Goal: Communication & Community: Answer question/provide support

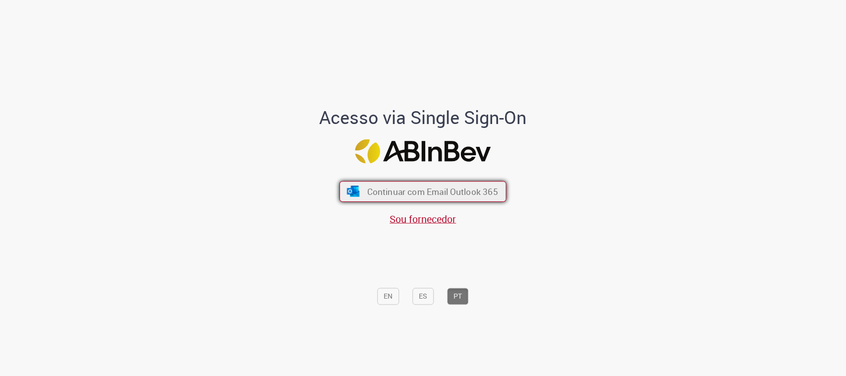
click at [419, 197] on button "Continuar com Email Outlook 365" at bounding box center [423, 191] width 167 height 21
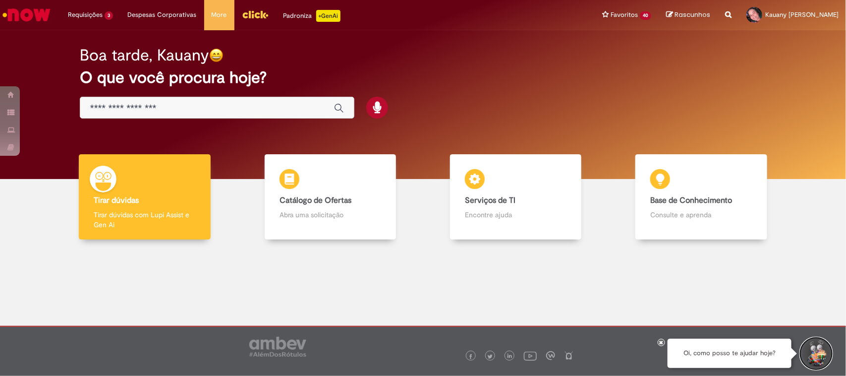
click at [677, 300] on button "Iniciar Conversa de Suporte" at bounding box center [817, 354] width 30 height 30
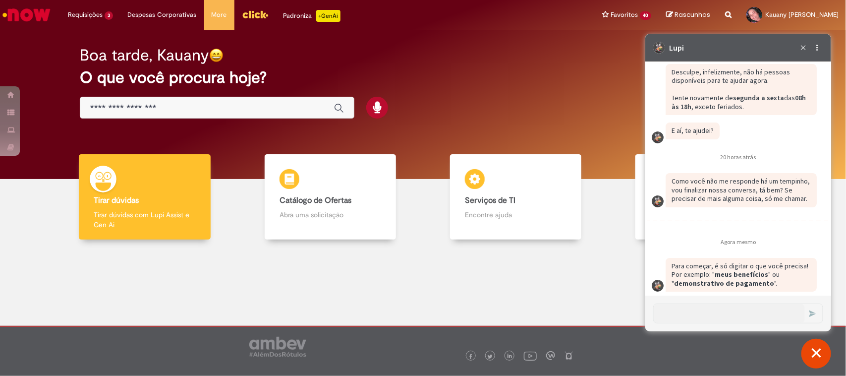
scroll to position [1556, 0]
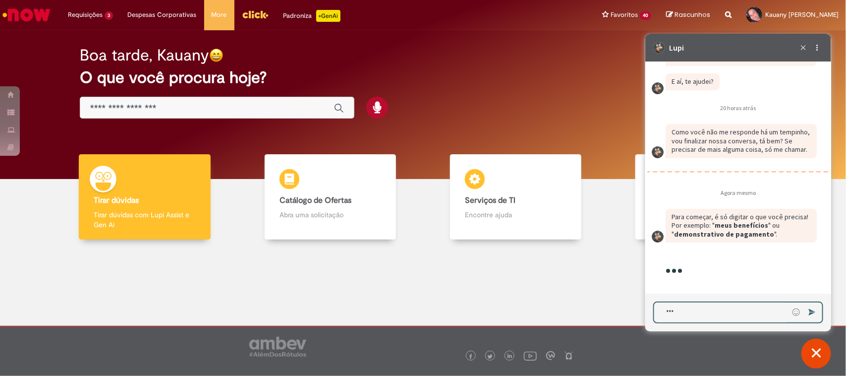
type textarea "****"
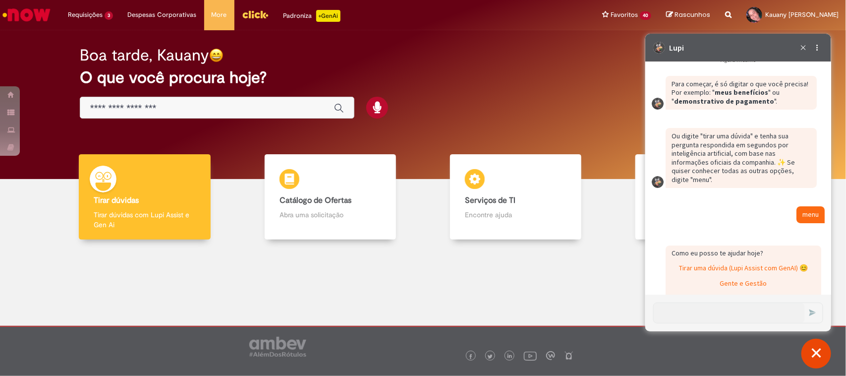
scroll to position [1892, 0]
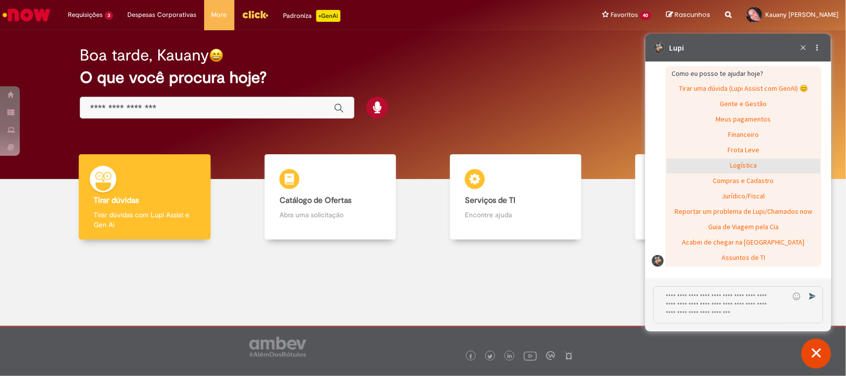
click at [677, 173] on div "Logística" at bounding box center [743, 165] width 154 height 15
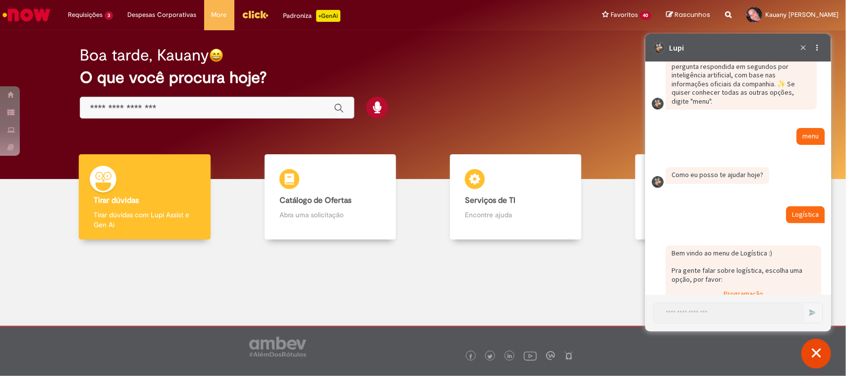
scroll to position [1905, 0]
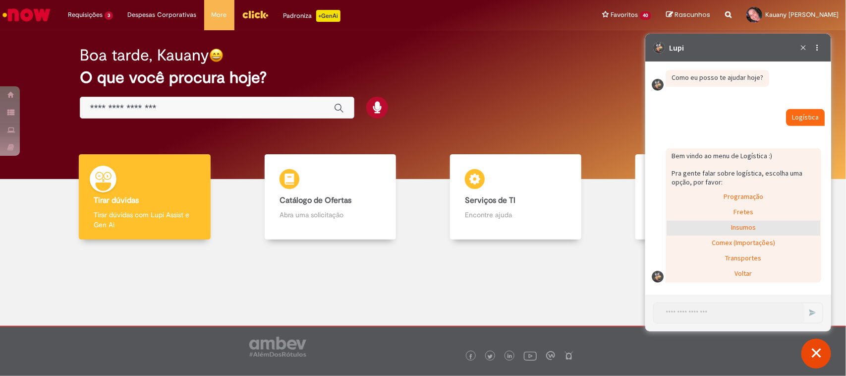
click at [677, 229] on div "Insumos" at bounding box center [743, 227] width 154 height 15
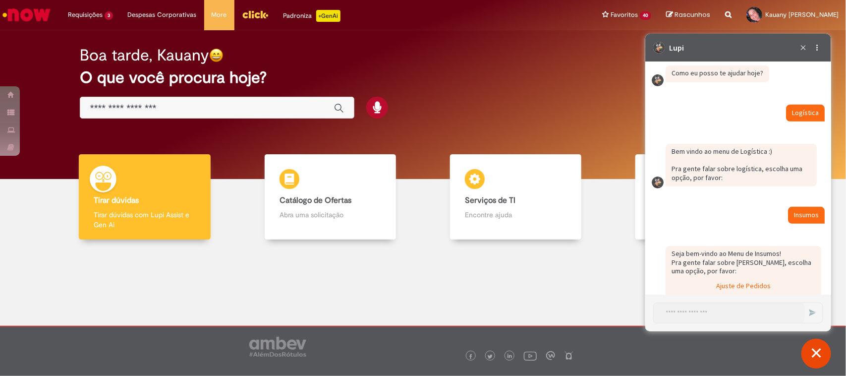
scroll to position [1967, 0]
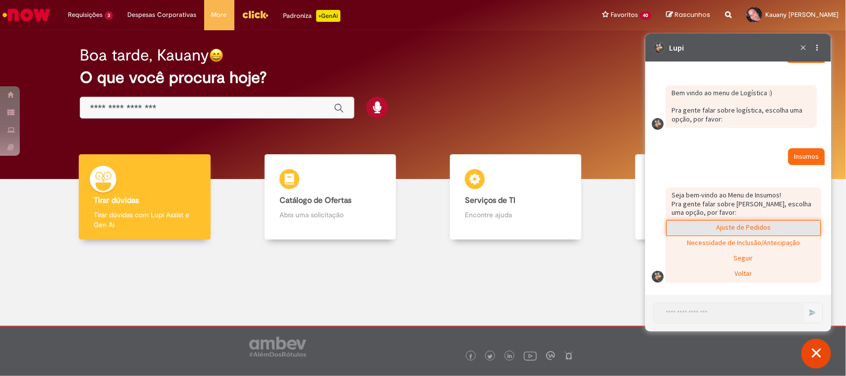
click at [677, 227] on div "Ajuste de Pedidos" at bounding box center [743, 227] width 154 height 15
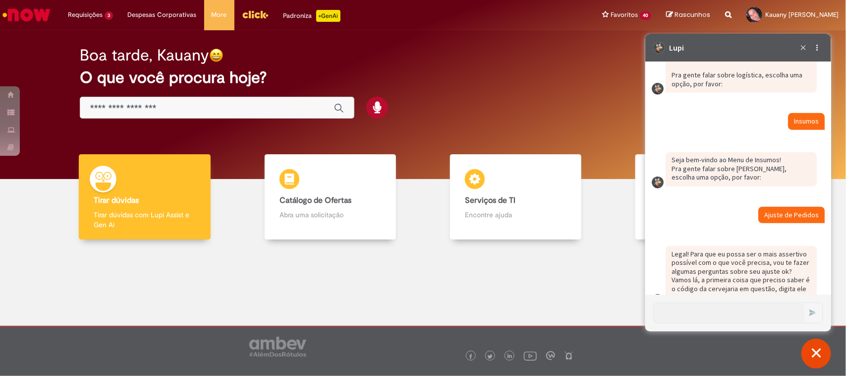
scroll to position [2026, 0]
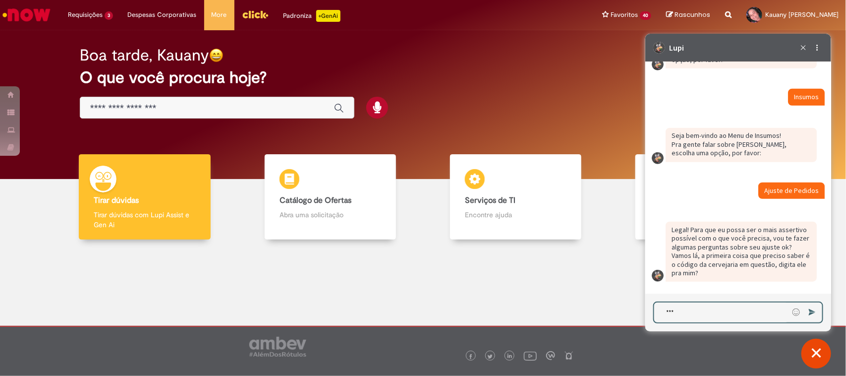
type textarea "****"
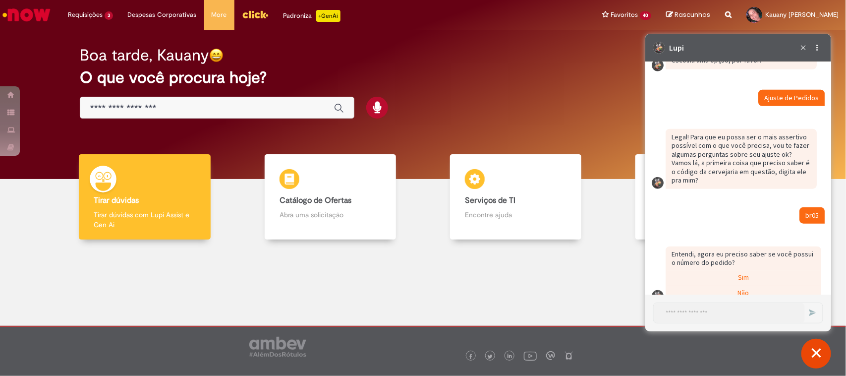
scroll to position [2138, 0]
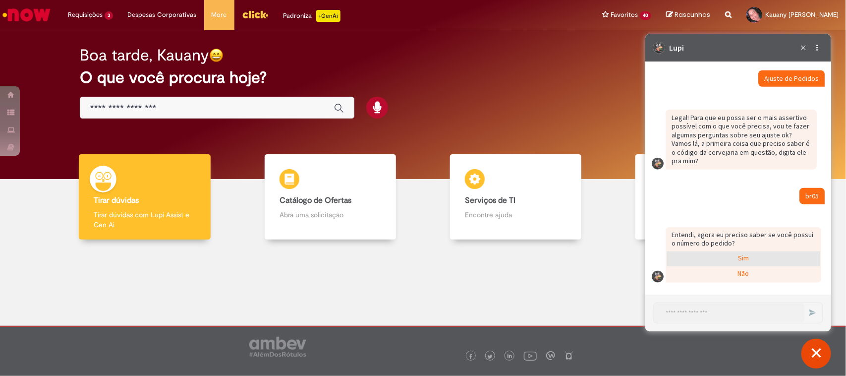
click at [677, 257] on div "Sim" at bounding box center [743, 258] width 154 height 15
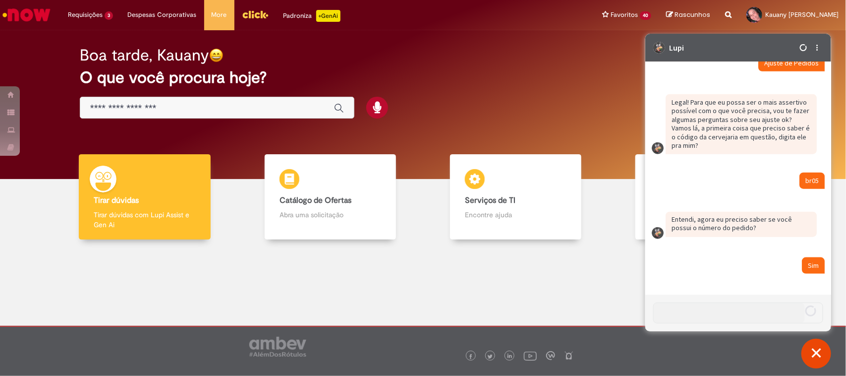
scroll to position [2189, 0]
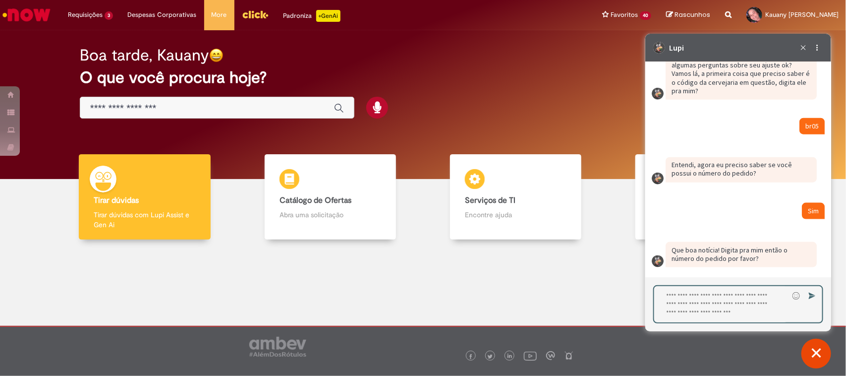
type textarea "**********"
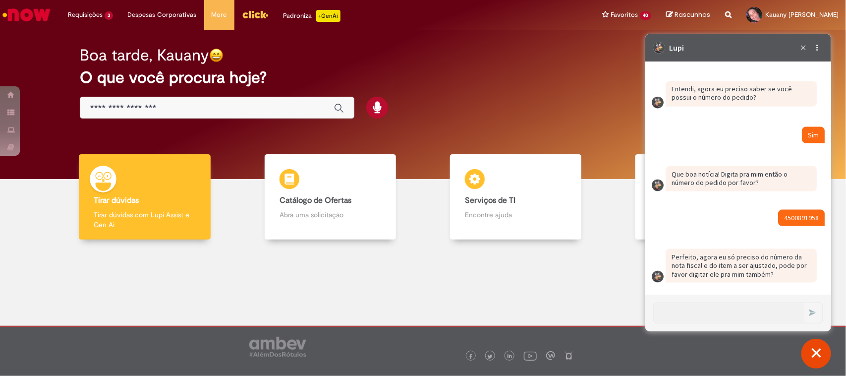
scroll to position [2284, 0]
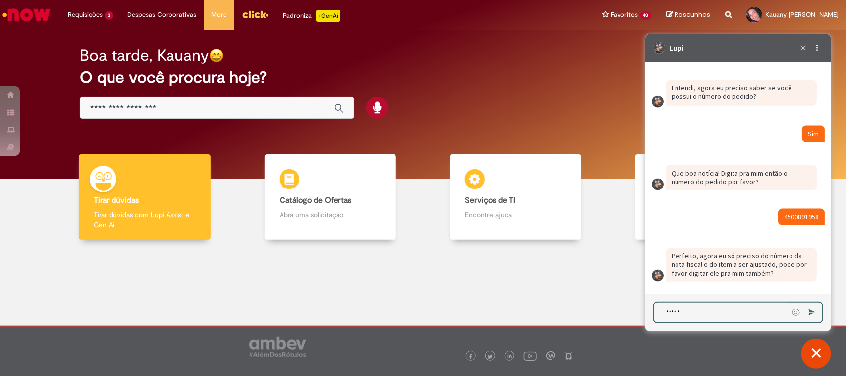
type textarea "*******"
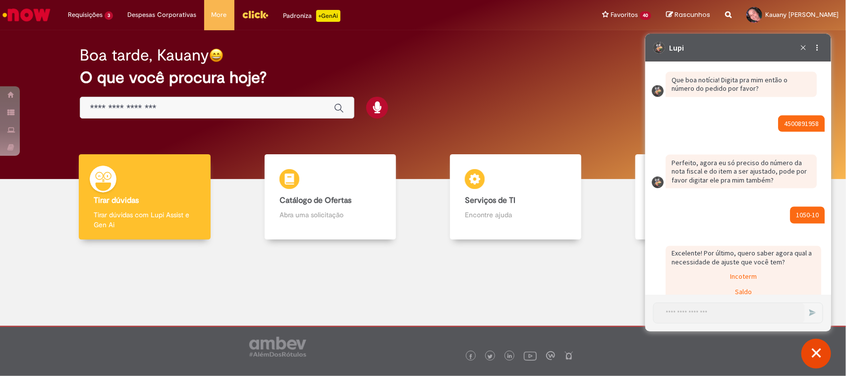
scroll to position [2505, 0]
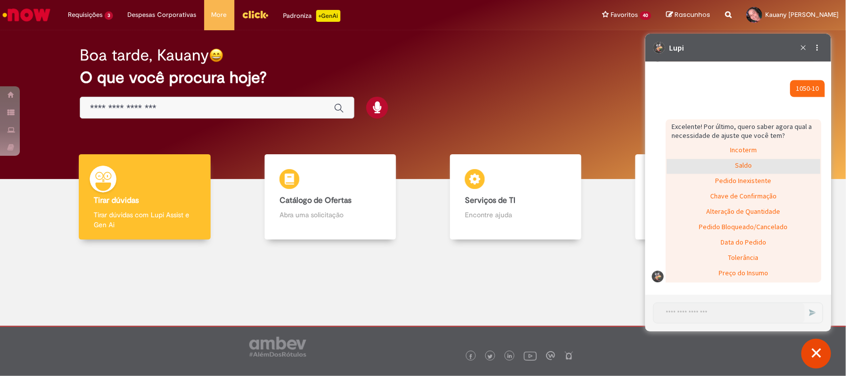
click at [677, 169] on div "Saldo" at bounding box center [743, 166] width 154 height 15
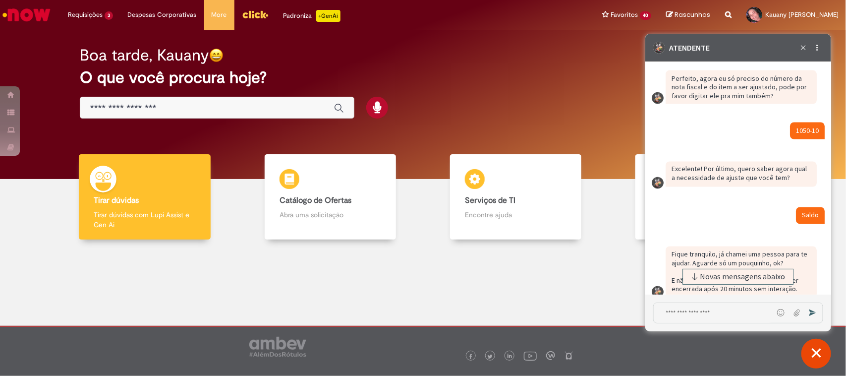
scroll to position [2634, 0]
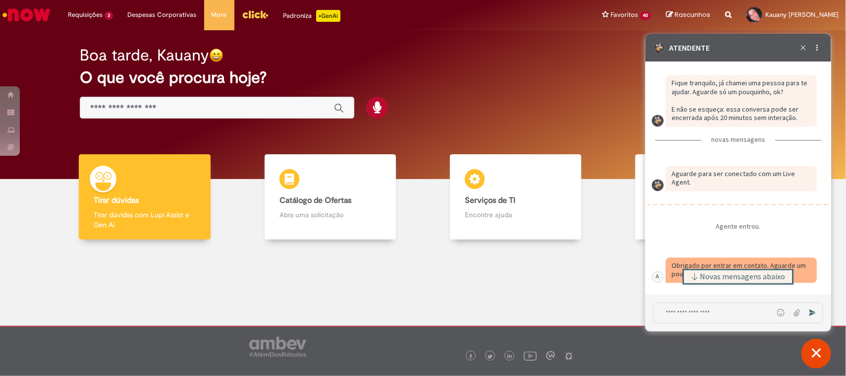
click at [677, 278] on span "Novas mensagens abaixo" at bounding box center [742, 276] width 85 height 7
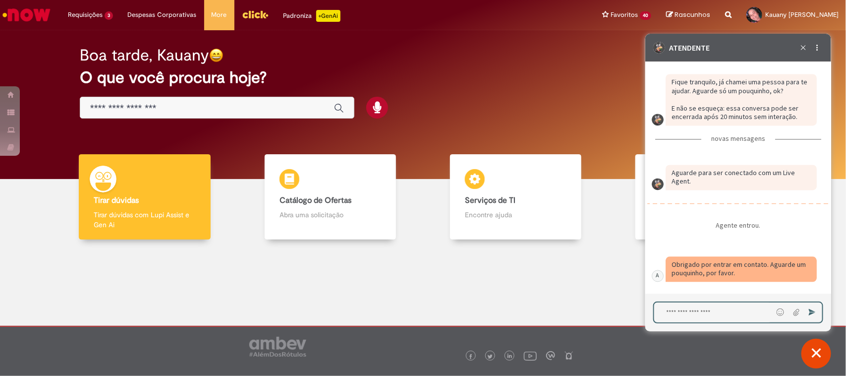
click at [677, 300] on textarea "Digite sua mensagem e pressione Enter para enviar" at bounding box center [713, 312] width 118 height 20
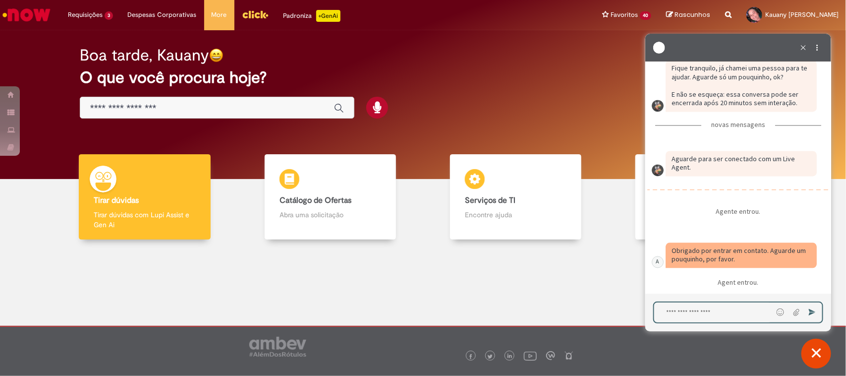
scroll to position [2661, 0]
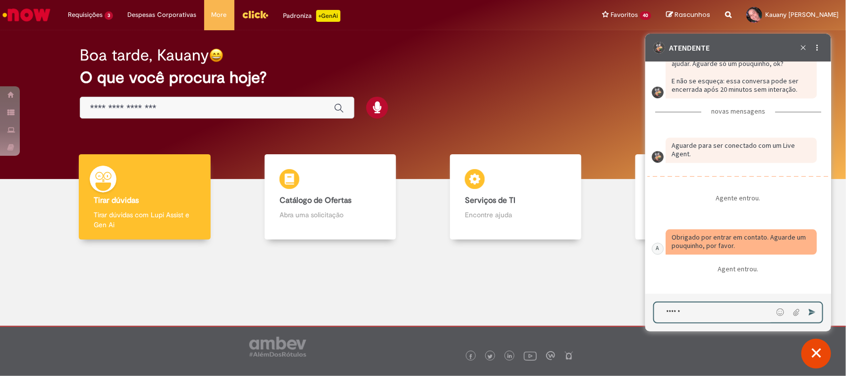
type textarea "*******"
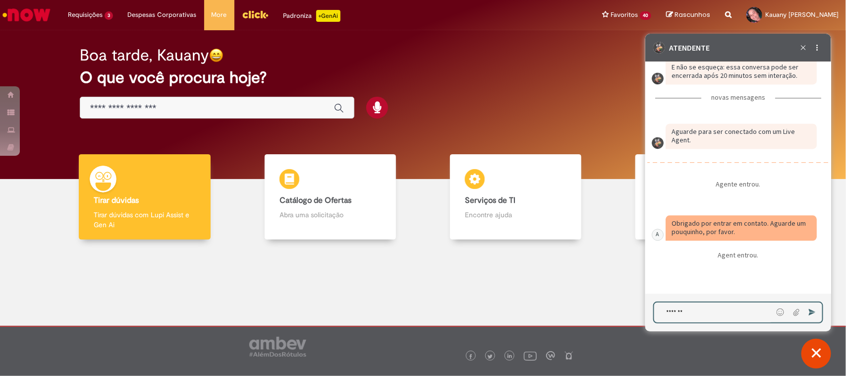
scroll to position [2700, 0]
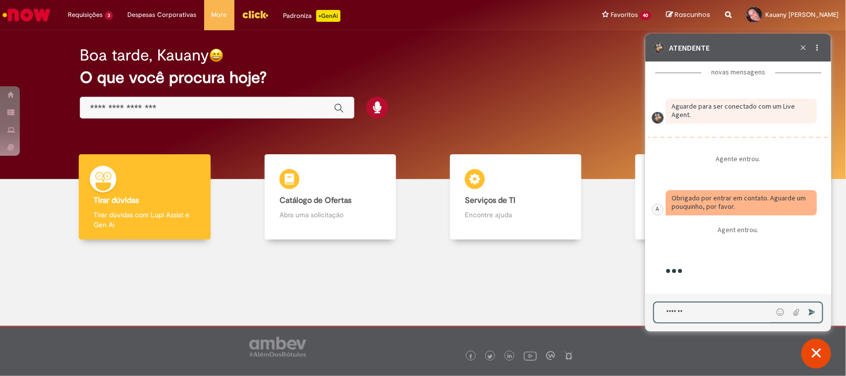
drag, startPoint x: 631, startPoint y: 312, endPoint x: 502, endPoint y: 315, distance: 128.4
click at [645, 33] on html at bounding box center [738, 33] width 186 height 0
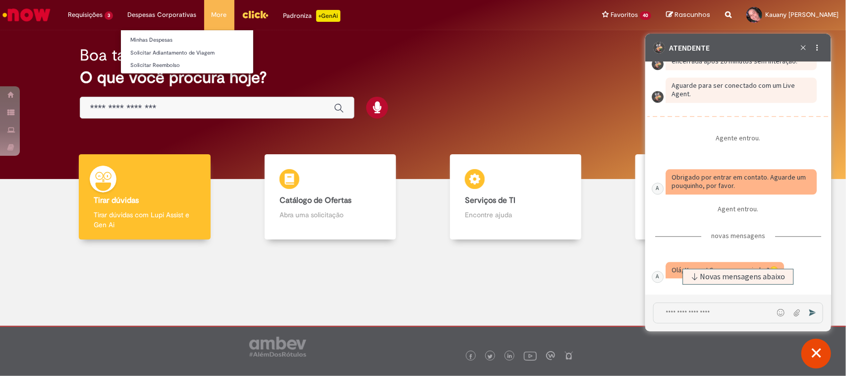
scroll to position [2690, 0]
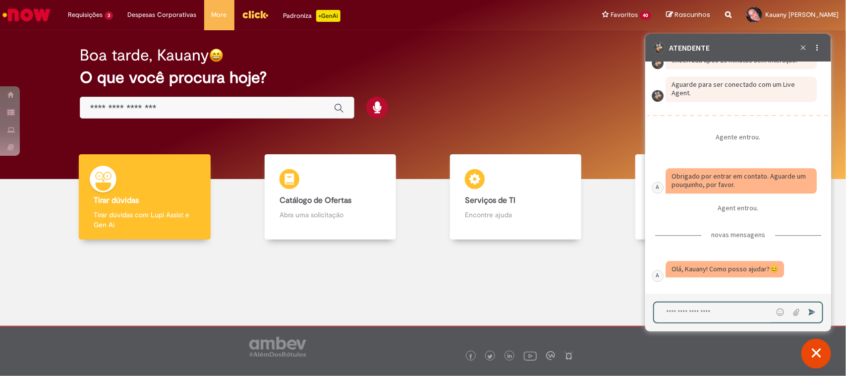
click at [677, 300] on textarea "Digite sua mensagem e pressione Enter para enviar" at bounding box center [713, 312] width 119 height 20
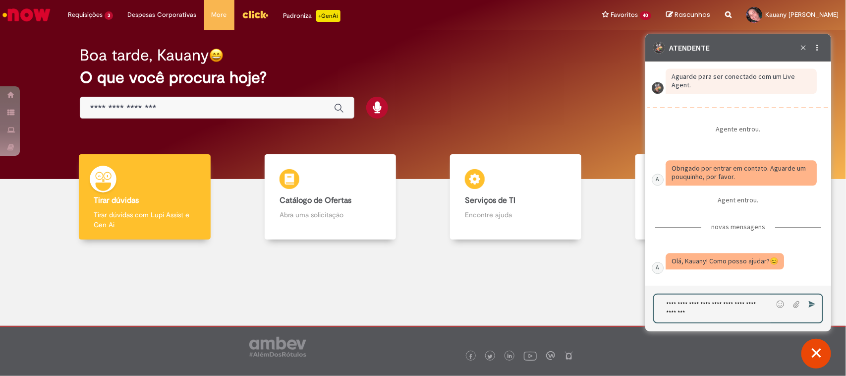
paste textarea "**********"
type textarea "**********"
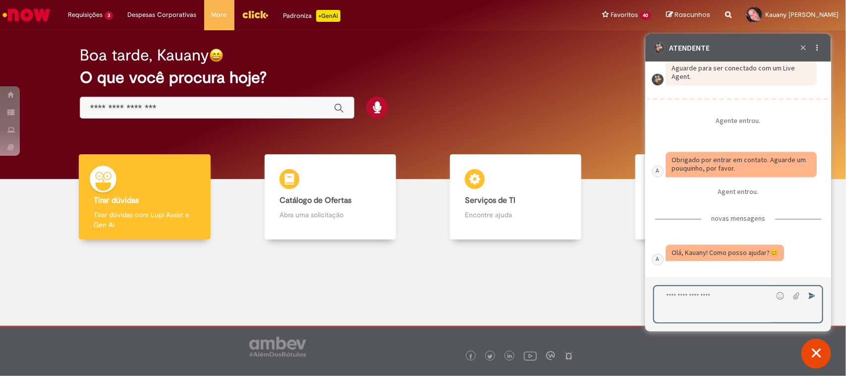
scroll to position [2754, 0]
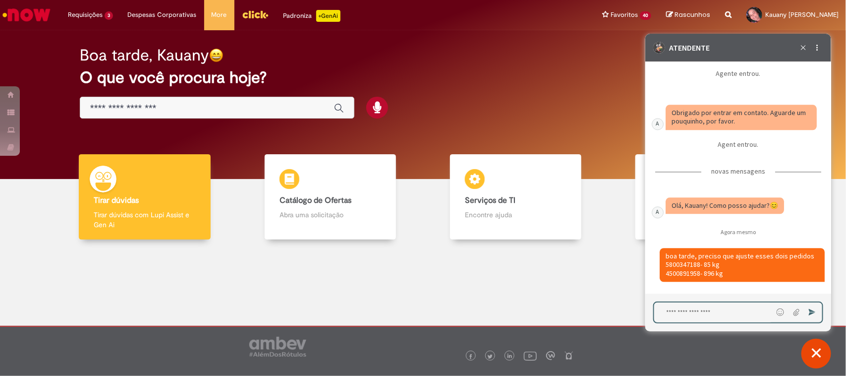
click at [677, 300] on textarea "Digite sua mensagem e pressione Enter para enviar" at bounding box center [713, 312] width 119 height 20
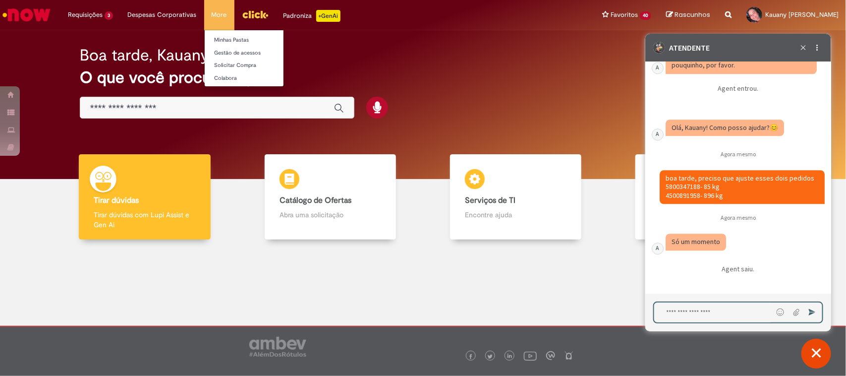
scroll to position [2810, 0]
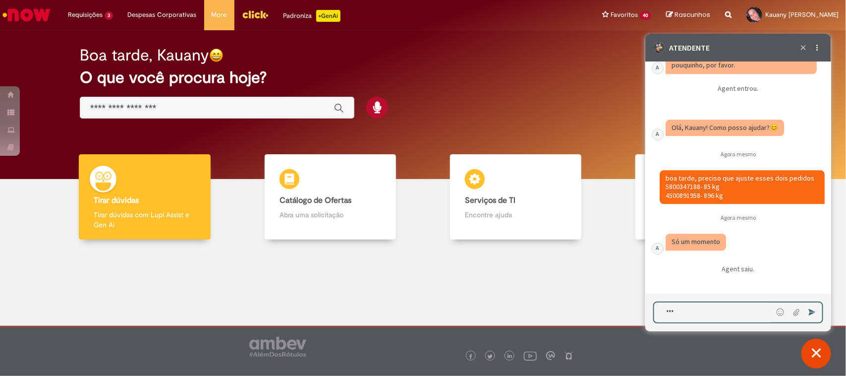
type textarea "****"
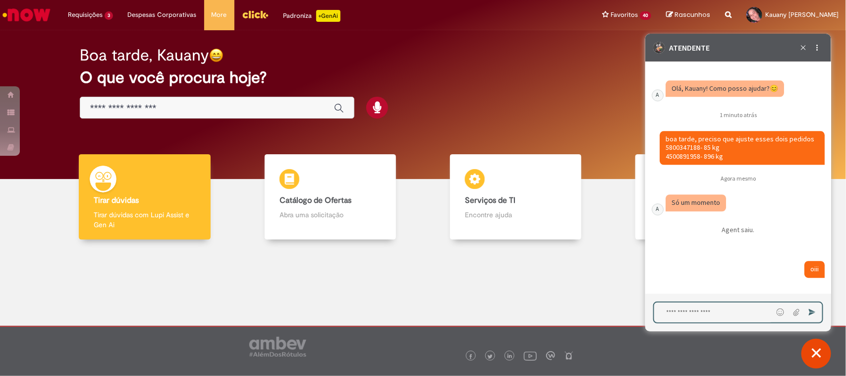
click at [677, 300] on textarea "Digite sua mensagem e pressione Enter para enviar" at bounding box center [713, 312] width 119 height 20
click at [677, 151] on fragment "boa tarde, preciso que ajuste esses dois pedidos 5800347188- 85 kg 4500891958- …" at bounding box center [739, 147] width 149 height 26
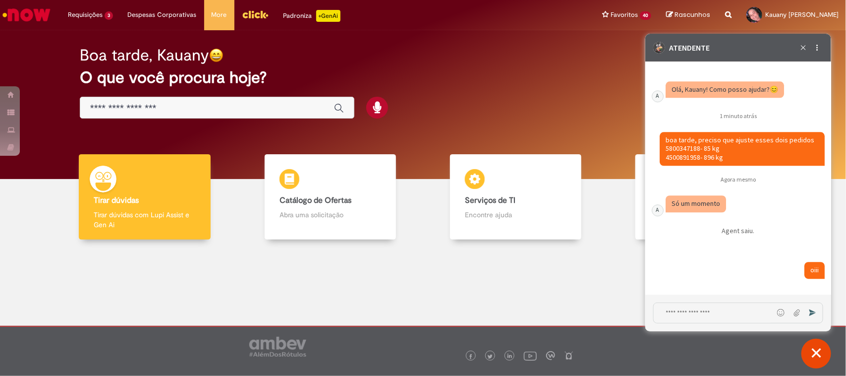
click at [677, 151] on fragment "boa tarde, preciso que ajuste esses dois pedidos 5800347188- 85 kg 4500891958- …" at bounding box center [739, 148] width 149 height 26
click at [670, 156] on fragment "boa tarde, preciso que ajuste esses dois pedidos 5800347188- 85 kg 4500891958- …" at bounding box center [739, 148] width 149 height 26
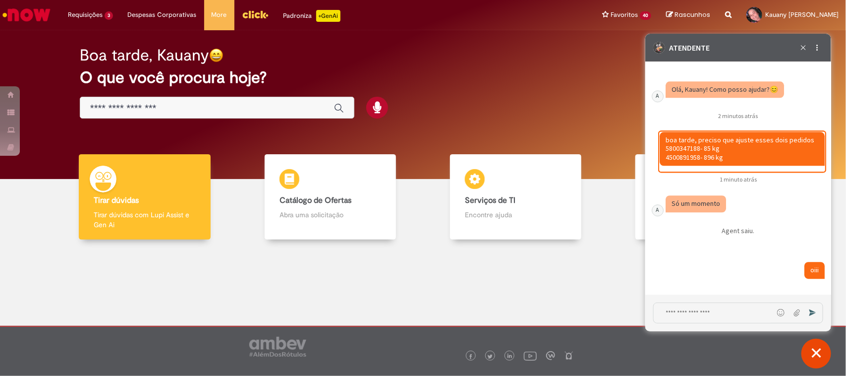
click at [677, 300] on textarea "Digite sua mensagem e pressione Enter para enviar" at bounding box center [712, 312] width 119 height 20
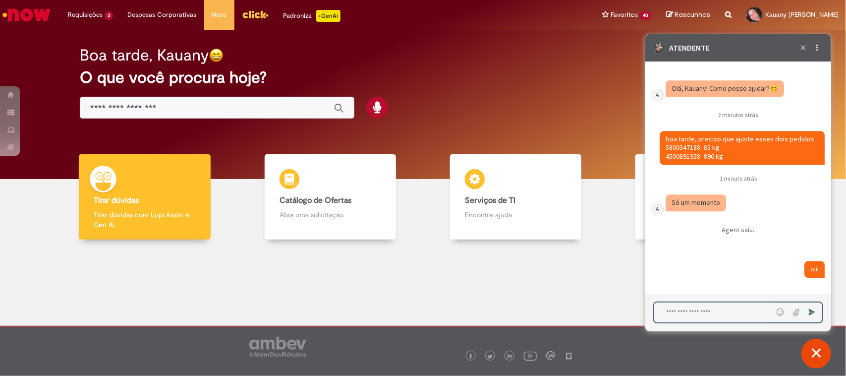
click at [677, 300] on textarea "Digite sua mensagem e pressione Enter para enviar" at bounding box center [713, 312] width 119 height 20
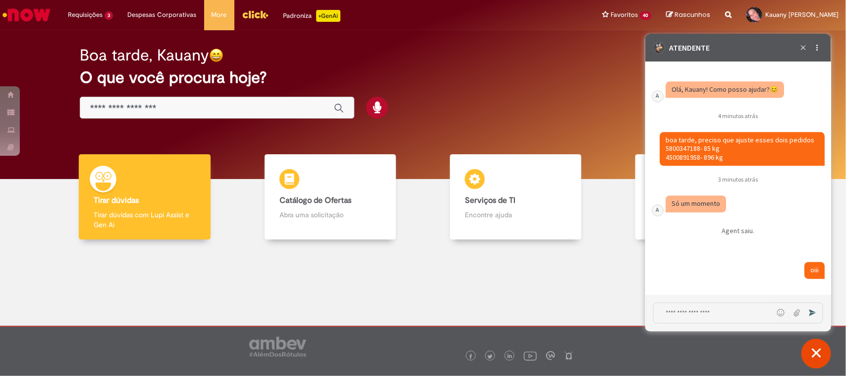
drag, startPoint x: 709, startPoint y: 154, endPoint x: 663, endPoint y: 151, distance: 46.7
click at [663, 151] on div "Caixa de diálogo de bate-papo" at bounding box center [741, 148] width 165 height 34
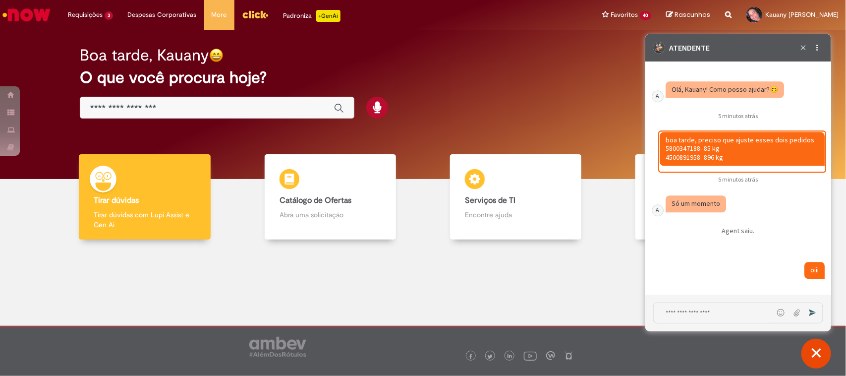
click at [677, 225] on div "Agent saiu." at bounding box center [738, 230] width 45 height 17
drag, startPoint x: 695, startPoint y: 148, endPoint x: 658, endPoint y: 138, distance: 37.9
click at [658, 138] on now-chat-message "Caixa de diálogo de bate-papo" at bounding box center [738, 151] width 182 height 41
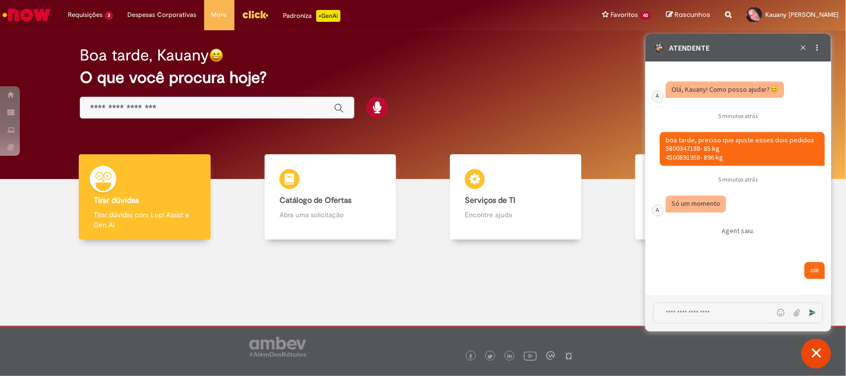
click at [677, 53] on div "ATENDENTE Terminar conversa Opções de suporte" at bounding box center [738, 47] width 186 height 28
click at [677, 47] on icon "Terminar conversa" at bounding box center [803, 47] width 11 height 11
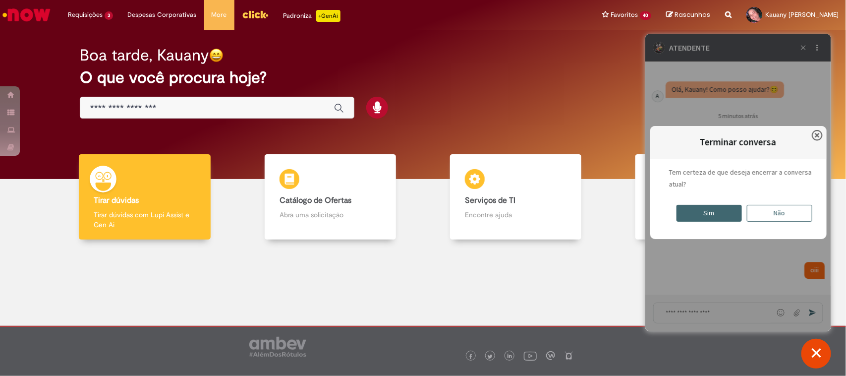
click at [677, 213] on div "Sim" at bounding box center [708, 212] width 65 height 17
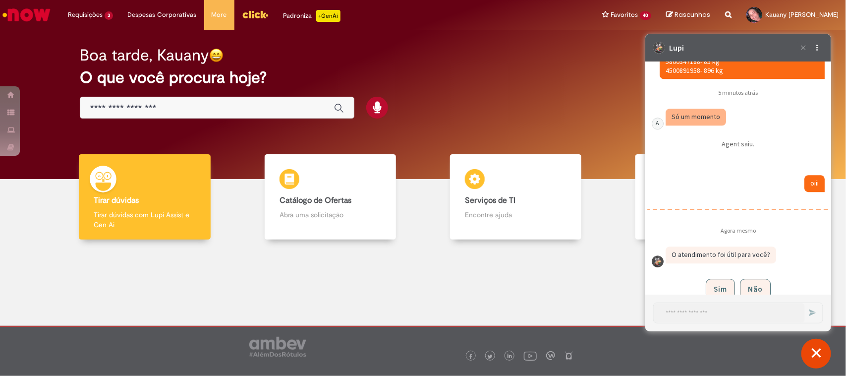
scroll to position [2958, 0]
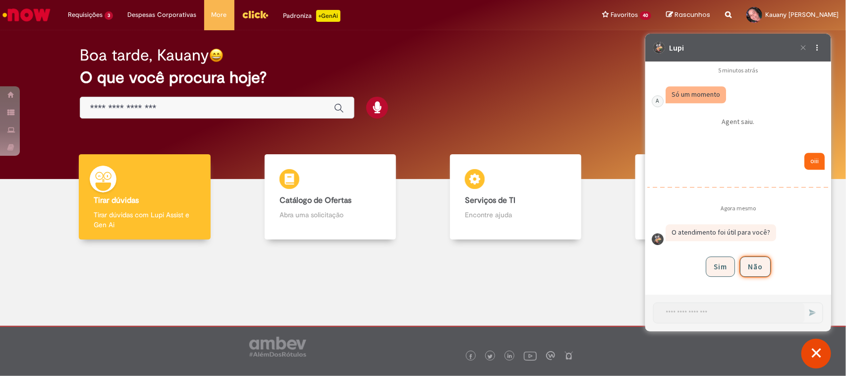
click at [677, 272] on button "Não" at bounding box center [755, 266] width 31 height 20
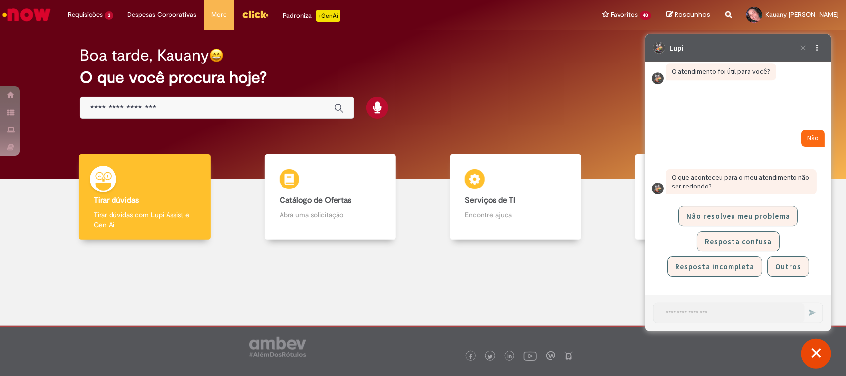
scroll to position [3119, 0]
click at [677, 259] on button "Outros" at bounding box center [788, 266] width 42 height 20
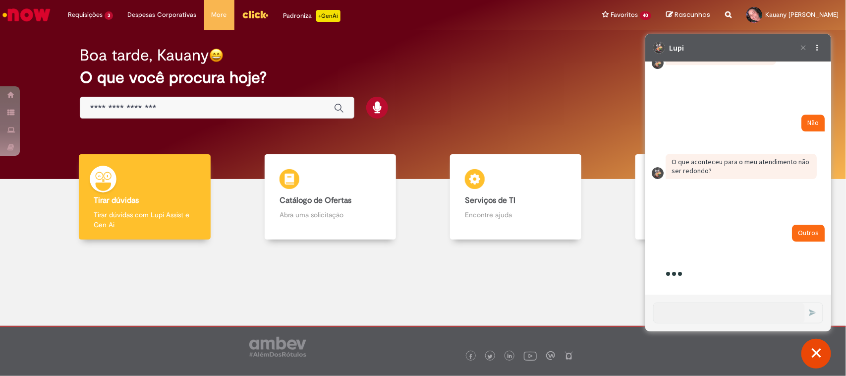
scroll to position [3136, 0]
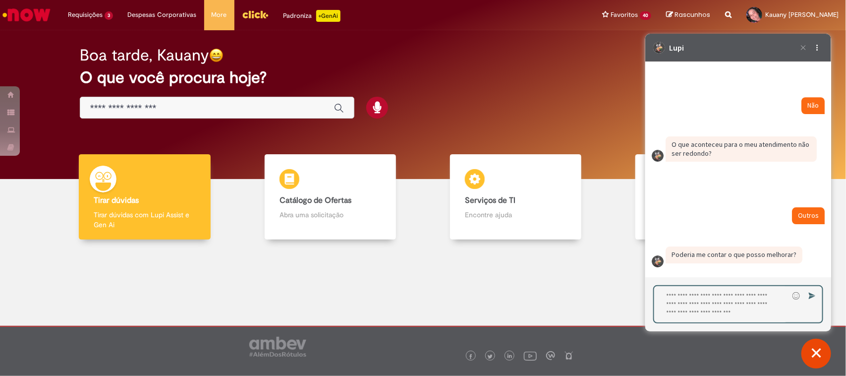
click at [677, 297] on textarea "Digite sua resposta aqui e pressione Enter para enviar" at bounding box center [721, 304] width 134 height 36
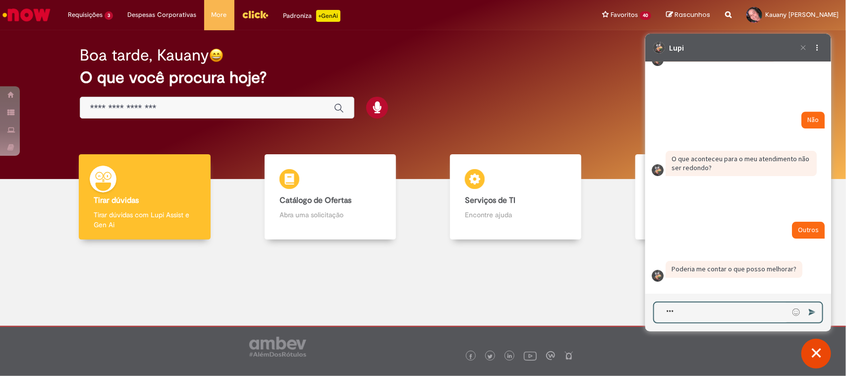
type textarea "****"
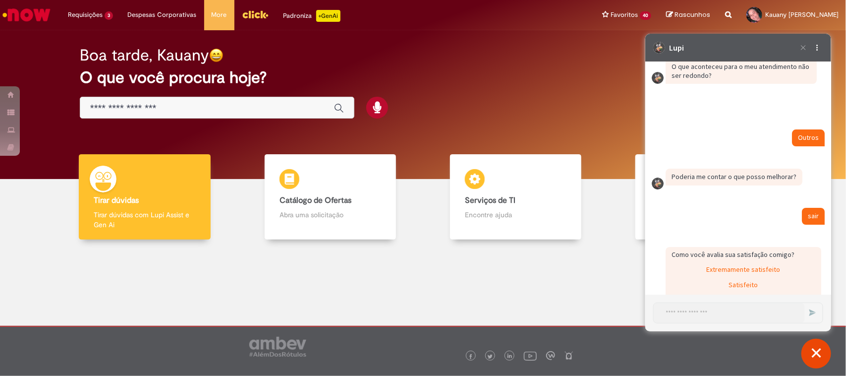
scroll to position [3286, 0]
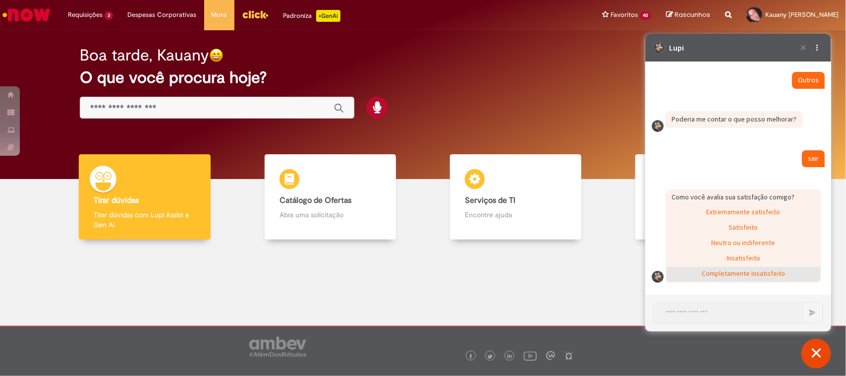
click at [677, 271] on div "Completamente insatisfeito" at bounding box center [743, 273] width 154 height 15
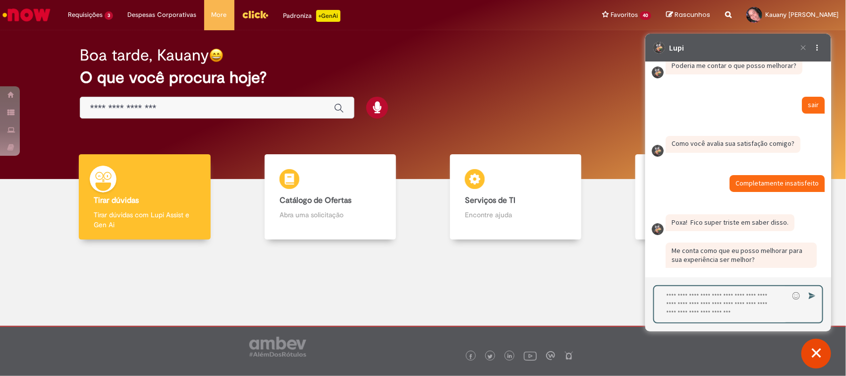
scroll to position [3370, 0]
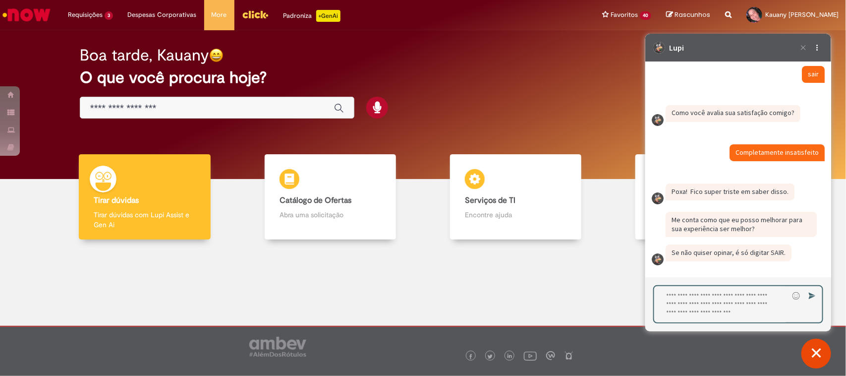
click at [677, 300] on textarea "Digite sua resposta aqui e pressione Enter para enviar" at bounding box center [721, 304] width 134 height 36
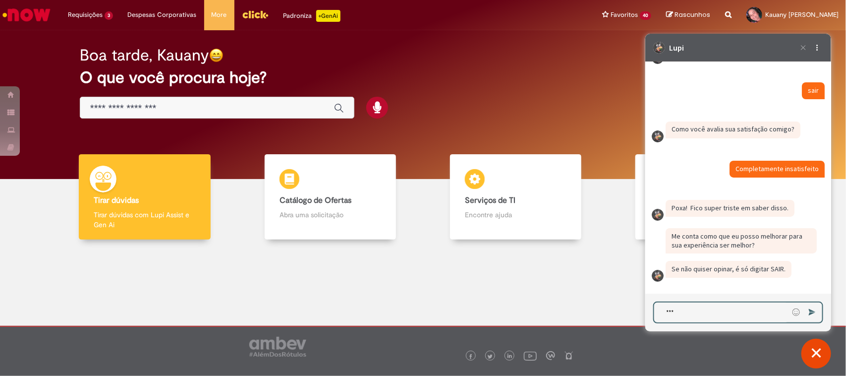
type textarea "****"
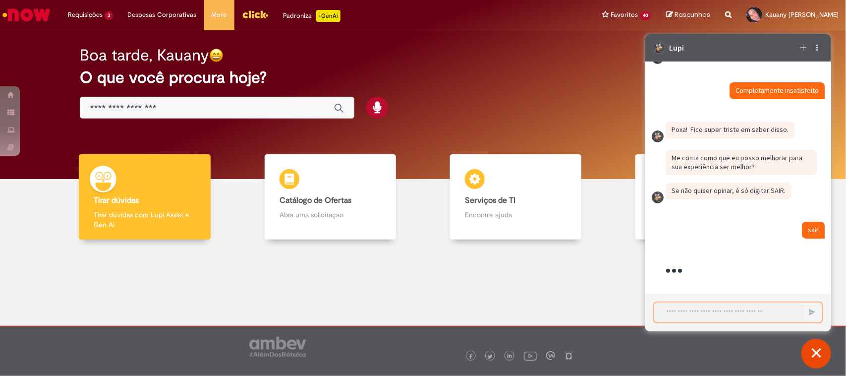
scroll to position [3497, 0]
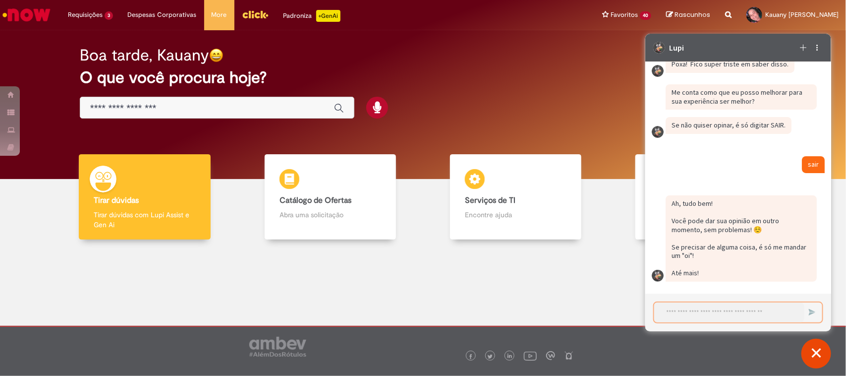
click at [677, 300] on textarea "Iniciar uma nova conversa" at bounding box center [729, 312] width 150 height 20
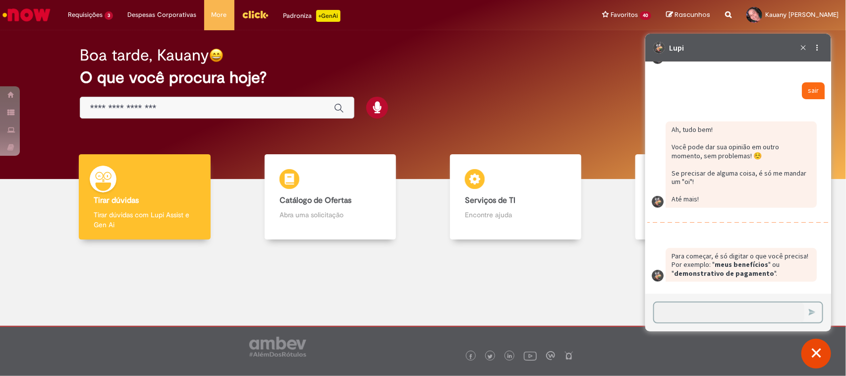
scroll to position [3571, 0]
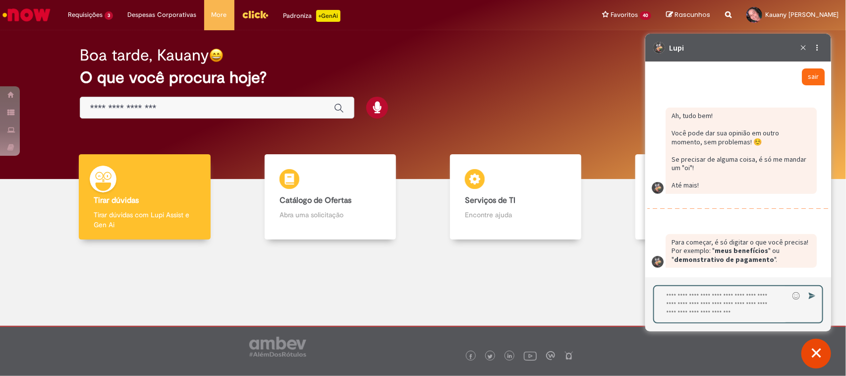
click at [677, 300] on textarea "Digite sua resposta aqui e pressione Enter para enviar" at bounding box center [721, 304] width 134 height 36
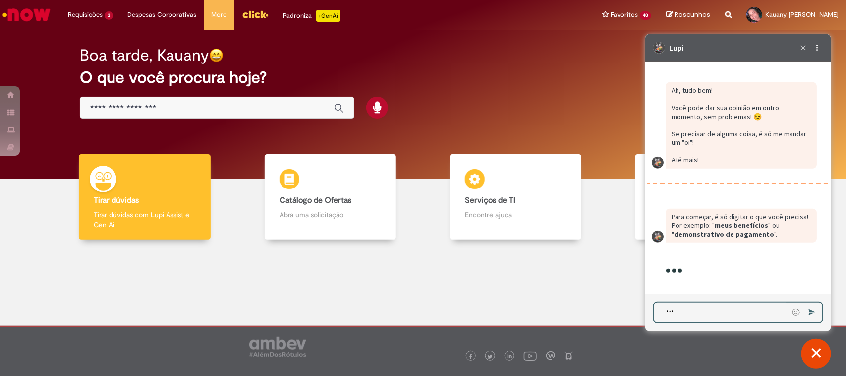
type textarea "****"
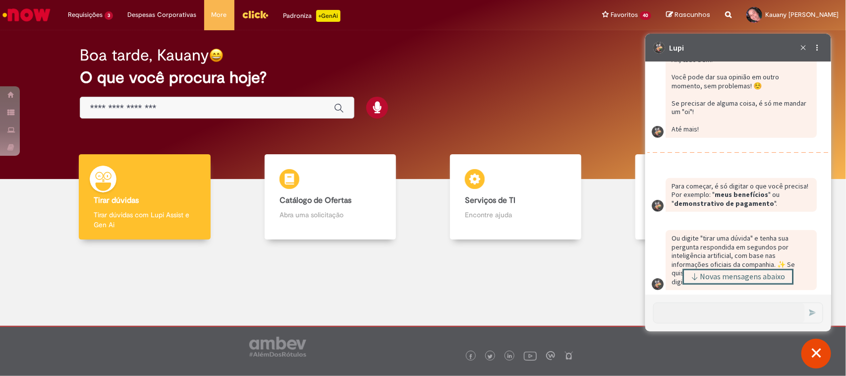
click at [677, 272] on icon "Caixa de diálogo de bate-papo" at bounding box center [695, 276] width 8 height 8
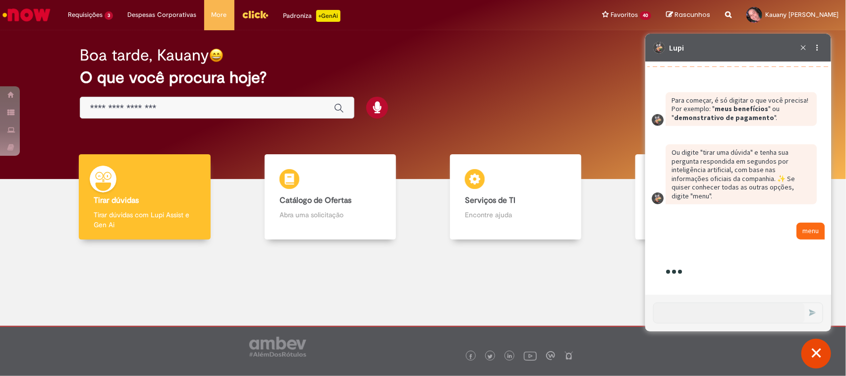
scroll to position [3907, 0]
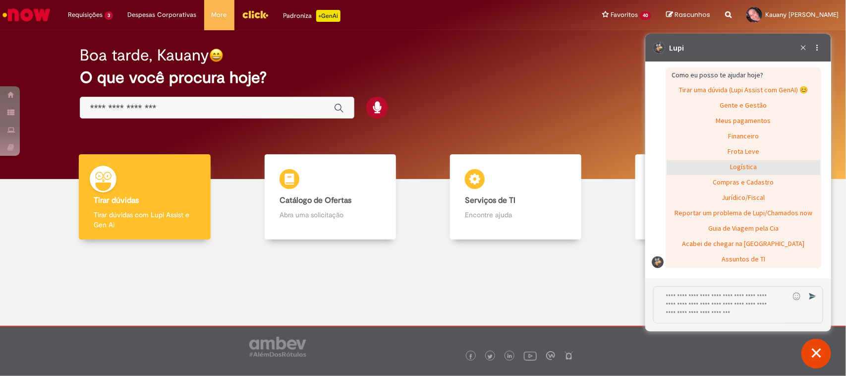
click at [677, 175] on div "Logística" at bounding box center [743, 167] width 154 height 15
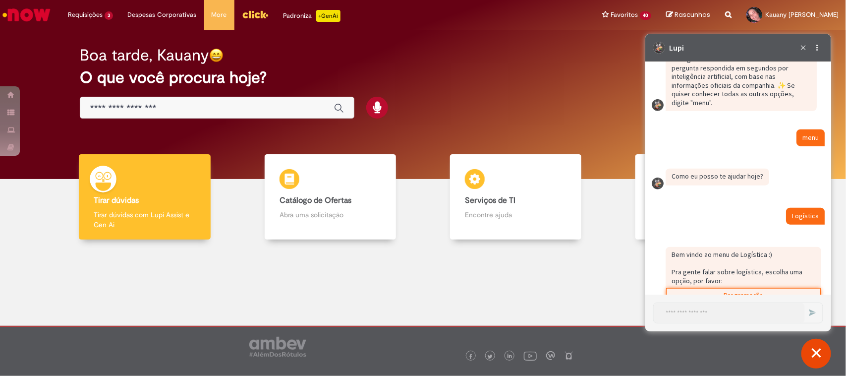
scroll to position [3920, 0]
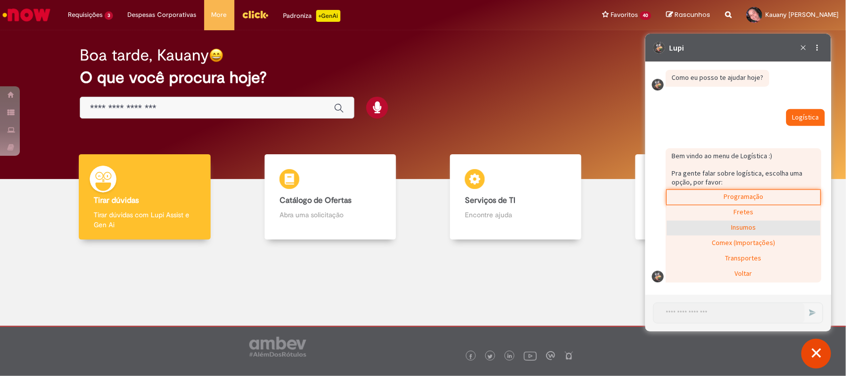
click at [677, 230] on div "Insumos" at bounding box center [743, 227] width 154 height 15
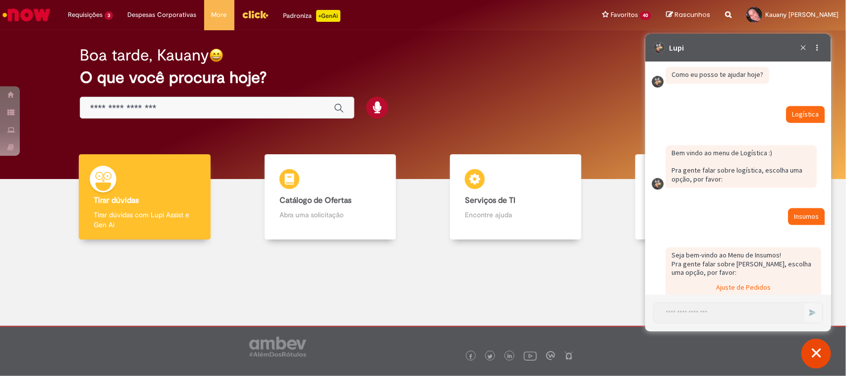
scroll to position [3982, 0]
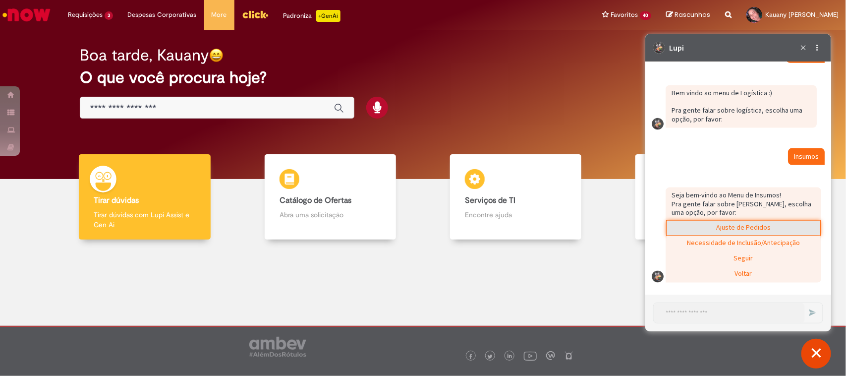
click at [677, 231] on div "Ajuste de Pedidos" at bounding box center [743, 227] width 154 height 15
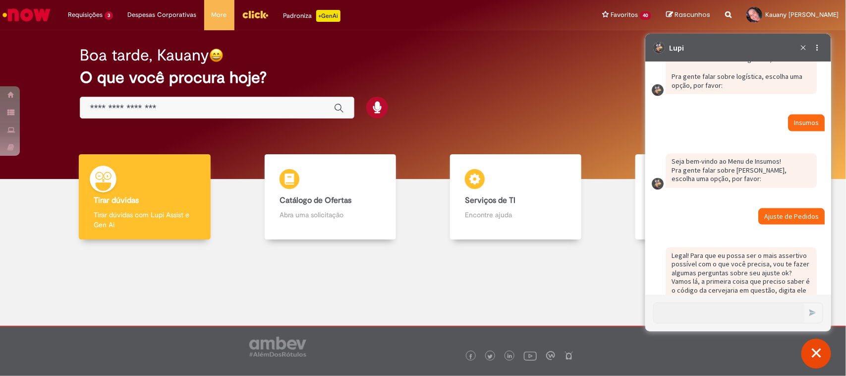
scroll to position [4041, 0]
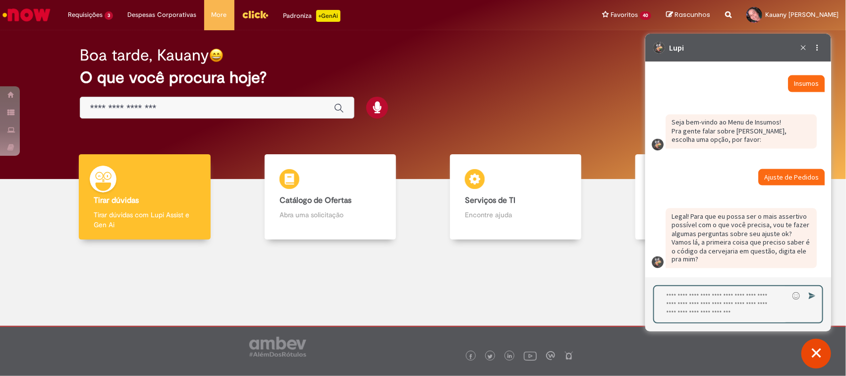
click at [677, 296] on textarea "Digite sua resposta aqui e pressione Enter para enviar" at bounding box center [721, 304] width 134 height 36
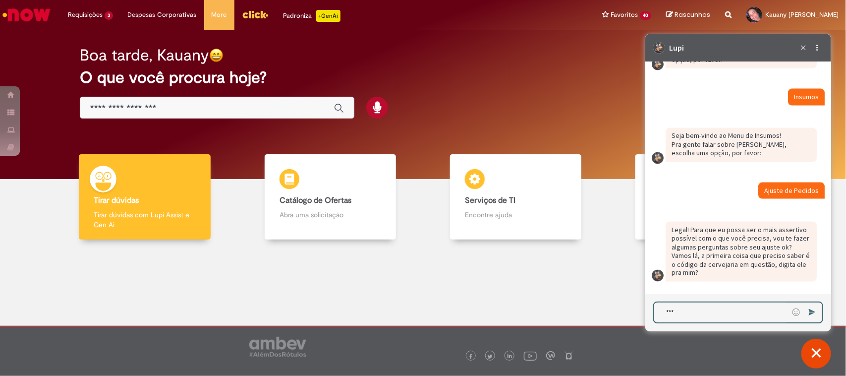
type textarea "****"
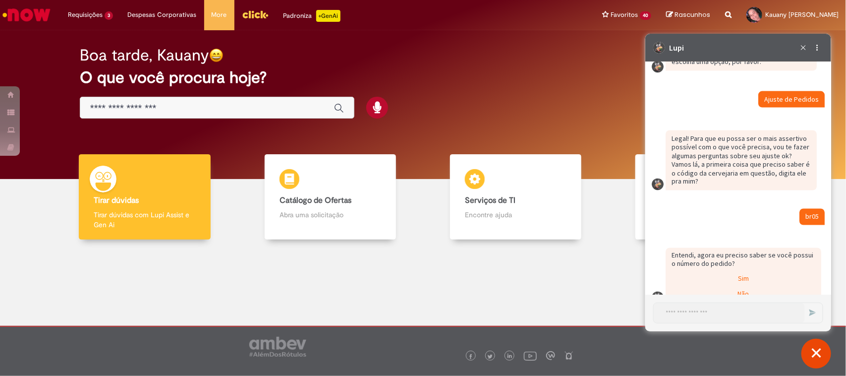
scroll to position [4153, 0]
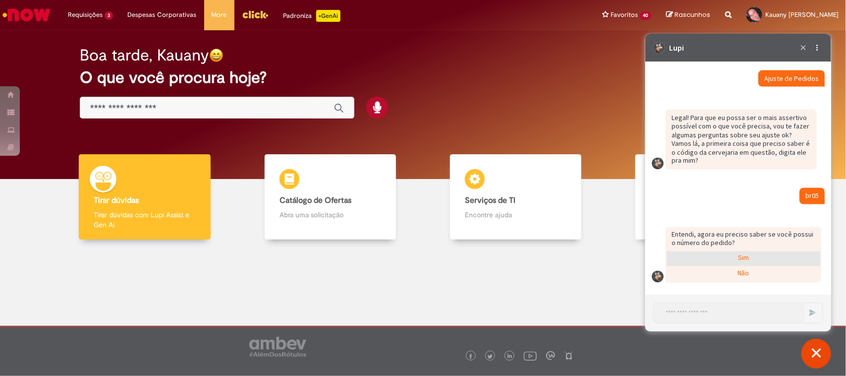
click at [677, 259] on div "Sim" at bounding box center [743, 258] width 154 height 15
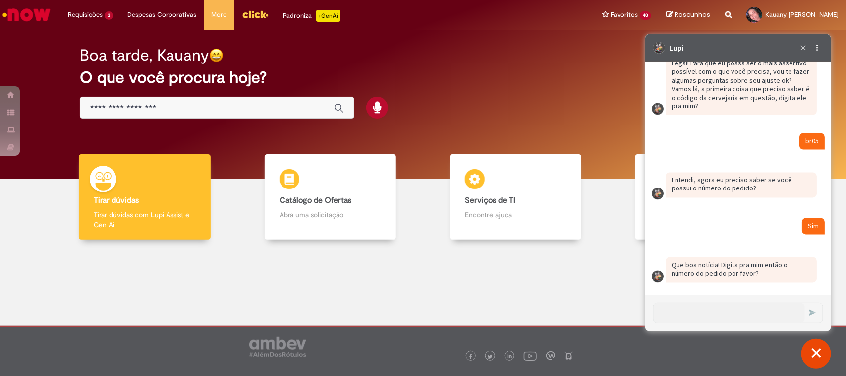
scroll to position [4208, 0]
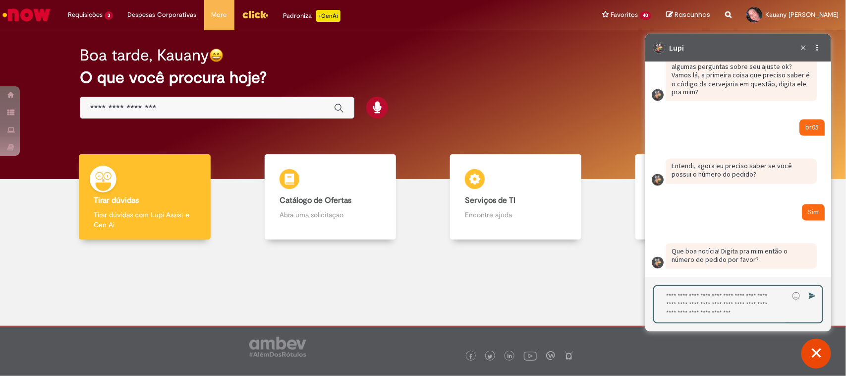
click at [677, 300] on textarea "Digite sua resposta aqui e pressione Enter para enviar" at bounding box center [721, 304] width 134 height 36
type textarea "**********"
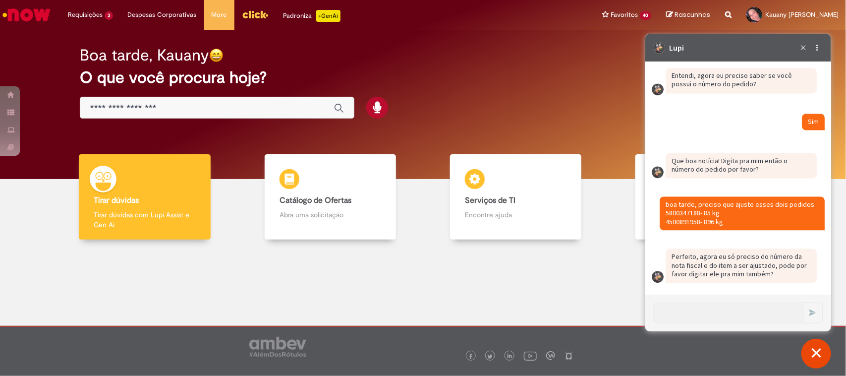
scroll to position [4312, 0]
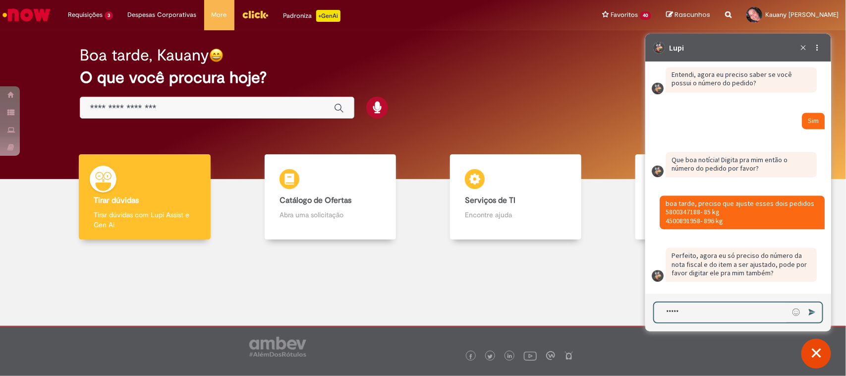
type textarea "******"
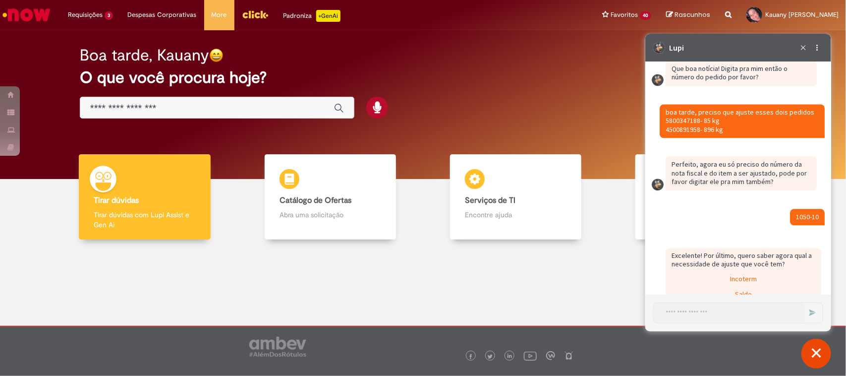
scroll to position [4533, 0]
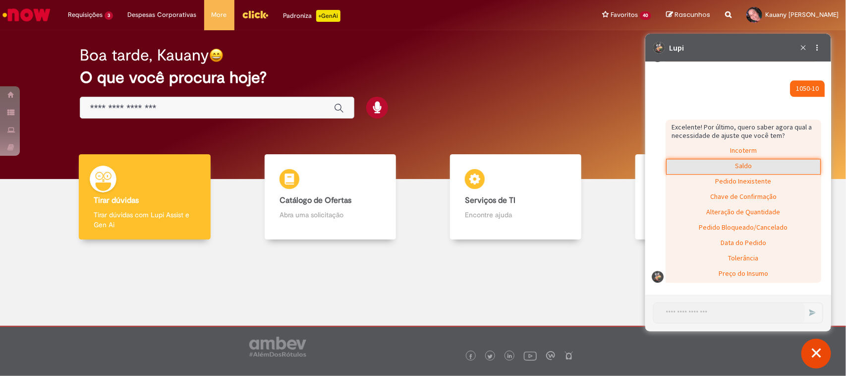
click at [677, 166] on div "Saldo" at bounding box center [743, 166] width 154 height 15
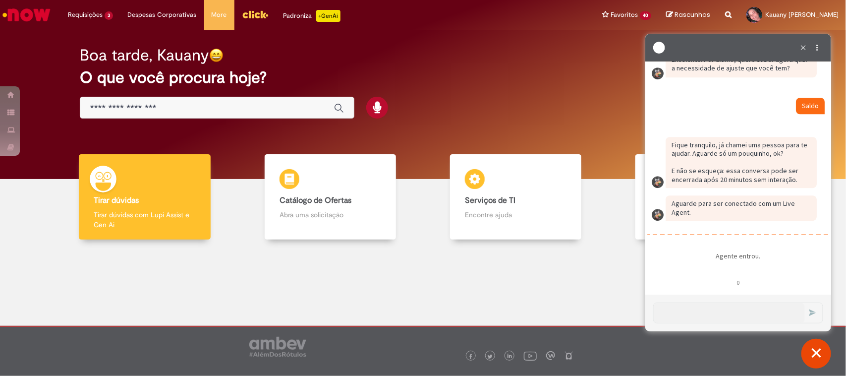
scroll to position [4642, 0]
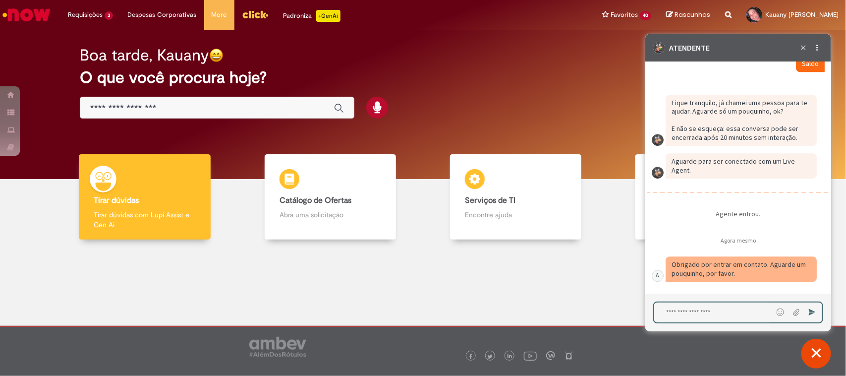
click at [677, 300] on textarea "Digite sua mensagem e pressione Enter para enviar" at bounding box center [713, 312] width 118 height 20
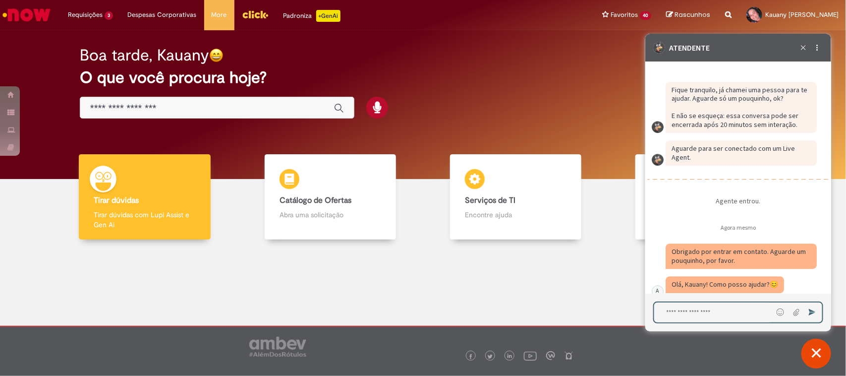
scroll to position [4670, 0]
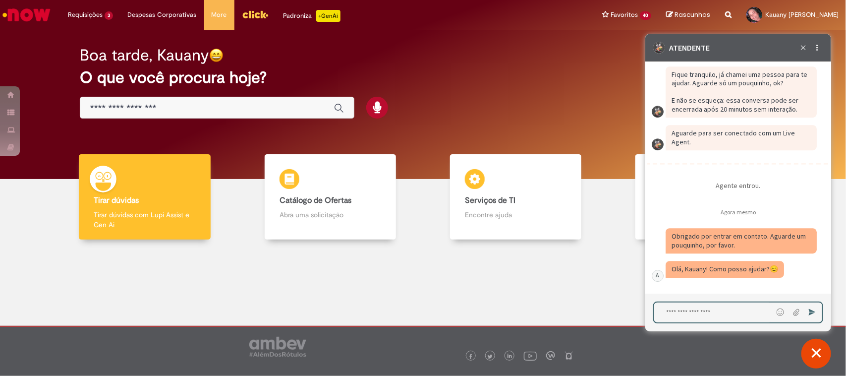
paste textarea "**********"
type textarea "**********"
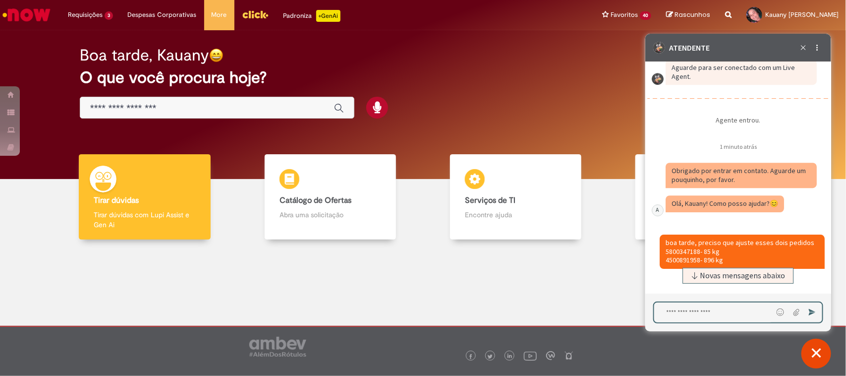
scroll to position [4761, 0]
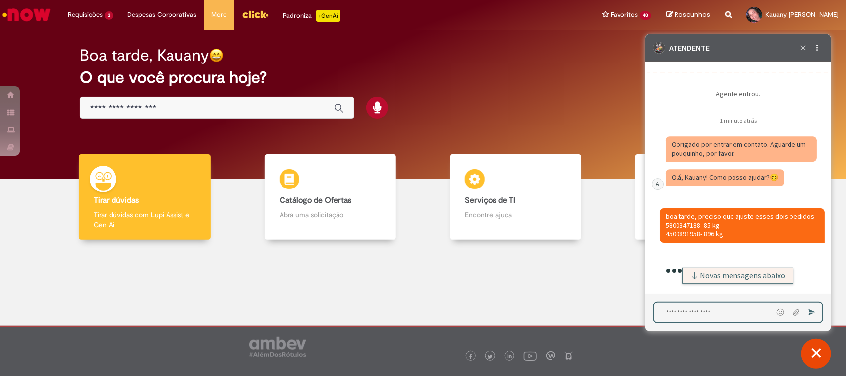
click at [677, 278] on span "Novas mensagens abaixo" at bounding box center [742, 275] width 85 height 7
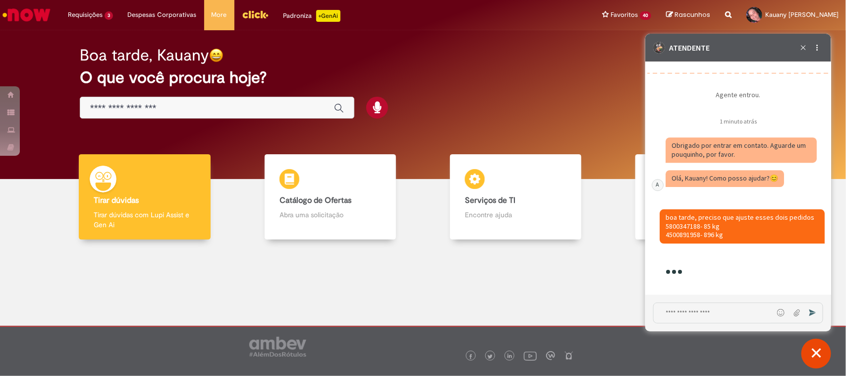
click at [677, 300] on textarea "Digite sua mensagem e pressione Enter para enviar" at bounding box center [712, 312] width 119 height 20
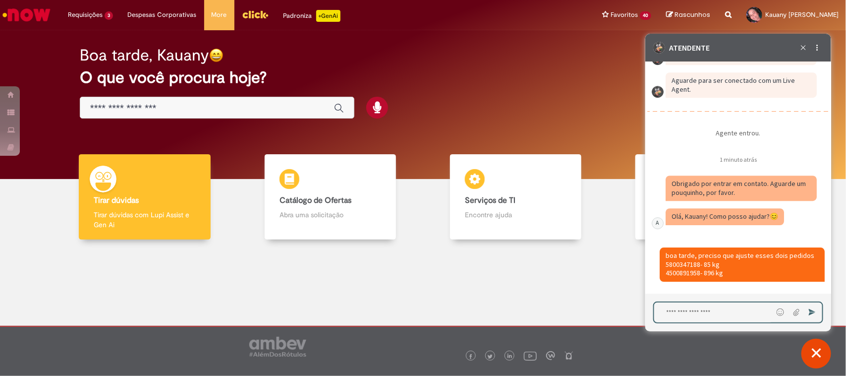
scroll to position [4722, 0]
click at [677, 300] on textarea "Digite sua mensagem e pressione Enter para enviar" at bounding box center [713, 312] width 119 height 20
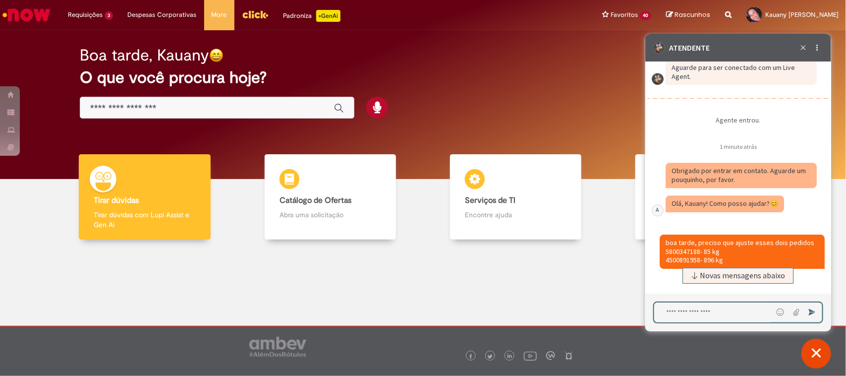
scroll to position [4761, 0]
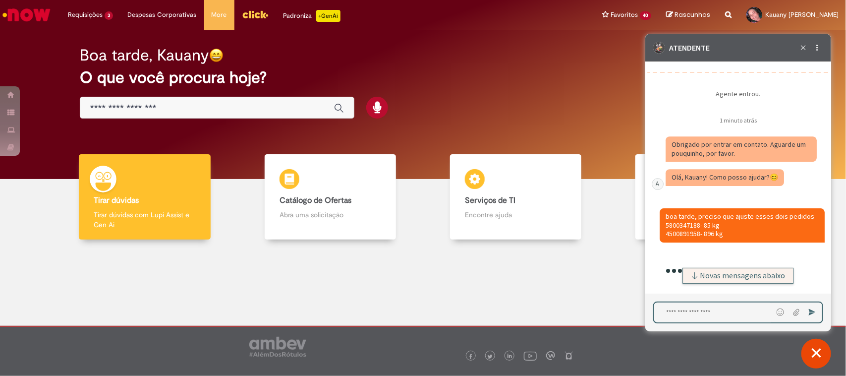
click at [677, 272] on span "Novas mensagens abaixo" at bounding box center [742, 275] width 85 height 7
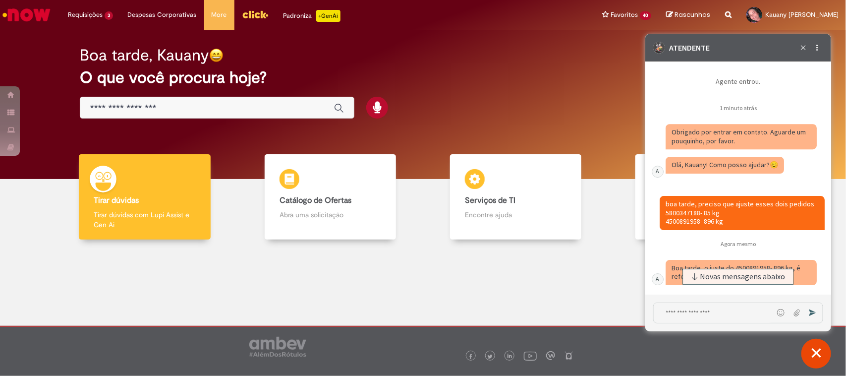
scroll to position [4778, 0]
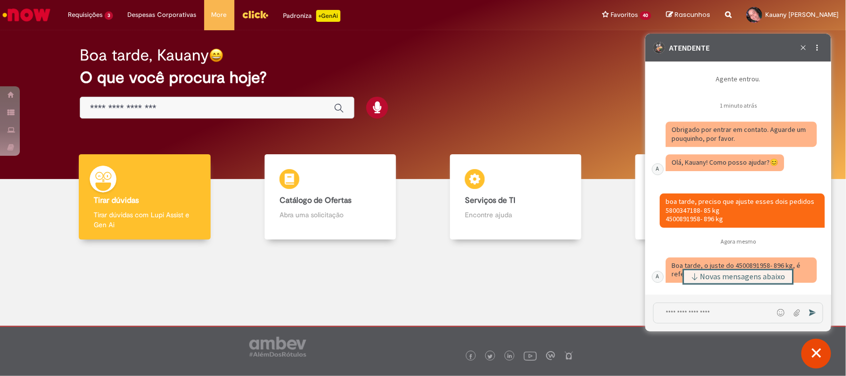
click at [677, 277] on span "Novas mensagens abaixo" at bounding box center [742, 276] width 85 height 7
click at [677, 300] on textarea "Digite sua mensagem e pressione Enter para enviar" at bounding box center [712, 312] width 119 height 20
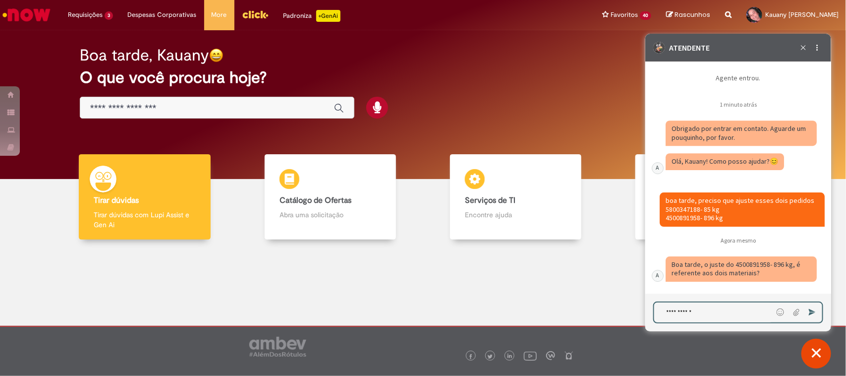
type textarea "**********"
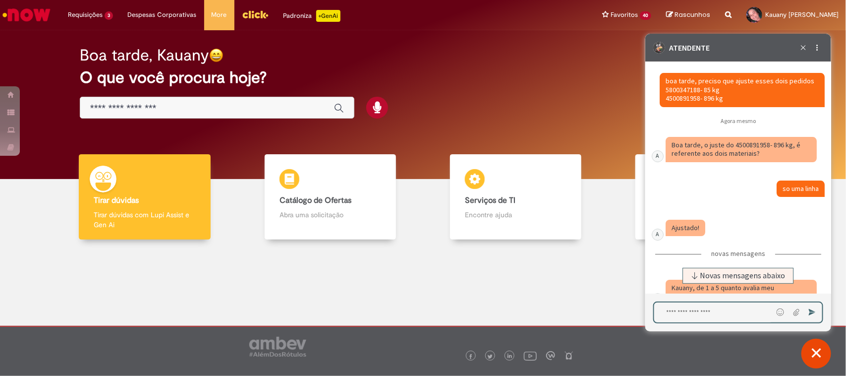
scroll to position [4920, 0]
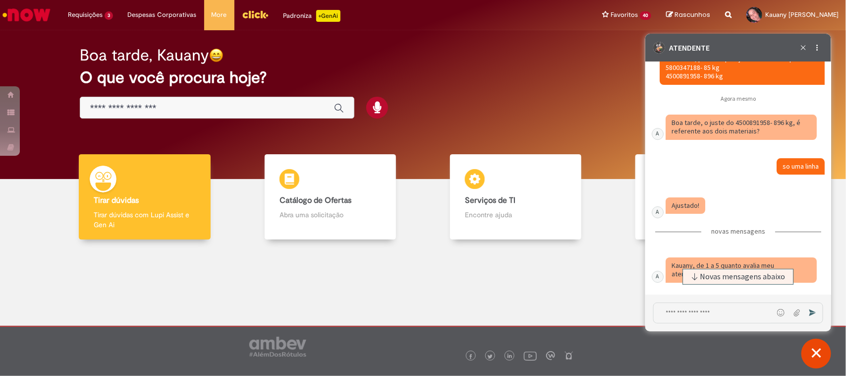
click at [677, 300] on div "[PERSON_NAME] arquivo Enviar" at bounding box center [738, 312] width 170 height 21
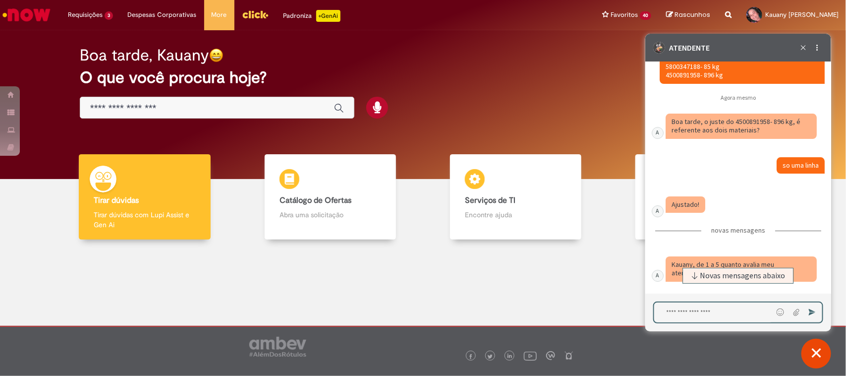
click at [677, 300] on textarea "Digite sua mensagem e pressione Enter para enviar" at bounding box center [713, 312] width 119 height 20
type textarea "**********"
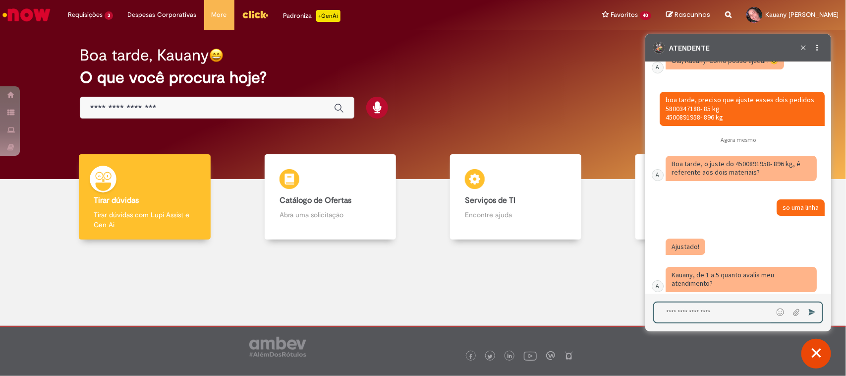
scroll to position [4927, 0]
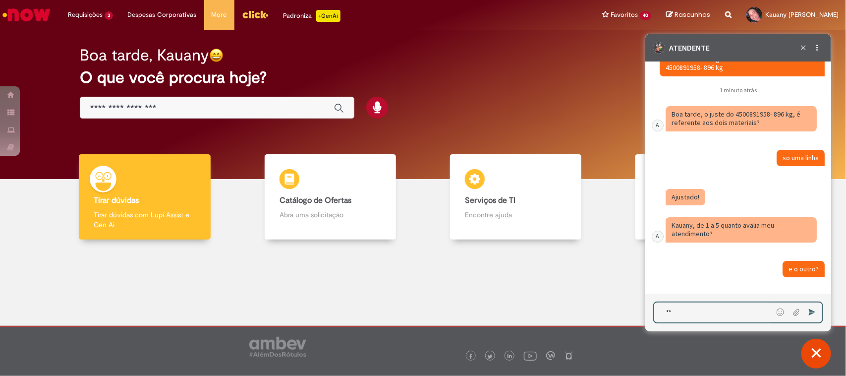
type textarea "***"
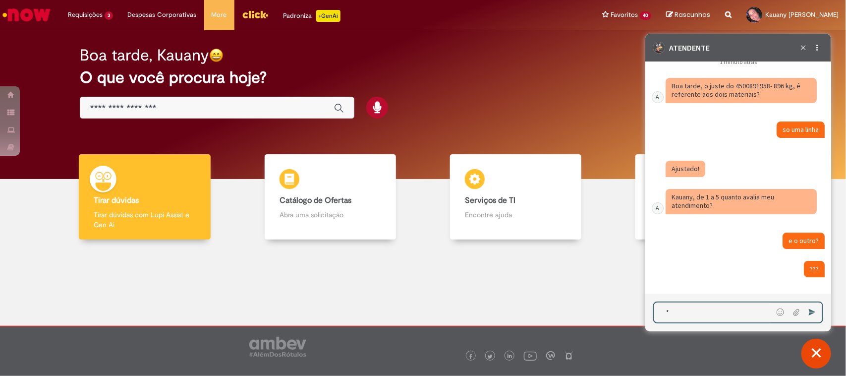
type textarea "**"
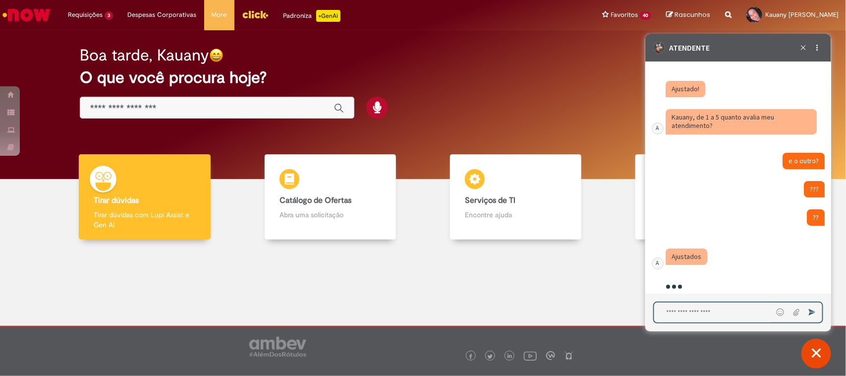
scroll to position [5051, 0]
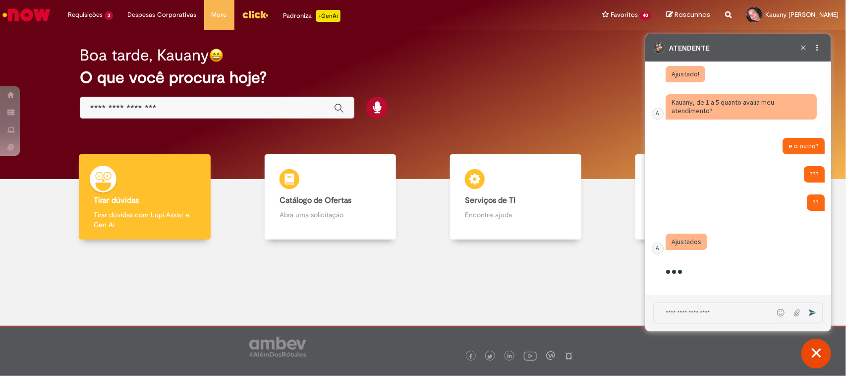
click at [677, 73] on fragment "Ajustado!" at bounding box center [685, 73] width 28 height 9
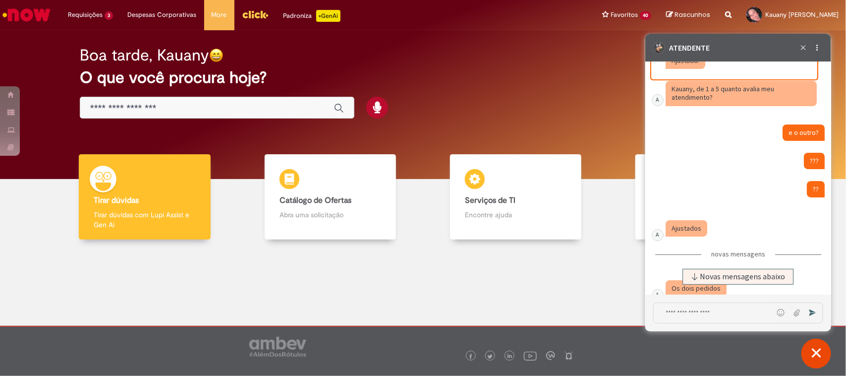
scroll to position [5112, 0]
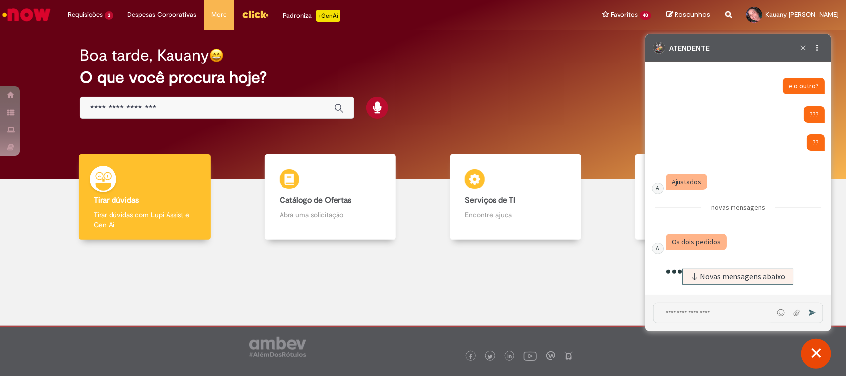
click at [677, 300] on div "Caixa de diálogo de bate-papo" at bounding box center [712, 313] width 119 height 22
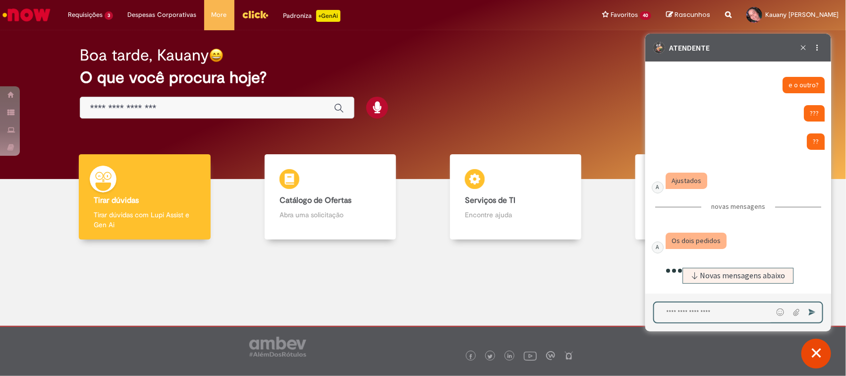
click at [677, 300] on textarea "Digite sua mensagem e pressione Enter para enviar" at bounding box center [713, 312] width 119 height 20
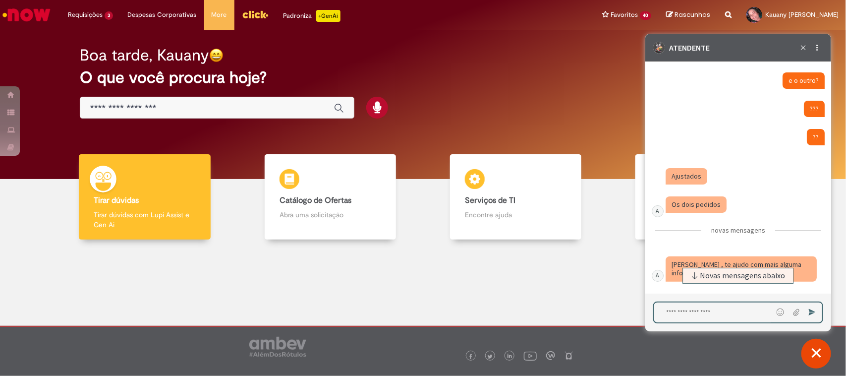
scroll to position [5116, 0]
click at [677, 300] on textarea "Digite sua mensagem e pressione Enter para enviar" at bounding box center [713, 312] width 119 height 20
type textarea "***"
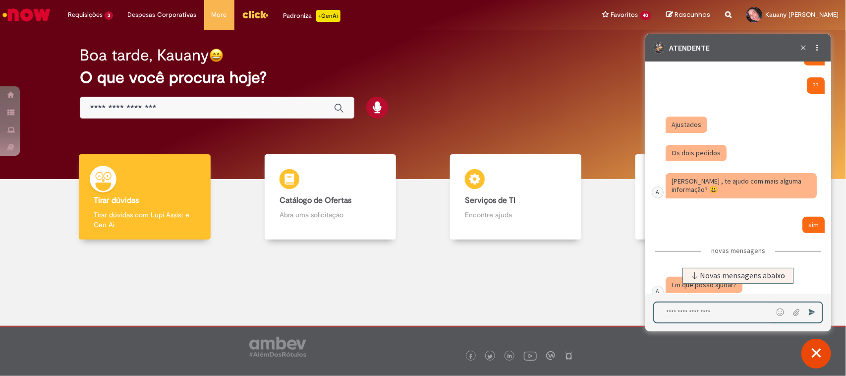
scroll to position [5184, 0]
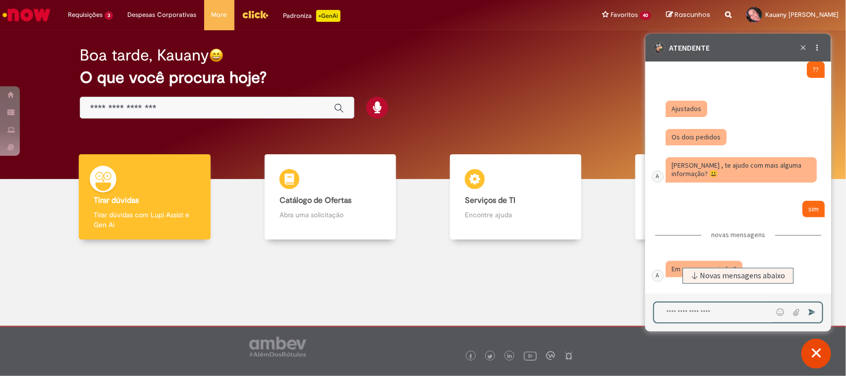
paste textarea "**********"
type textarea "**********"
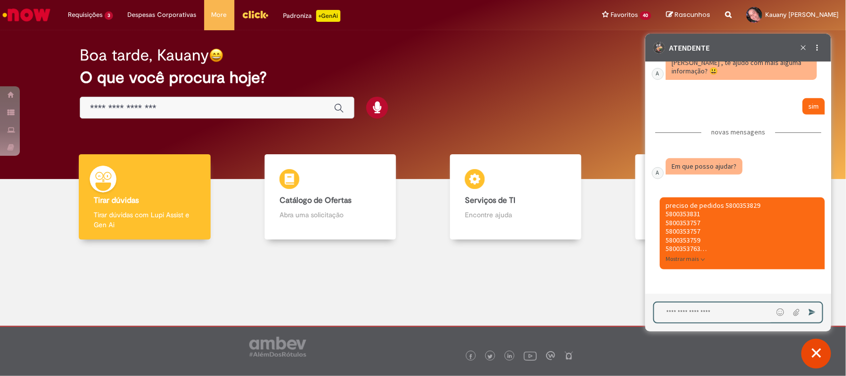
scroll to position [5312, 0]
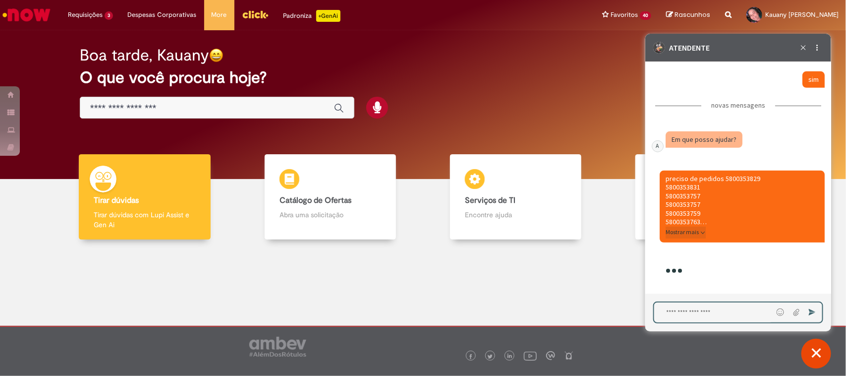
click at [677, 232] on span "Mostrar mais" at bounding box center [681, 232] width 33 height 8
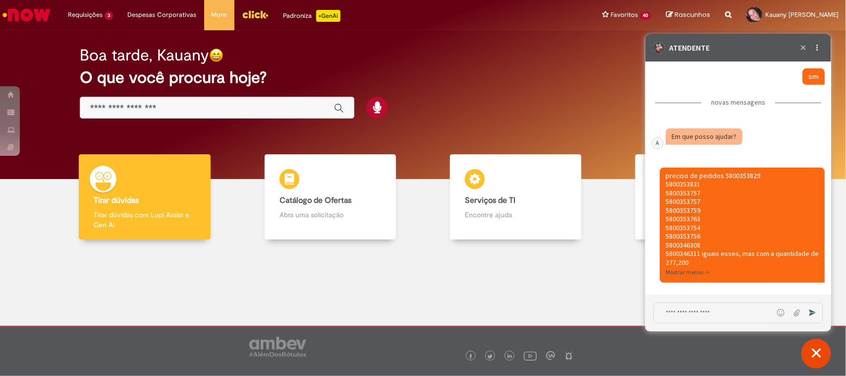
scroll to position [5316, 0]
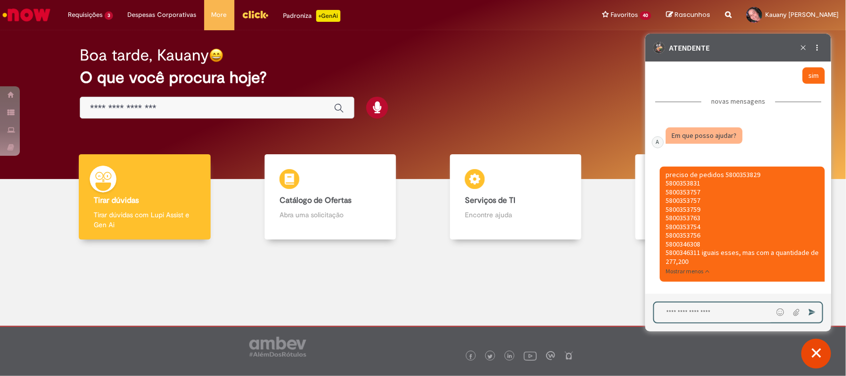
click at [677, 300] on textarea "Digite sua mensagem e pressione Enter para enviar" at bounding box center [713, 312] width 119 height 20
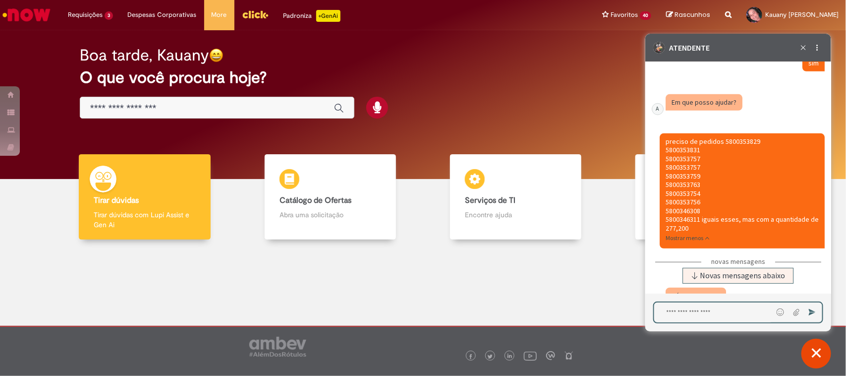
scroll to position [5356, 0]
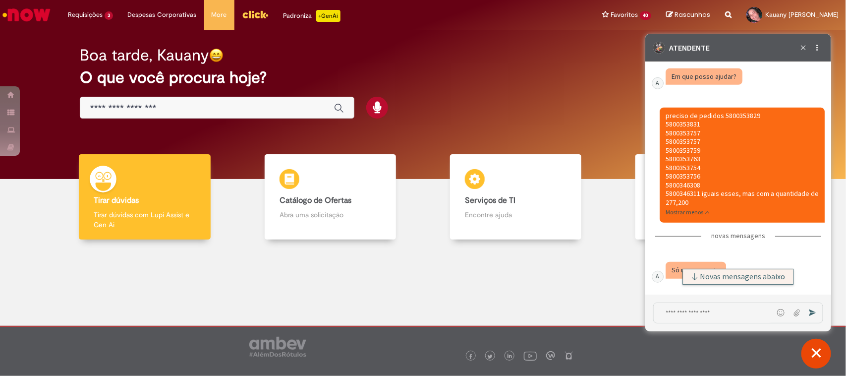
click at [677, 268] on button "Novas mensagens abaixo" at bounding box center [738, 276] width 111 height 16
click at [677, 210] on span "Mostrar menos" at bounding box center [684, 212] width 38 height 8
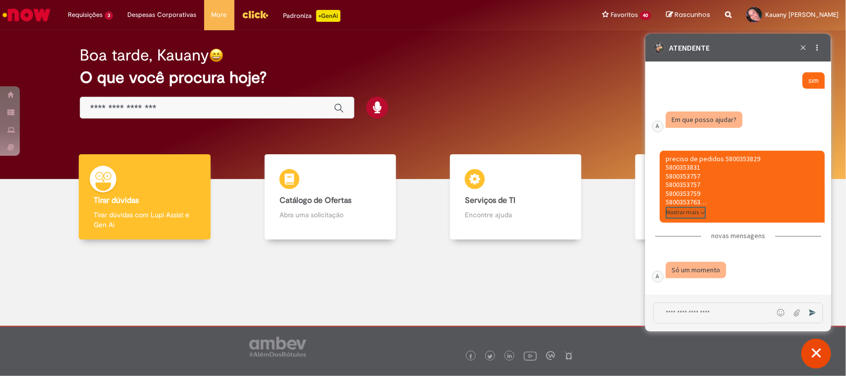
click at [677, 210] on span "Mostrar mais" at bounding box center [681, 212] width 33 height 8
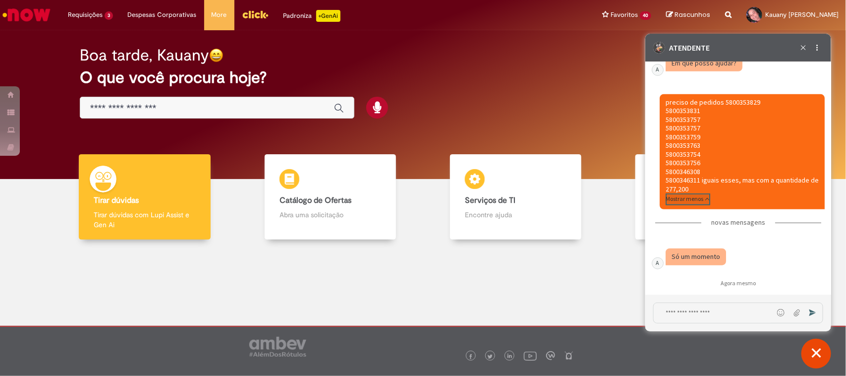
scroll to position [5411, 0]
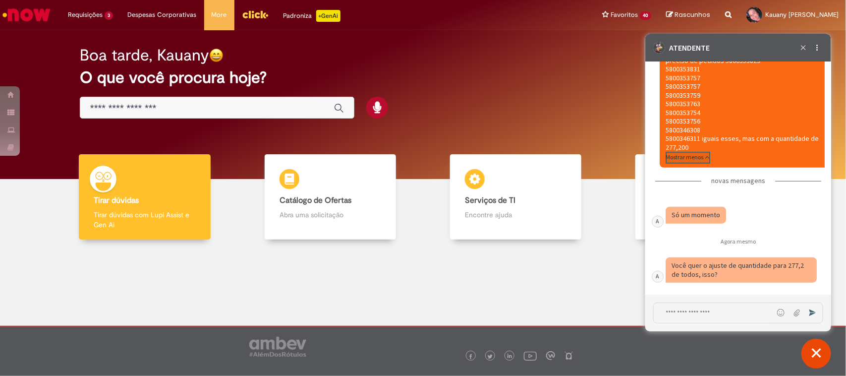
click at [665, 151] on button "Mostrar menos" at bounding box center [687, 157] width 45 height 12
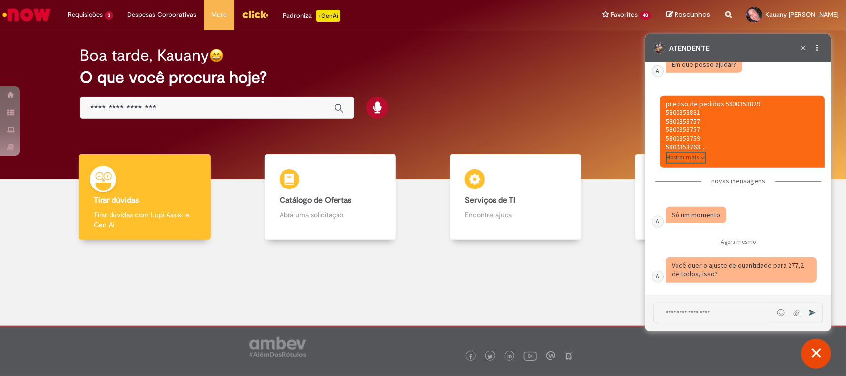
drag, startPoint x: 691, startPoint y: 304, endPoint x: 694, endPoint y: 320, distance: 15.7
click at [677, 300] on textarea "Digite sua mensagem e pressione Enter para enviar" at bounding box center [712, 312] width 119 height 20
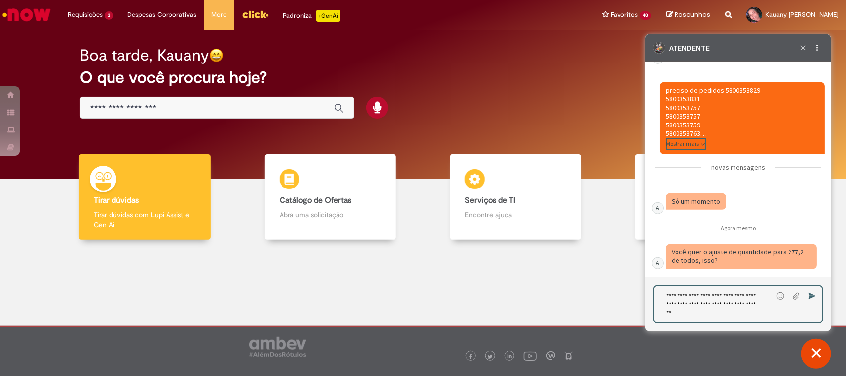
type textarea "**********"
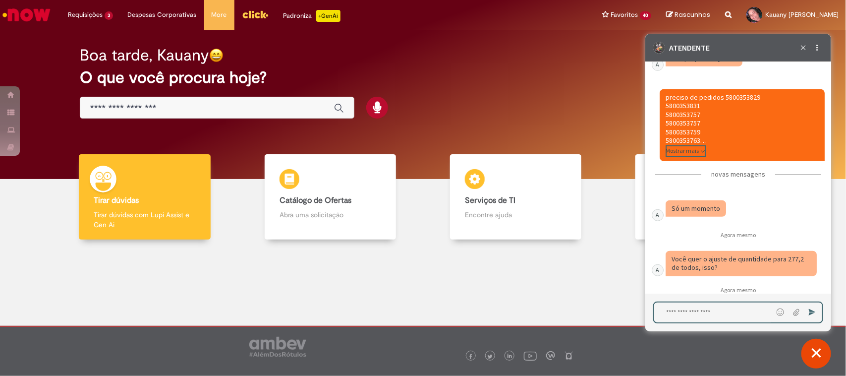
scroll to position [5299, 0]
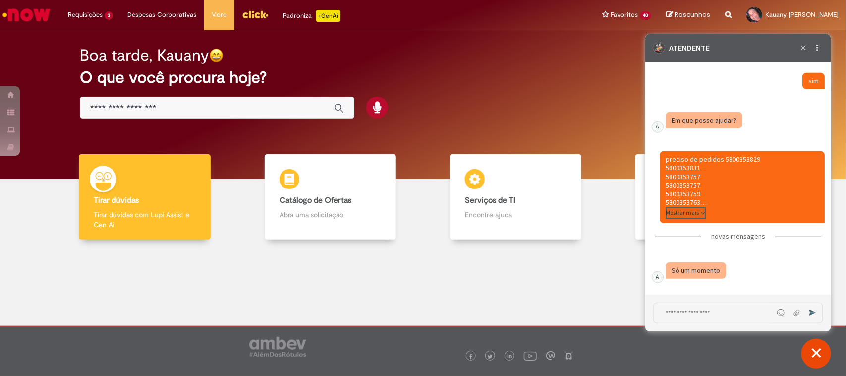
click at [677, 216] on span "Mostrar mais" at bounding box center [681, 212] width 33 height 8
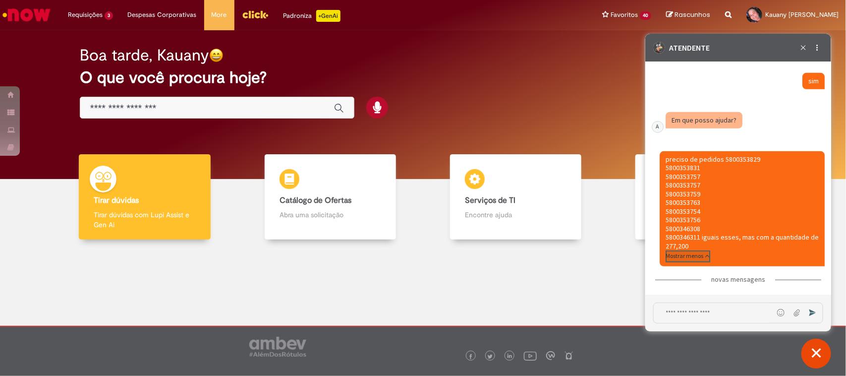
click at [677, 259] on span "Mostrar menos" at bounding box center [684, 255] width 38 height 8
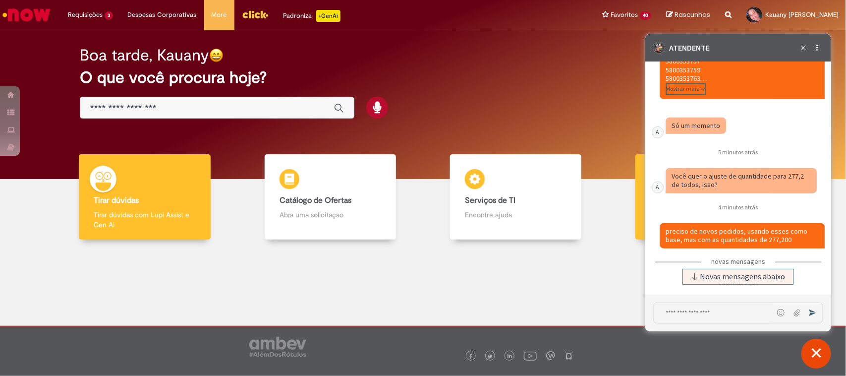
scroll to position [5473, 0]
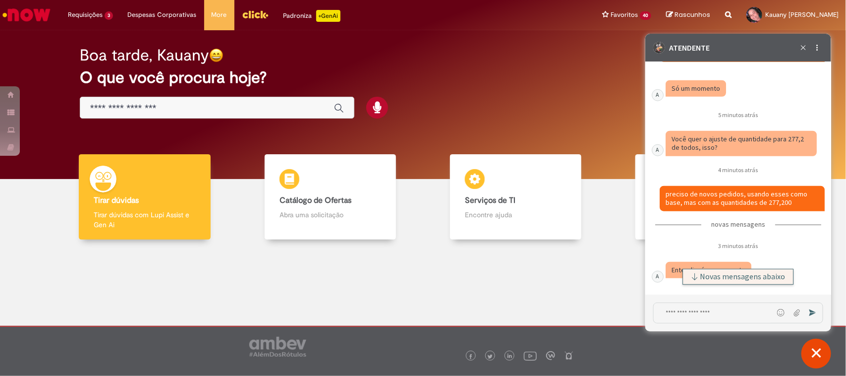
click at [677, 279] on icon "Caixa de diálogo de bate-papo" at bounding box center [695, 276] width 8 height 8
click at [677, 300] on textarea "Digite sua mensagem e pressione Enter para enviar" at bounding box center [712, 312] width 119 height 20
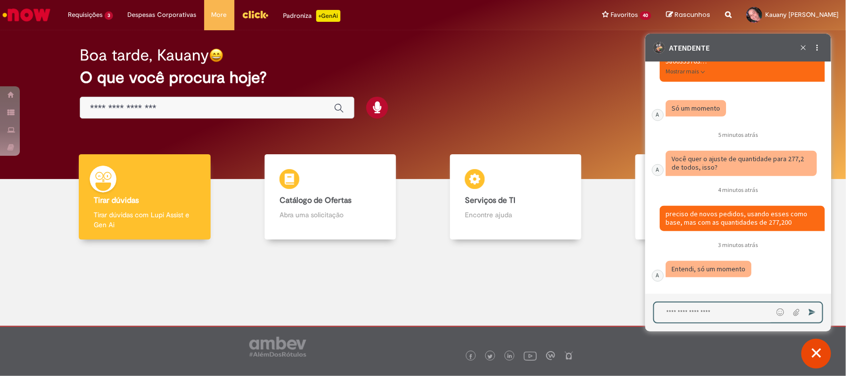
scroll to position [5452, 0]
click at [677, 300] on textarea "Digite sua mensagem e pressione Enter para enviar" at bounding box center [713, 312] width 119 height 20
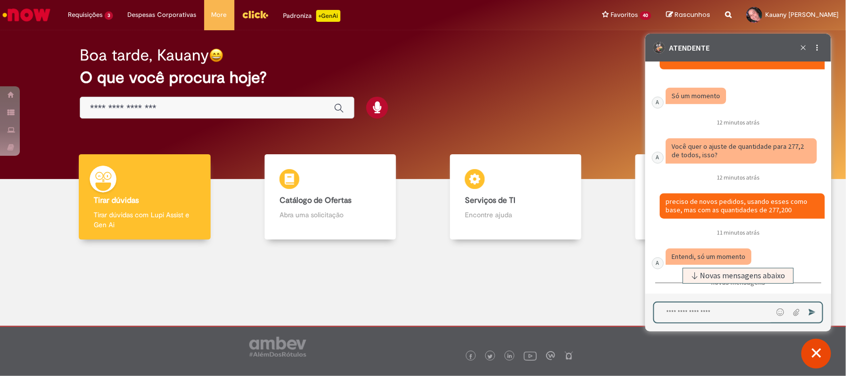
scroll to position [5528, 0]
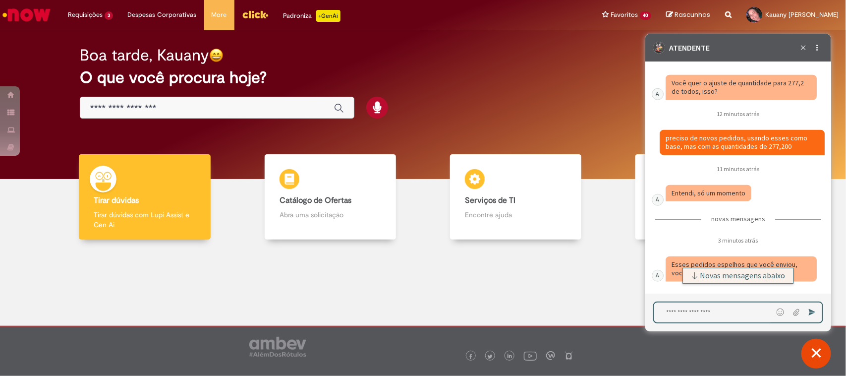
click at [677, 272] on span "Novas mensagens abaixo" at bounding box center [742, 275] width 85 height 7
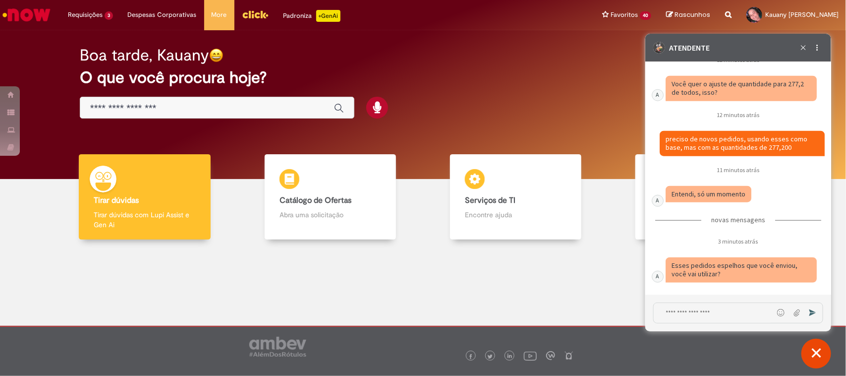
click at [677, 300] on textarea "Digite sua mensagem e pressione Enter para enviar" at bounding box center [712, 312] width 119 height 20
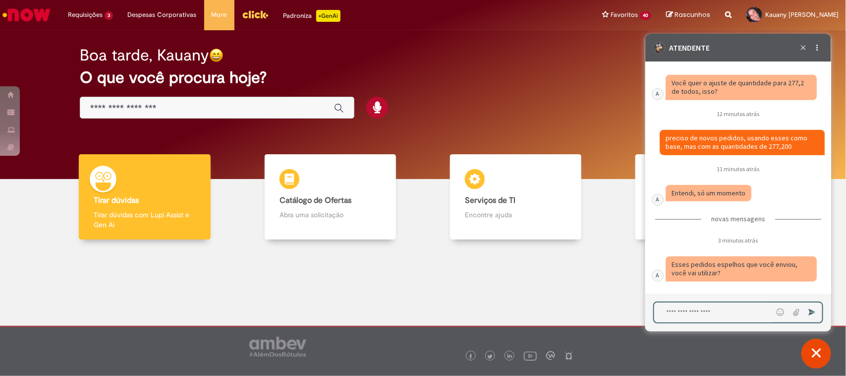
click at [677, 300] on textarea "Digite sua mensagem e pressione Enter para enviar" at bounding box center [713, 312] width 119 height 20
type textarea "***"
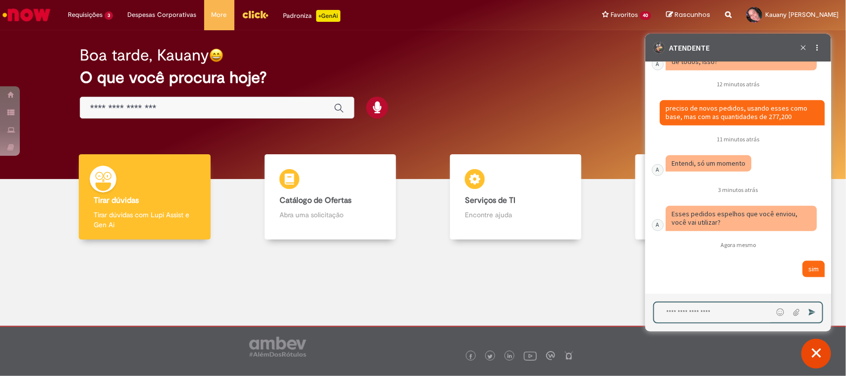
scroll to position [5558, 0]
click at [677, 300] on textarea "Digite sua mensagem e pressione Enter para enviar" at bounding box center [713, 312] width 119 height 20
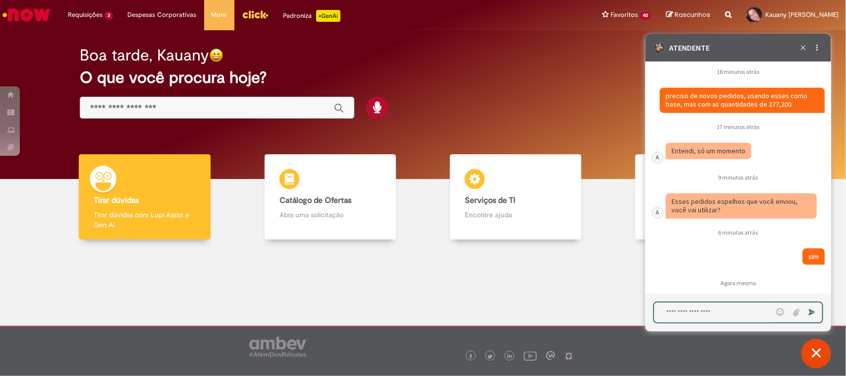
scroll to position [5621, 0]
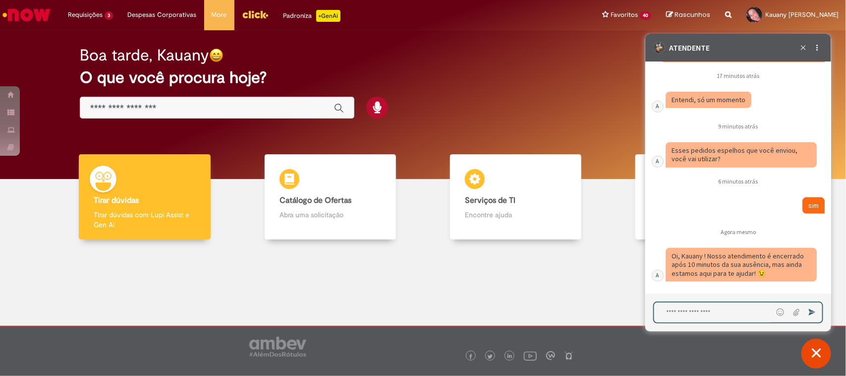
click at [677, 300] on textarea "Digite sua mensagem e pressione Enter para enviar" at bounding box center [713, 312] width 119 height 20
type textarea "**********"
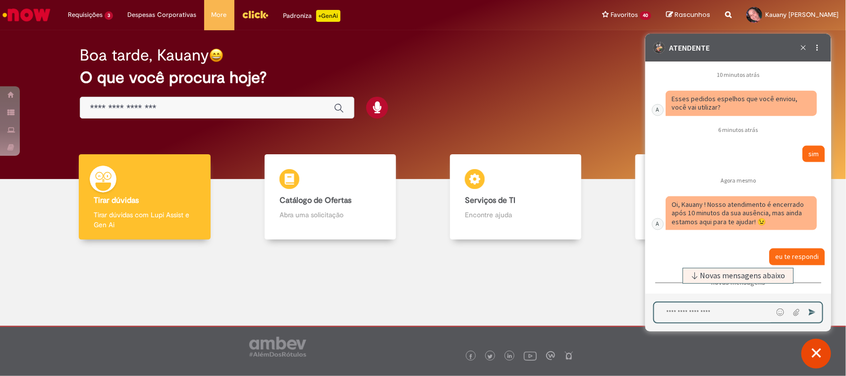
scroll to position [5721, 0]
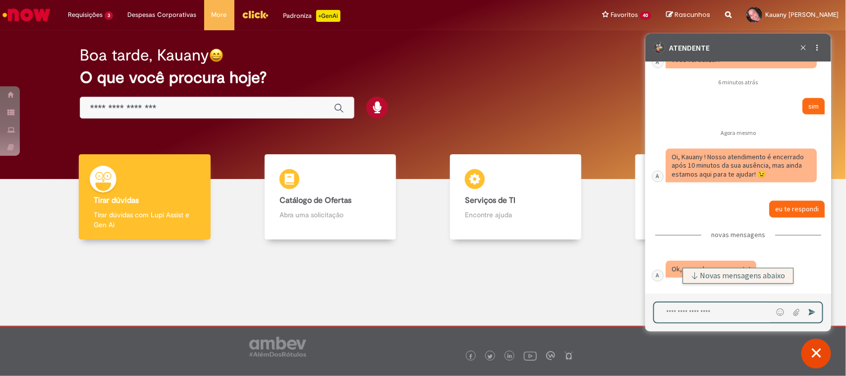
click at [677, 283] on button "Novas mensagens abaixo" at bounding box center [738, 275] width 111 height 16
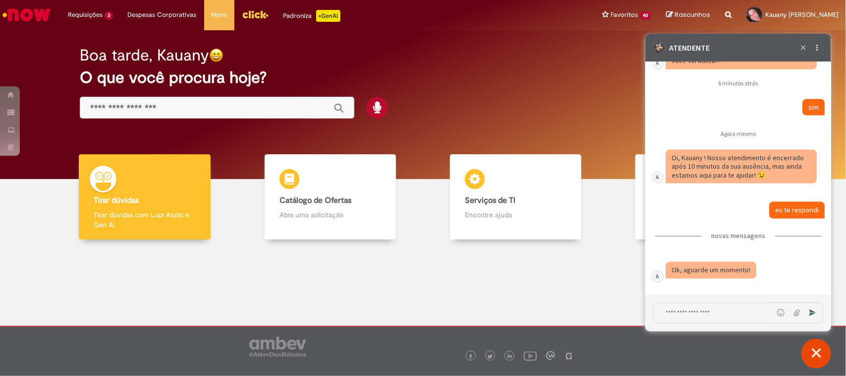
click at [677, 300] on textarea "Digite sua mensagem e pressione Enter para enviar" at bounding box center [712, 312] width 119 height 20
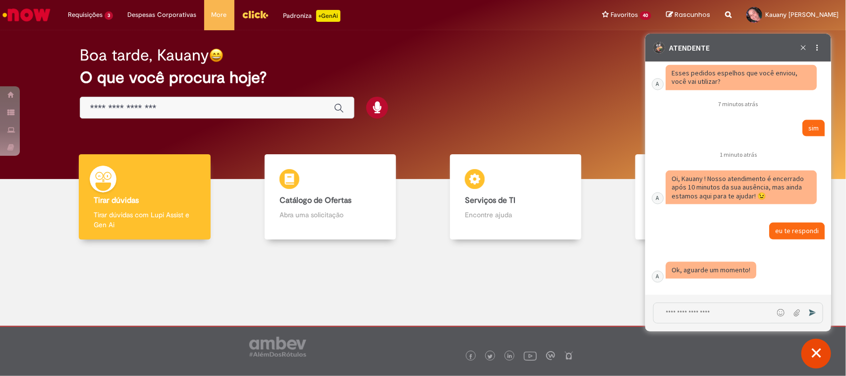
scroll to position [5700, 0]
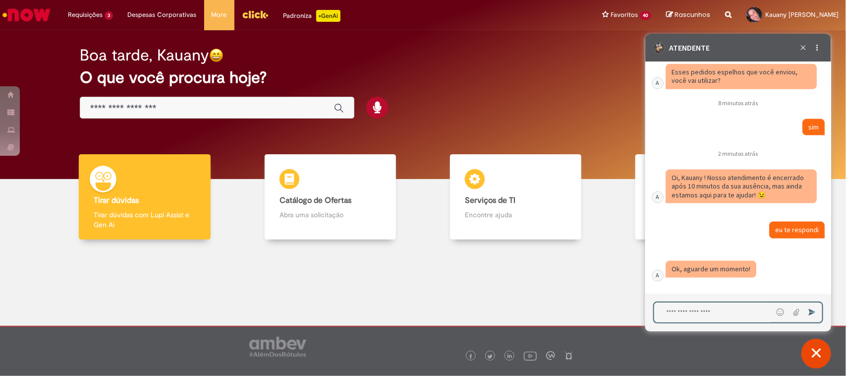
click at [666, 300] on textarea "Digite sua mensagem e pressione Enter para enviar" at bounding box center [713, 312] width 119 height 20
type textarea "**"
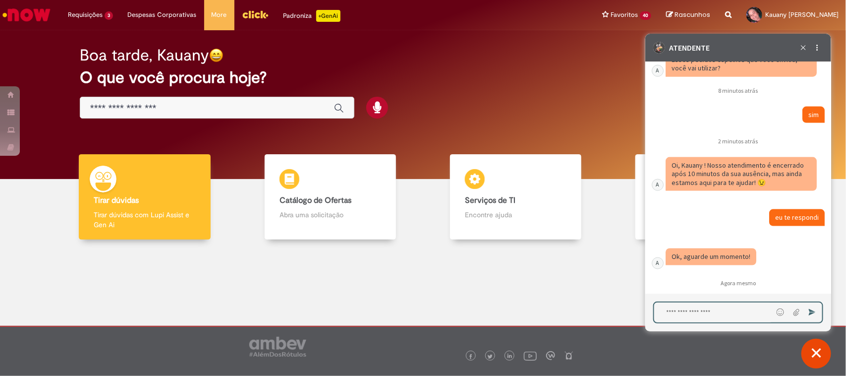
scroll to position [5750, 0]
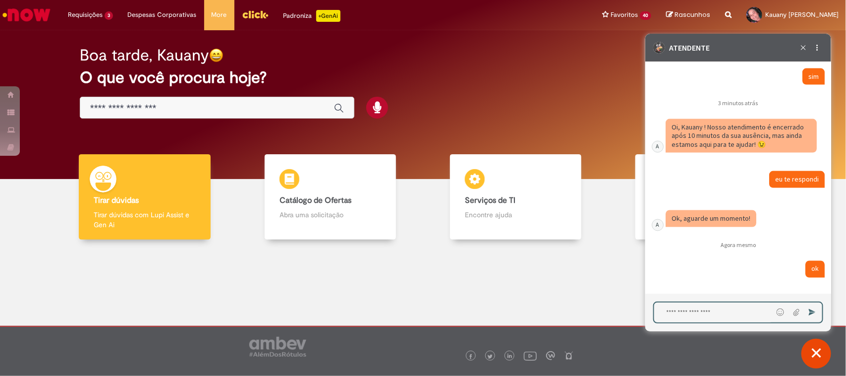
click at [677, 300] on textarea "Digite sua mensagem e pressione Enter para enviar" at bounding box center [713, 312] width 119 height 20
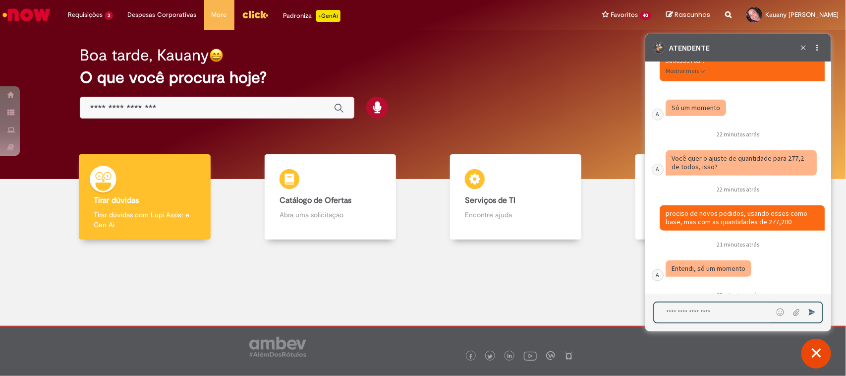
scroll to position [5378, 0]
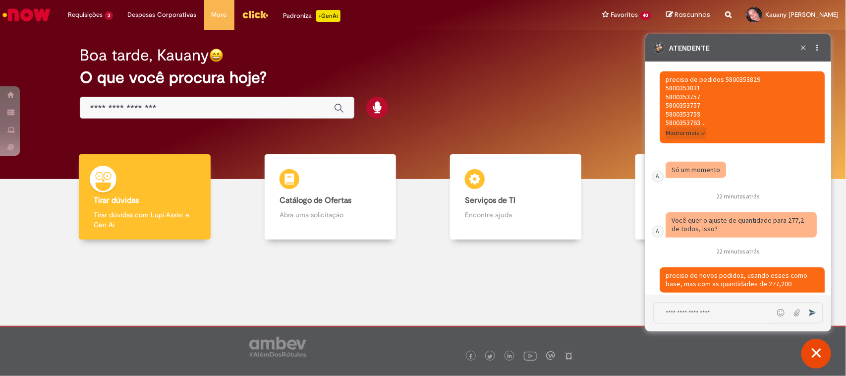
click at [677, 139] on button "Mostrar mais" at bounding box center [685, 133] width 40 height 12
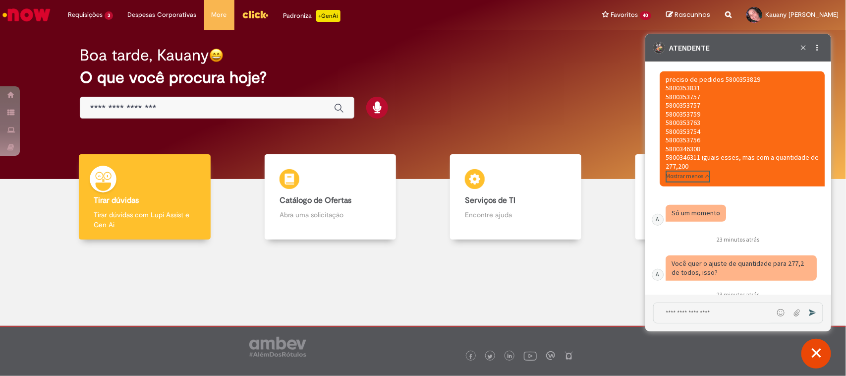
scroll to position [5750, 0]
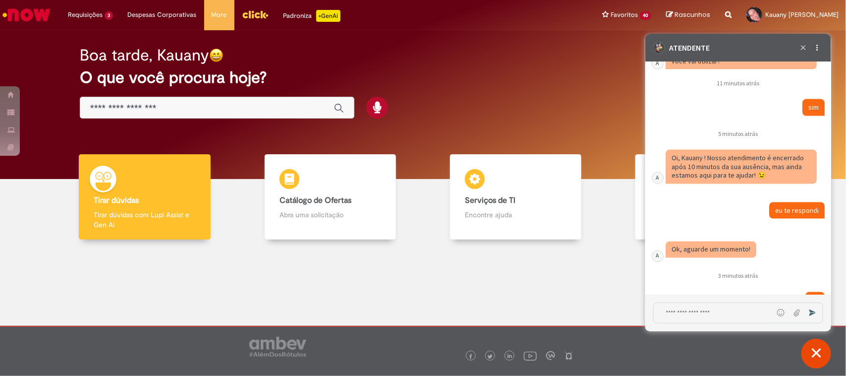
click at [677, 300] on textarea "Digite sua mensagem e pressione Enter para enviar" at bounding box center [712, 312] width 119 height 20
click at [677, 279] on span "Novas mensagens abaixo" at bounding box center [742, 276] width 85 height 7
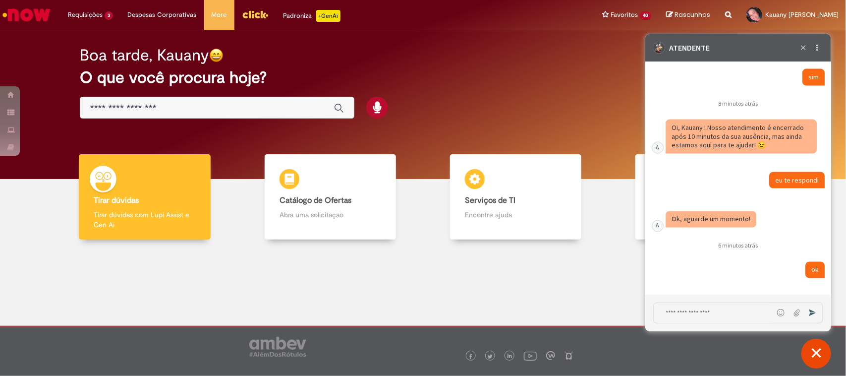
click at [677, 300] on textarea "Digite sua mensagem e pressione Enter para enviar" at bounding box center [712, 312] width 119 height 20
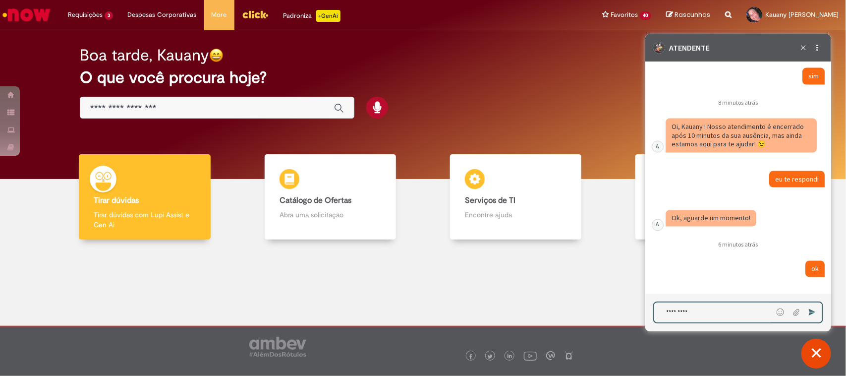
type textarea "**********"
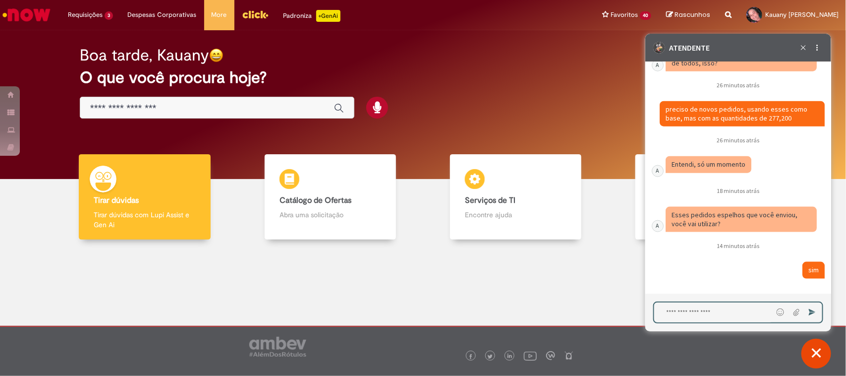
scroll to position [5402, 0]
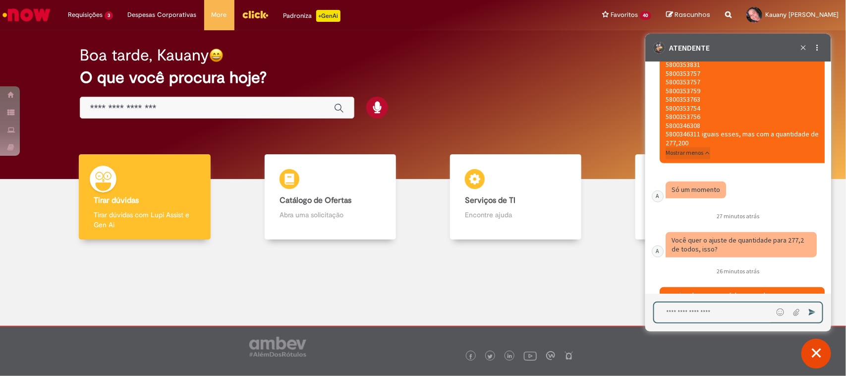
click at [677, 156] on span "Mostrar menos" at bounding box center [684, 152] width 38 height 8
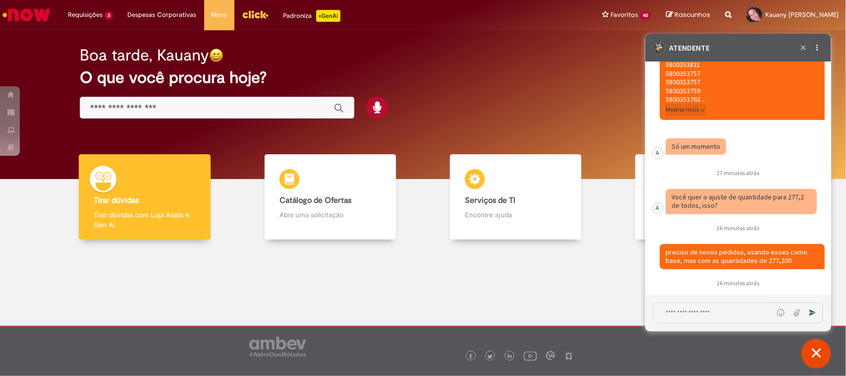
click at [677, 113] on span "Mostrar mais" at bounding box center [681, 109] width 33 height 8
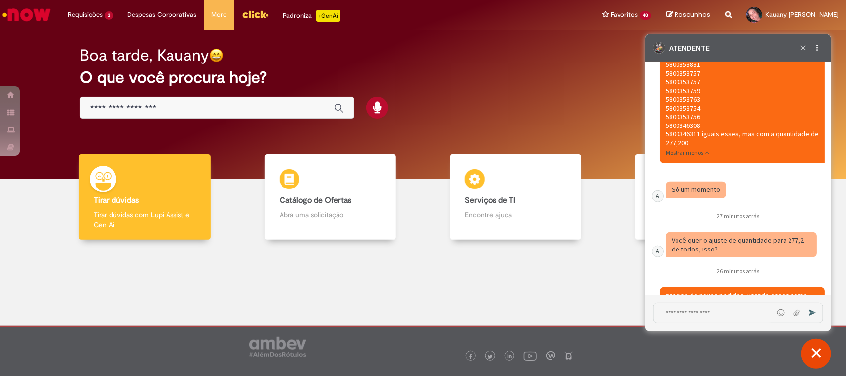
click at [677, 83] on fragment "preciso de pedidos 5800353829 5800353831 5800353757 5800353757 5800353759 58003…" at bounding box center [741, 99] width 153 height 96
click at [677, 71] on fragment "preciso de pedidos 5800353829 5800353831 5800353757 5800353757 5800353759 58003…" at bounding box center [741, 99] width 153 height 96
click at [677, 76] on fragment "preciso de pedidos 5800353829 5800353831 5800353757 5800353757 5800353759 58003…" at bounding box center [741, 99] width 153 height 96
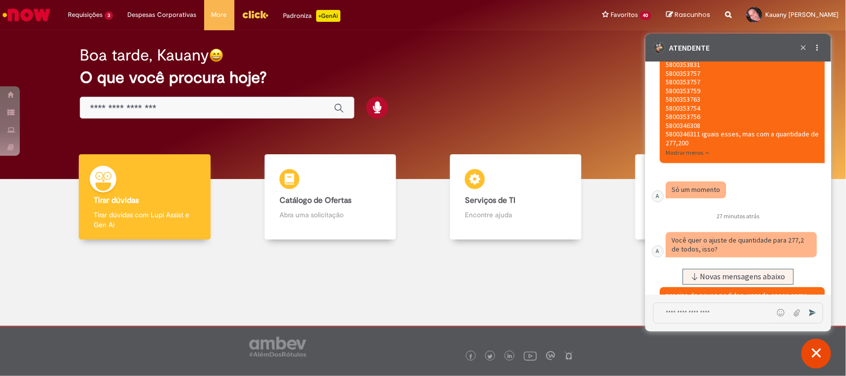
click at [677, 76] on fragment "preciso de pedidos 5800353829 5800353831 5800353757 5800353757 5800353759 58003…" at bounding box center [741, 99] width 153 height 96
click at [677, 88] on fragment "preciso de pedidos 5800353829 5800353831 5800353757 5800353757 5800353759 58003…" at bounding box center [741, 99] width 153 height 96
click at [677, 98] on fragment "preciso de pedidos 5800353829 5800353831 5800353757 5800353757 5800353759 58003…" at bounding box center [741, 99] width 153 height 96
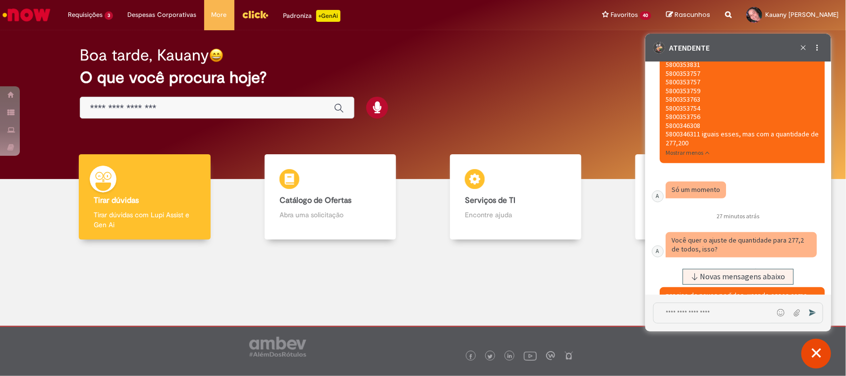
click at [677, 106] on fragment "preciso de pedidos 5800353829 5800353831 5800353757 5800353757 5800353759 58003…" at bounding box center [741, 99] width 153 height 96
click at [677, 113] on fragment "preciso de pedidos 5800353829 5800353831 5800353757 5800353757 5800353759 58003…" at bounding box center [741, 99] width 153 height 96
click at [677, 123] on fragment "preciso de pedidos 5800353829 5800353831 5800353757 5800353757 5800353759 58003…" at bounding box center [741, 99] width 153 height 96
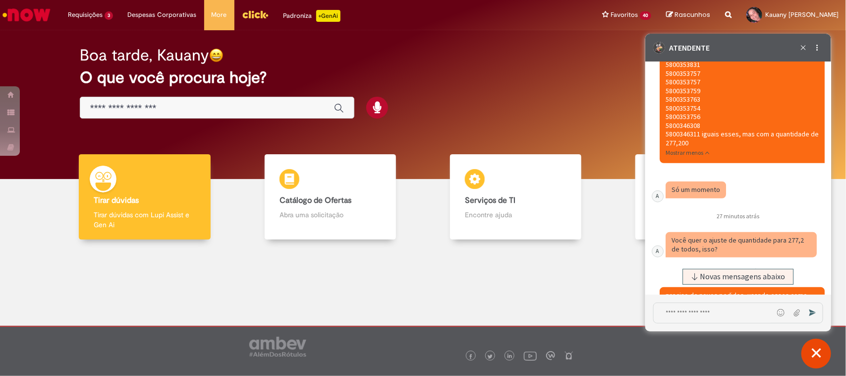
click at [677, 123] on fragment "preciso de pedidos 5800353829 5800353831 5800353757 5800353757 5800353759 58003…" at bounding box center [741, 99] width 153 height 96
click at [677, 133] on fragment "preciso de pedidos 5800353829 5800353831 5800353757 5800353757 5800353759 58003…" at bounding box center [741, 99] width 153 height 96
click at [677, 143] on fragment "preciso de pedidos 5800353829 5800353831 5800353757 5800353757 5800353759 58003…" at bounding box center [741, 99] width 153 height 96
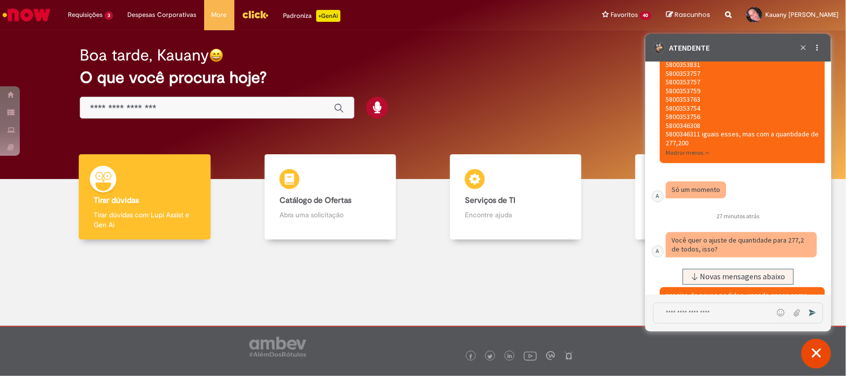
click at [677, 147] on fragment "preciso de pedidos 5800353829 5800353831 5800353757 5800353757 5800353759 58003…" at bounding box center [741, 99] width 153 height 96
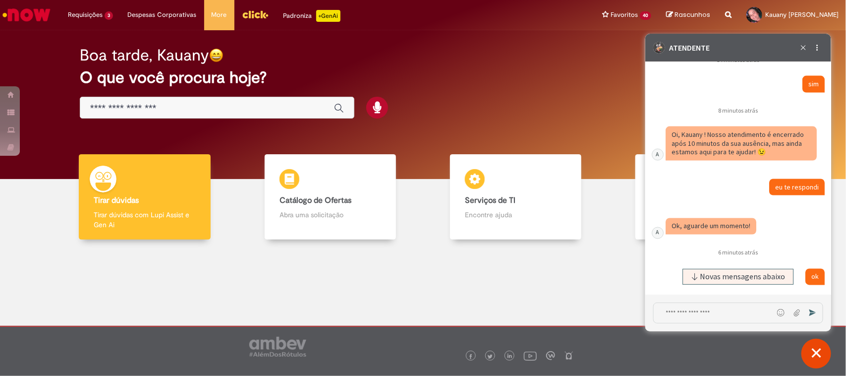
scroll to position [5959, 0]
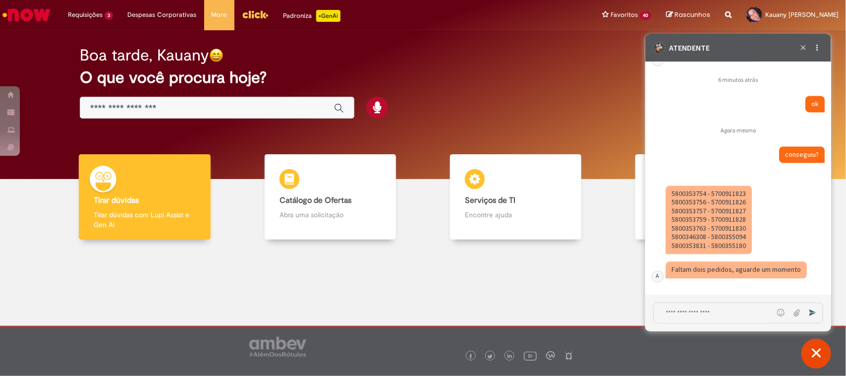
click at [677, 196] on fragment "5800353754 - 5700911823 5800353756 - 5700911826 5800353757 - 5700911827 5800353…" at bounding box center [708, 219] width 74 height 61
click at [677, 200] on fragment "5800353754 - 5700911823 5800353756 - 5700911826 5800353757 - 5700911827 5800353…" at bounding box center [708, 219] width 74 height 61
click at [677, 214] on fragment "5800353754 - 5700911823 5800353756 - 5700911826 5800353757 - 5700911827 5800353…" at bounding box center [708, 219] width 74 height 61
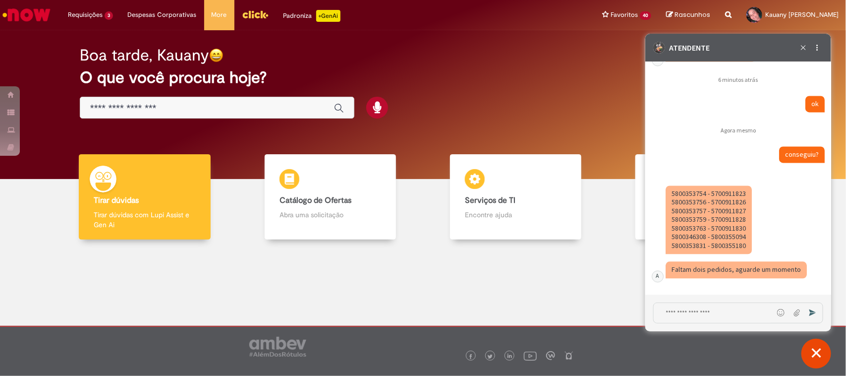
click at [677, 214] on fragment "5800353754 - 5700911823 5800353756 - 5700911826 5800353757 - 5700911827 5800353…" at bounding box center [708, 219] width 74 height 61
click at [677, 220] on fragment "5800353754 - 5700911823 5800353756 - 5700911826 5800353757 - 5700911827 5800353…" at bounding box center [708, 219] width 74 height 61
click at [677, 227] on fragment "5800353754 - 5700911823 5800353756 - 5700911826 5800353757 - 5700911827 5800353…" at bounding box center [708, 219] width 74 height 61
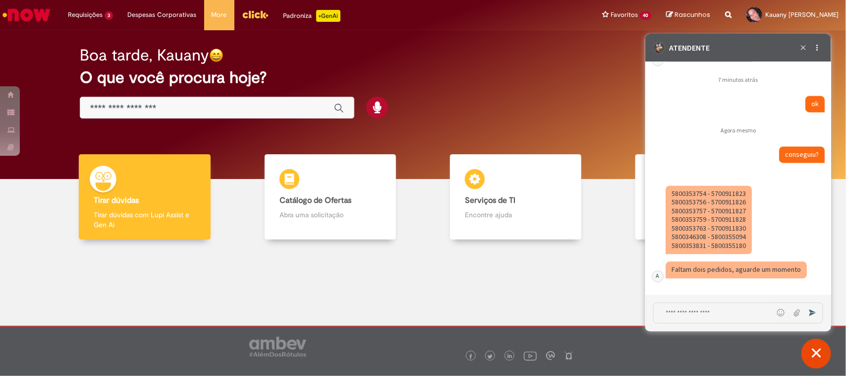
click at [677, 240] on fragment "5800353754 - 5700911823 5800353756 - 5700911826 5800353757 - 5700911827 5800353…" at bounding box center [708, 219] width 74 height 61
click at [677, 247] on fragment "5800353754 - 5700911823 5800353756 - 5700911826 5800353757 - 5700911827 5800353…" at bounding box center [708, 219] width 74 height 61
click at [677, 193] on fragment "5800353754 - 5700911823 5800353756 - 5700911826 5800353757 - 5700911827 5800353…" at bounding box center [708, 219] width 74 height 61
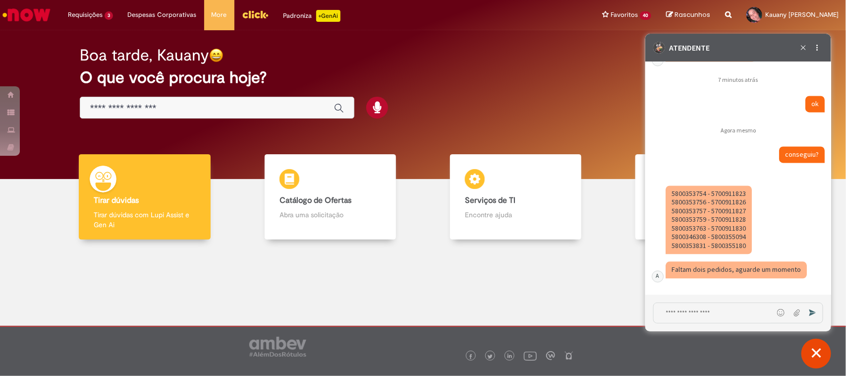
click at [677, 193] on fragment "5800353754 - 5700911823 5800353756 - 5700911826 5800353757 - 5700911827 5800353…" at bounding box center [708, 219] width 74 height 61
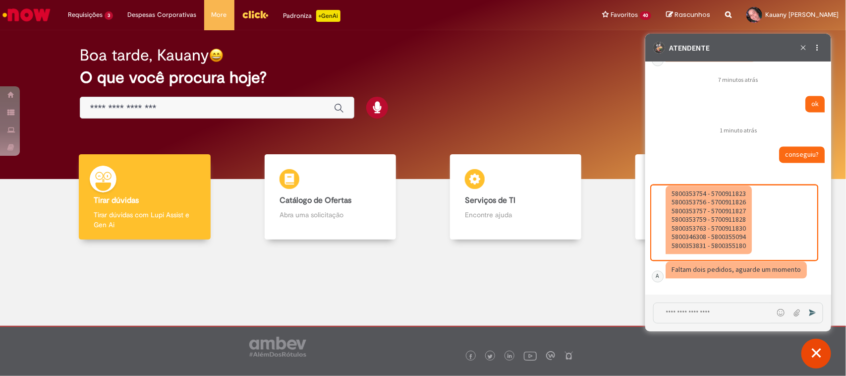
click at [677, 205] on fragment "5800353754 - 5700911823 5800353756 - 5700911826 5800353757 - 5700911827 5800353…" at bounding box center [708, 219] width 74 height 61
click at [677, 213] on fragment "5800353754 - 5700911823 5800353756 - 5700911826 5800353757 - 5700911827 5800353…" at bounding box center [708, 219] width 74 height 61
click at [677, 220] on fragment "5800353754 - 5700911823 5800353756 - 5700911826 5800353757 - 5700911827 5800353…" at bounding box center [708, 219] width 74 height 61
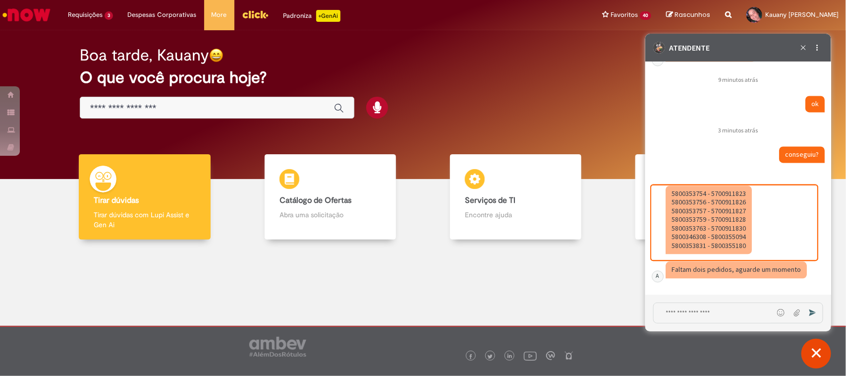
click at [677, 220] on fragment "5800353754 - 5700911823 5800353756 - 5700911826 5800353757 - 5700911827 5800353…" at bounding box center [708, 219] width 74 height 61
click at [677, 226] on fragment "5800353754 - 5700911823 5800353756 - 5700911826 5800353757 - 5700911827 5800353…" at bounding box center [708, 219] width 74 height 61
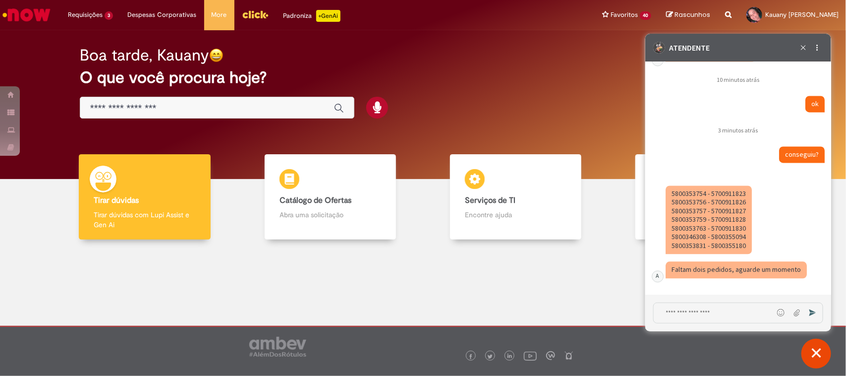
click at [677, 299] on div "[PERSON_NAME] arquivo Enviar" at bounding box center [738, 312] width 186 height 37
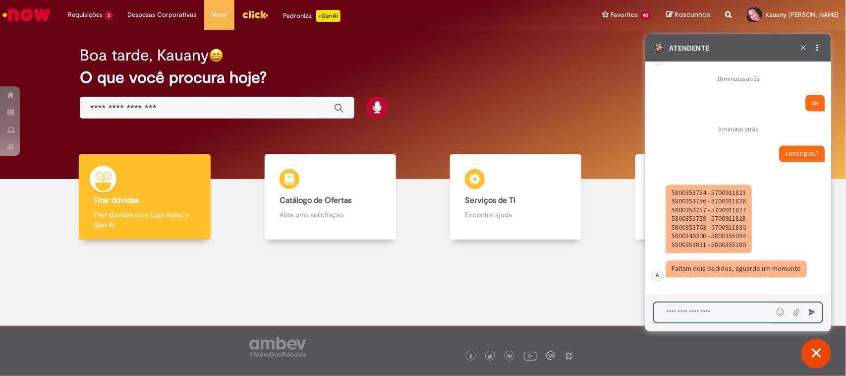
click at [677, 300] on textarea "Digite sua mensagem e pressione Enter para enviar" at bounding box center [713, 312] width 119 height 20
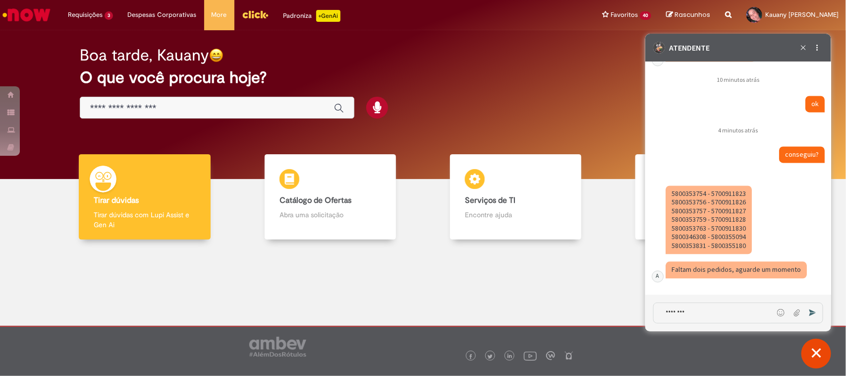
paste textarea "**********"
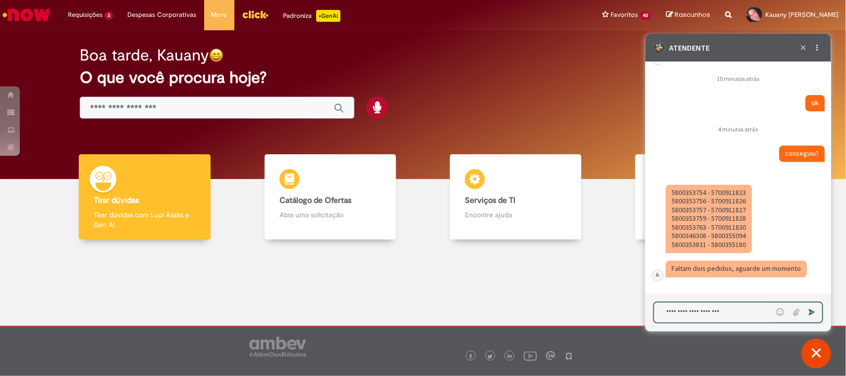
type textarea "**********"
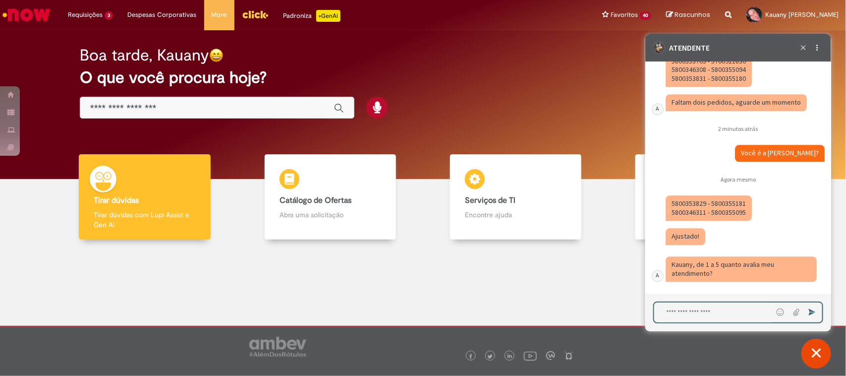
scroll to position [6002, 0]
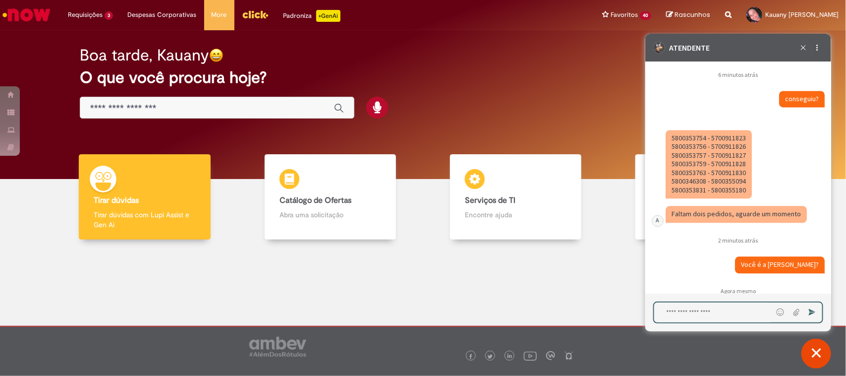
click at [677, 183] on fragment "5800353754 - 5700911823 5800353756 - 5700911826 5800353757 - 5700911827 5800353…" at bounding box center [708, 163] width 74 height 61
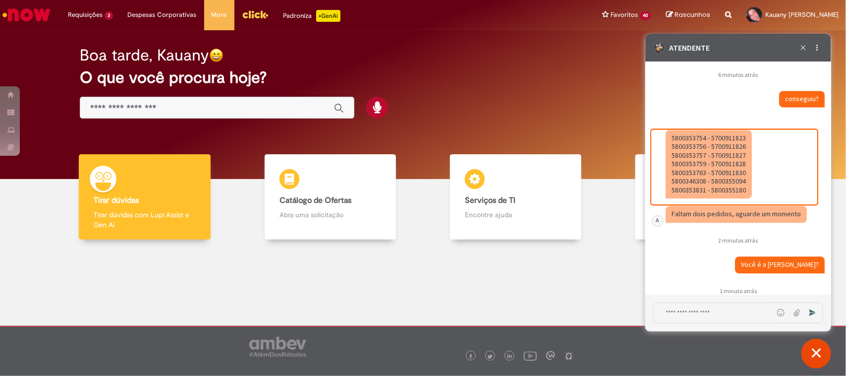
click at [677, 194] on fragment "5800353754 - 5700911823 5800353756 - 5700911826 5800353757 - 5700911827 5800353…" at bounding box center [708, 163] width 74 height 61
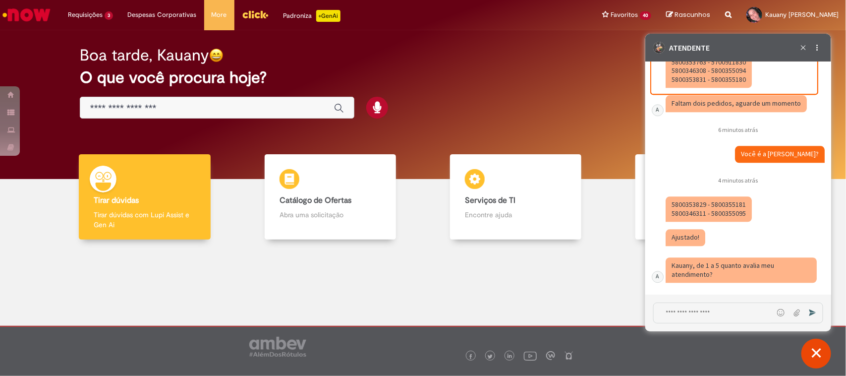
click at [677, 207] on fragment "5800353829 - 5800355181 5800346311 - 5800355095" at bounding box center [708, 208] width 74 height 18
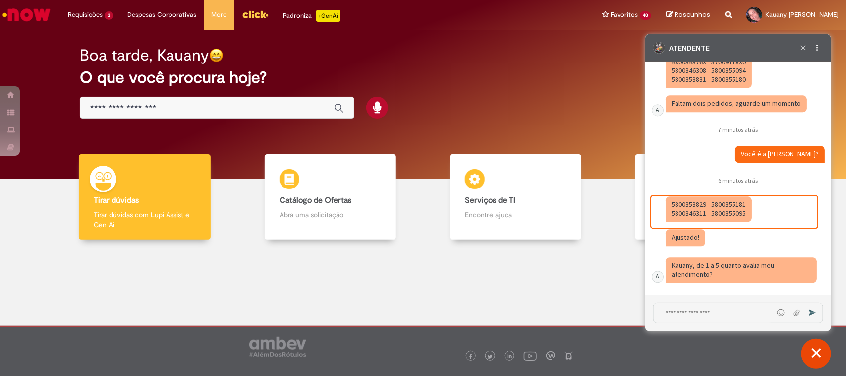
click at [677, 215] on fragment "5800353829 - 5800355181 5800346311 - 5800355095" at bounding box center [708, 208] width 74 height 18
click at [677, 213] on fragment "5800353829 - 5800355181 5800346311 - 5800355095" at bounding box center [708, 208] width 74 height 18
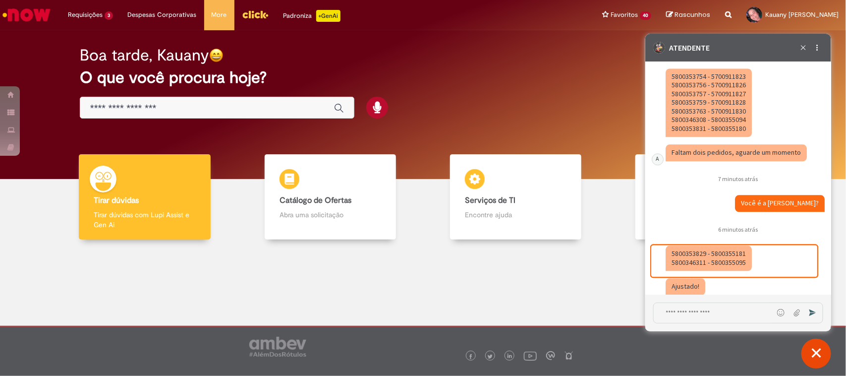
click at [677, 116] on fragment "5800353754 - 5700911823 5800353756 - 5700911826 5800353757 - 5700911827 5800353…" at bounding box center [708, 101] width 74 height 61
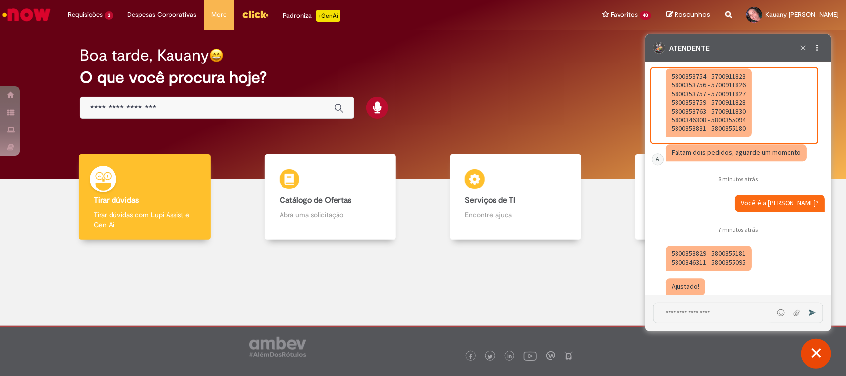
click at [677, 88] on fragment "5800353754 - 5700911823 5800353756 - 5700911826 5800353757 - 5700911827 5800353…" at bounding box center [708, 101] width 74 height 61
click at [677, 103] on fragment "5800353754 - 5700911823 5800353756 - 5700911826 5800353757 - 5700911827 5800353…" at bounding box center [708, 101] width 74 height 61
click at [677, 106] on fragment "5800353754 - 5700911823 5800353756 - 5700911826 5800353757 - 5700911827 5800353…" at bounding box center [708, 101] width 74 height 61
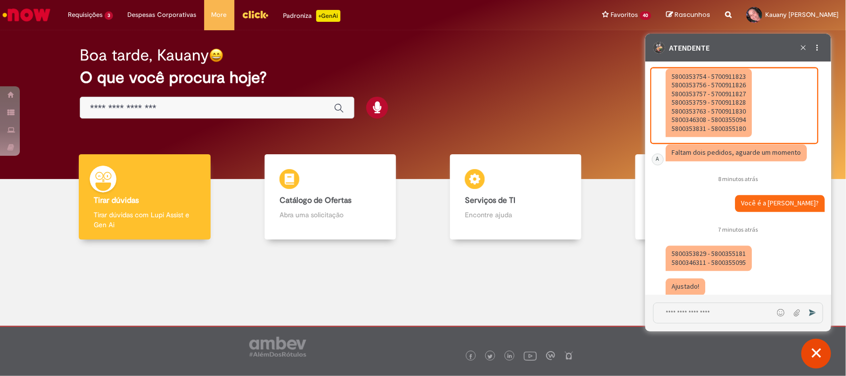
click at [677, 106] on fragment "5800353754 - 5700911823 5800353756 - 5700911826 5800353757 - 5700911827 5800353…" at bounding box center [708, 101] width 74 height 61
click at [677, 117] on fragment "5800353754 - 5700911823 5800353756 - 5700911826 5800353757 - 5700911827 5800353…" at bounding box center [708, 101] width 74 height 61
click at [677, 125] on fragment "5800353754 - 5700911823 5800353756 - 5700911826 5800353757 - 5700911827 5800353…" at bounding box center [708, 101] width 74 height 61
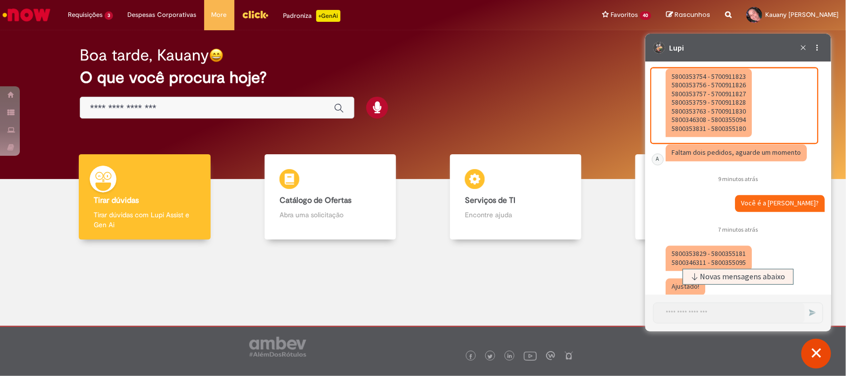
click at [677, 132] on fragment "5800353754 - 5700911823 5800353756 - 5700911826 5800353757 - 5700911827 5800353…" at bounding box center [708, 101] width 74 height 61
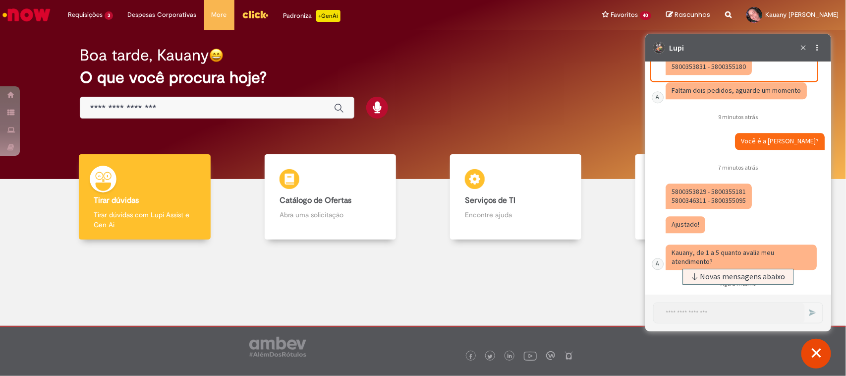
click at [677, 204] on fragment "5800353829 - 5800355181 5800346311 - 5800355095" at bounding box center [708, 195] width 74 height 18
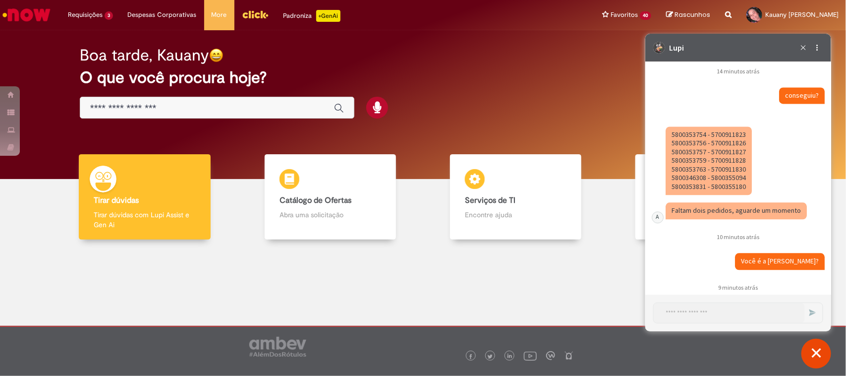
scroll to position [6068, 0]
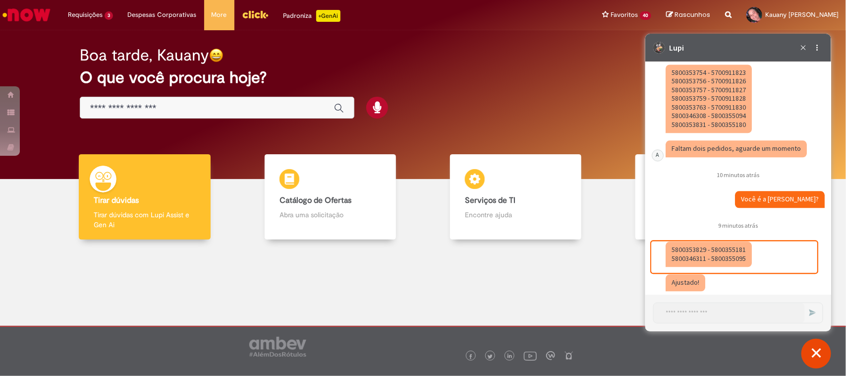
click at [677, 105] on fragment "5800353754 - 5700911823 5800353756 - 5700911826 5800353757 - 5700911827 5800353…" at bounding box center [708, 97] width 74 height 61
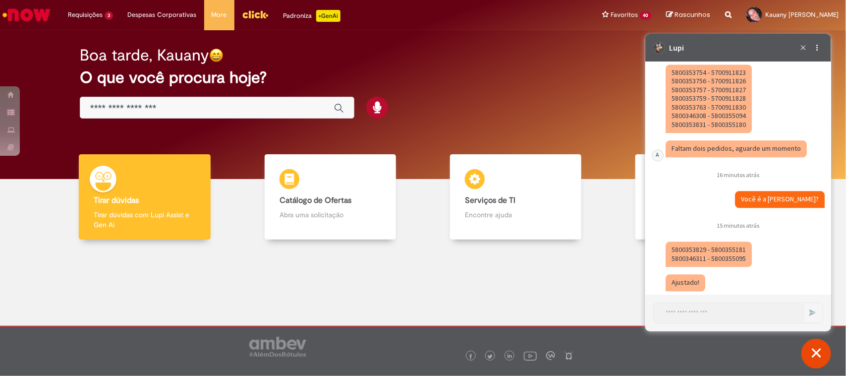
scroll to position [6315, 0]
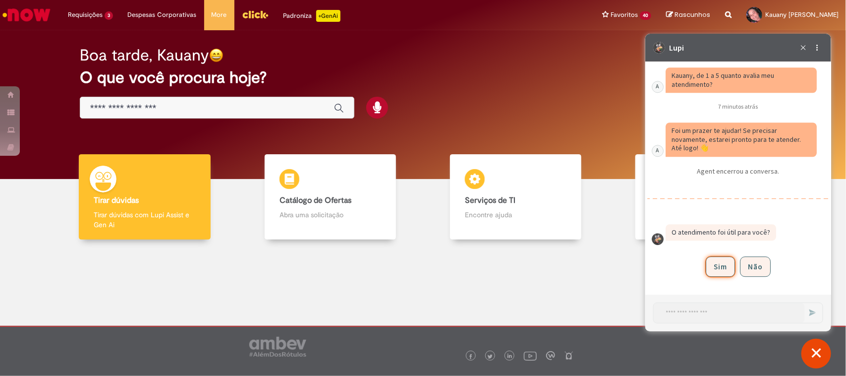
click at [677, 264] on button "Sim" at bounding box center [720, 266] width 29 height 20
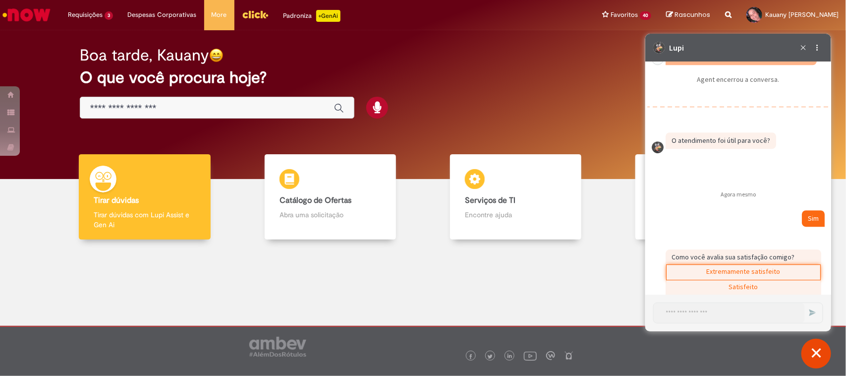
scroll to position [6467, 0]
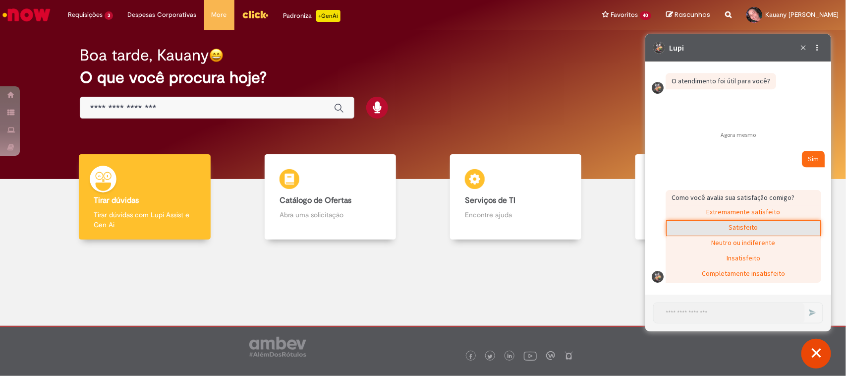
click at [677, 223] on div "Satisfeito" at bounding box center [743, 227] width 154 height 15
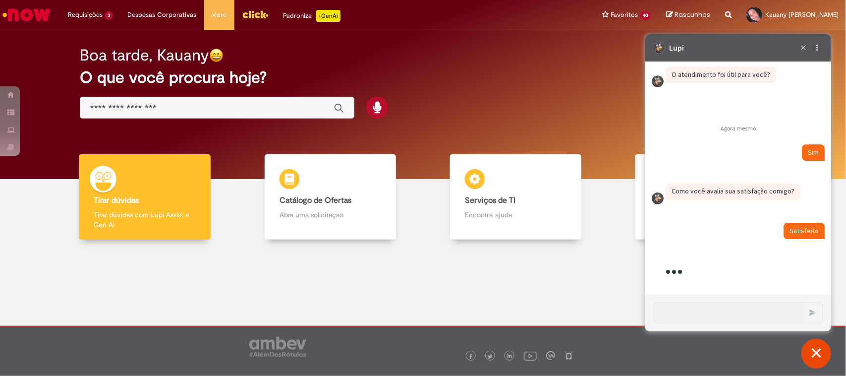
scroll to position [6473, 0]
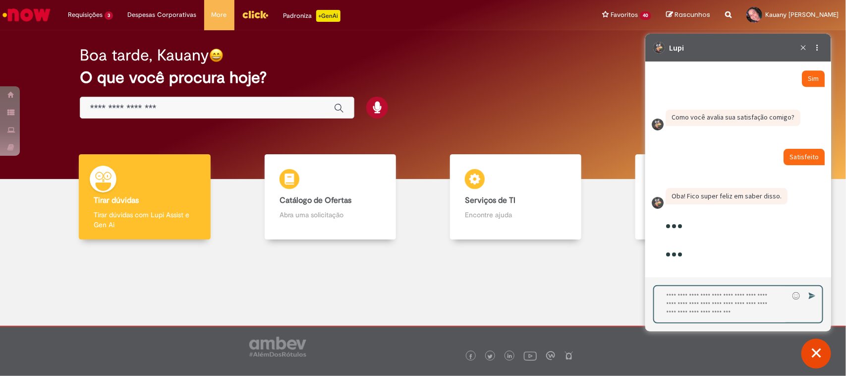
click at [677, 300] on textarea "Digite sua resposta aqui e pressione Enter para enviar" at bounding box center [721, 304] width 134 height 36
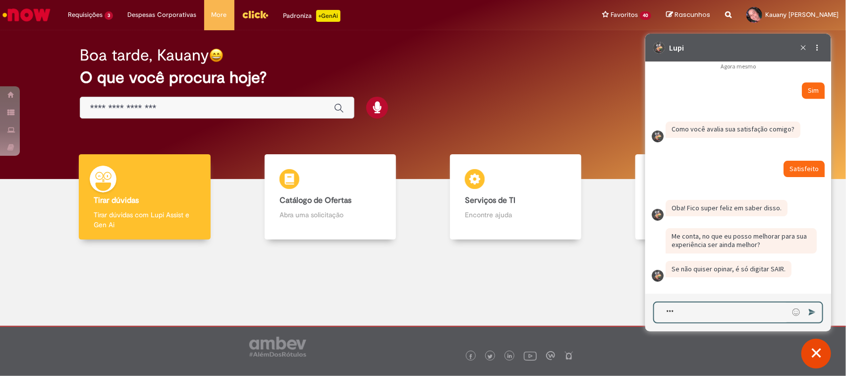
type textarea "****"
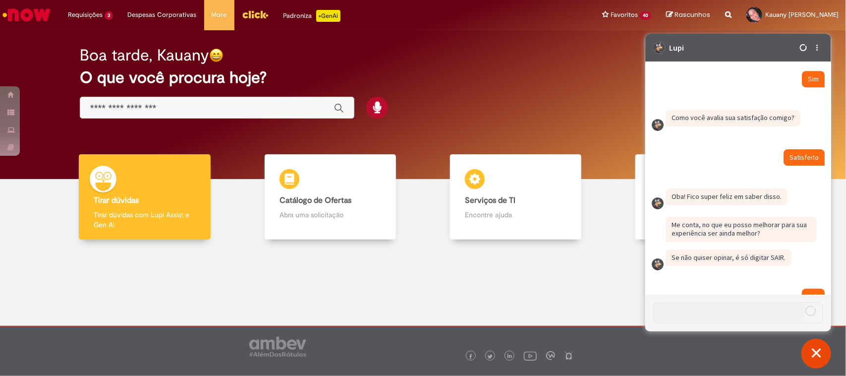
scroll to position [6550, 0]
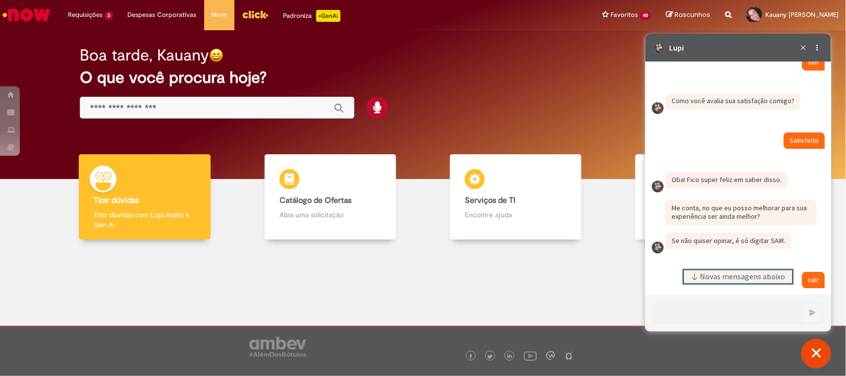
click at [677, 278] on span "Novas mensagens abaixo" at bounding box center [742, 276] width 85 height 7
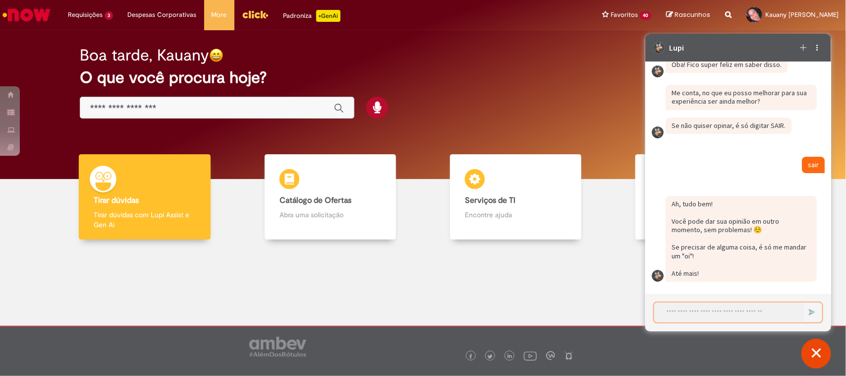
scroll to position [6677, 0]
click at [677, 300] on textarea "Iniciar uma nova conversa" at bounding box center [729, 312] width 150 height 20
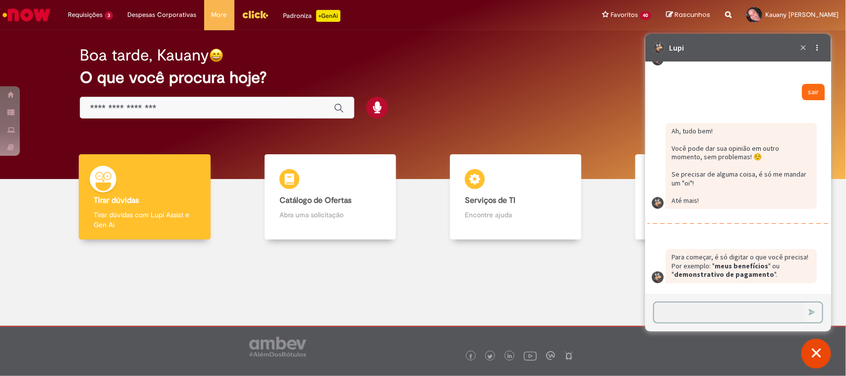
scroll to position [6751, 0]
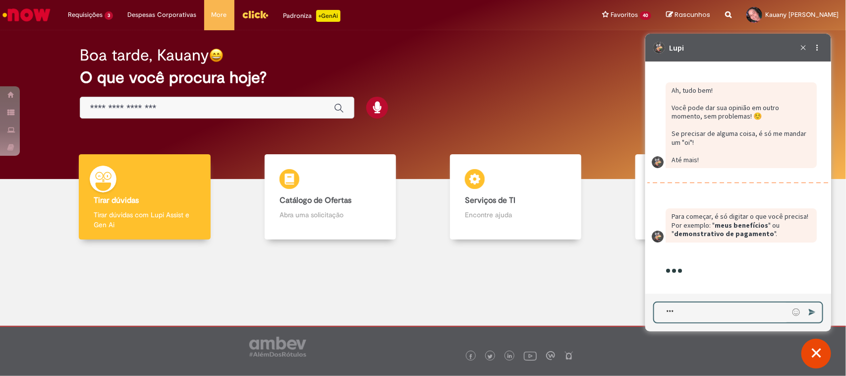
type textarea "****"
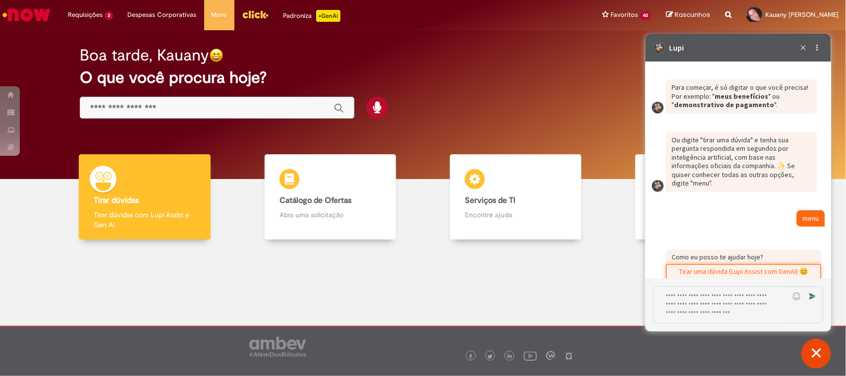
scroll to position [7088, 0]
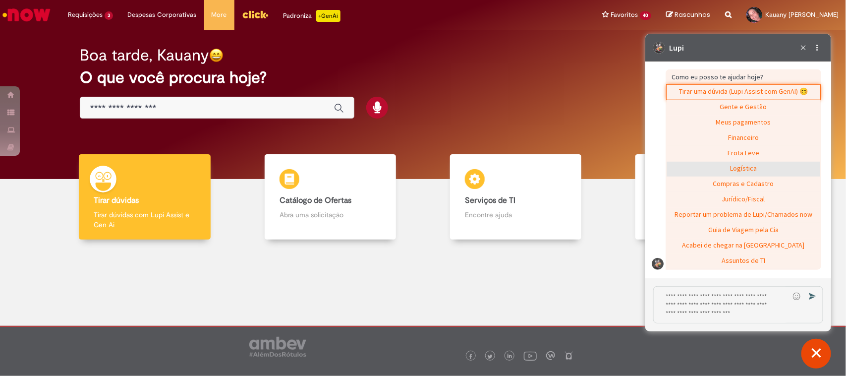
click at [677, 176] on div "Logística" at bounding box center [743, 168] width 154 height 15
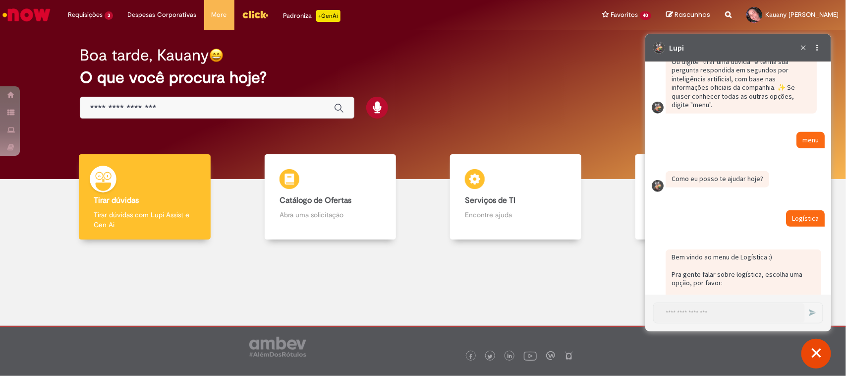
scroll to position [7100, 0]
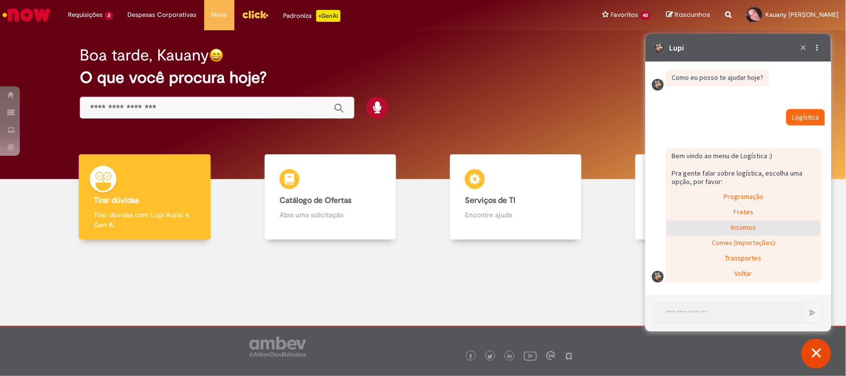
click at [677, 222] on div "Insumos" at bounding box center [743, 227] width 154 height 15
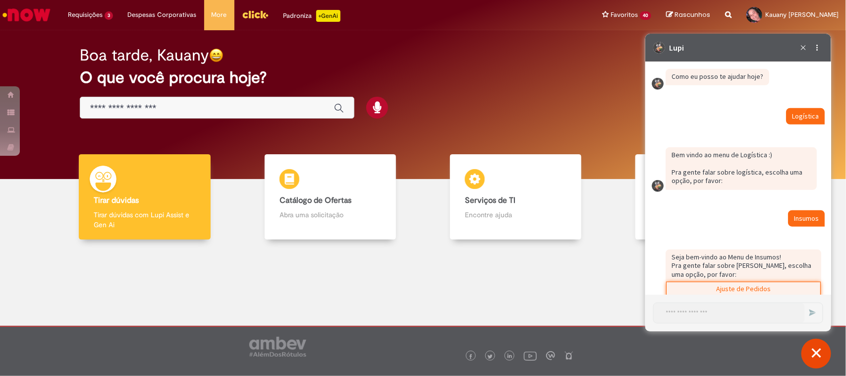
scroll to position [7162, 0]
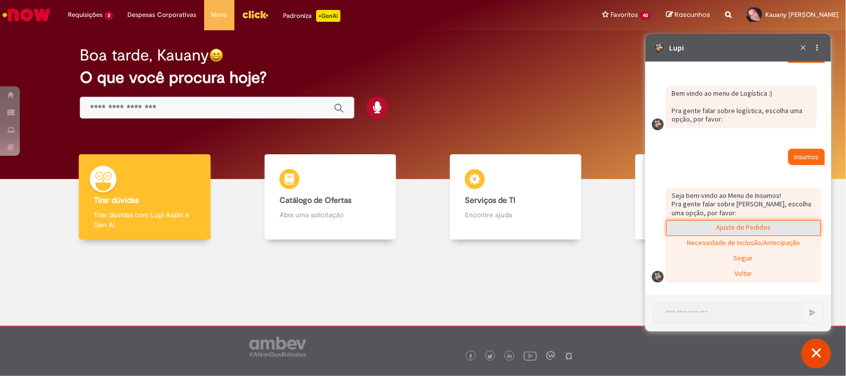
click at [677, 230] on div "Ajuste de Pedidos" at bounding box center [743, 227] width 154 height 15
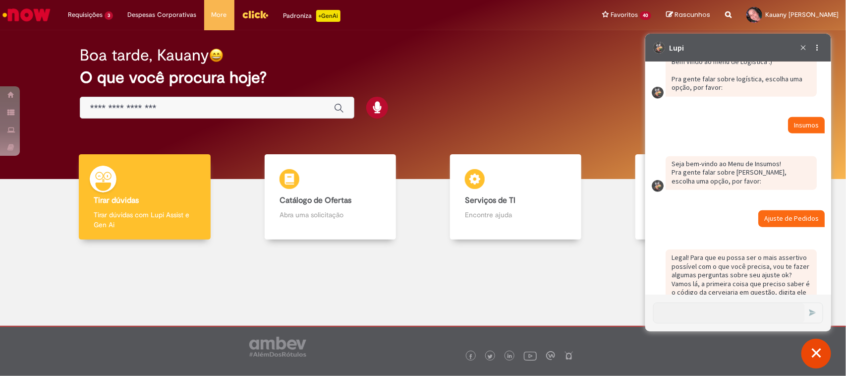
scroll to position [7221, 0]
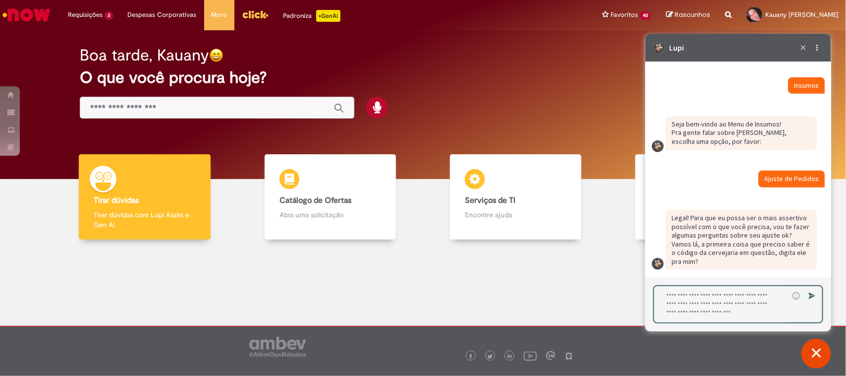
click at [677, 300] on textarea "Digite sua resposta aqui e pressione Enter para enviar" at bounding box center [721, 304] width 134 height 36
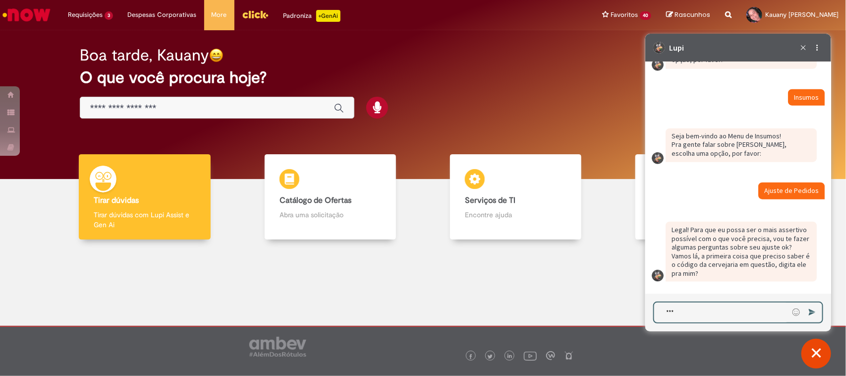
type textarea "****"
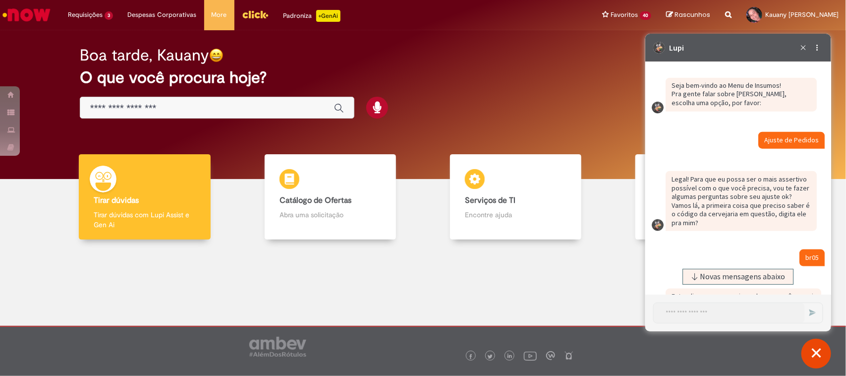
scroll to position [7334, 0]
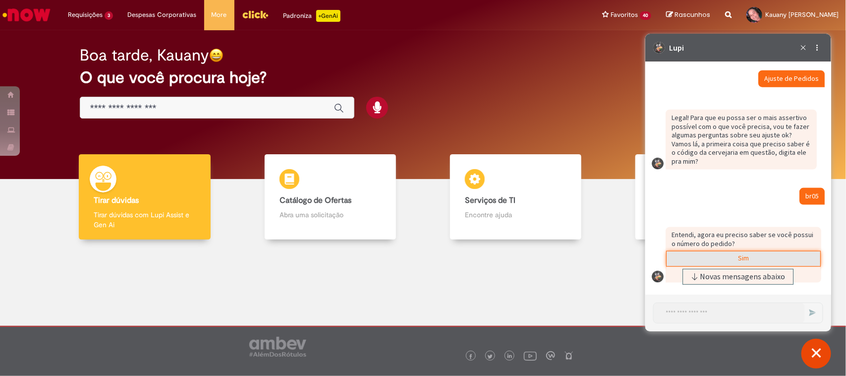
click at [677, 256] on div "Sim" at bounding box center [743, 258] width 154 height 15
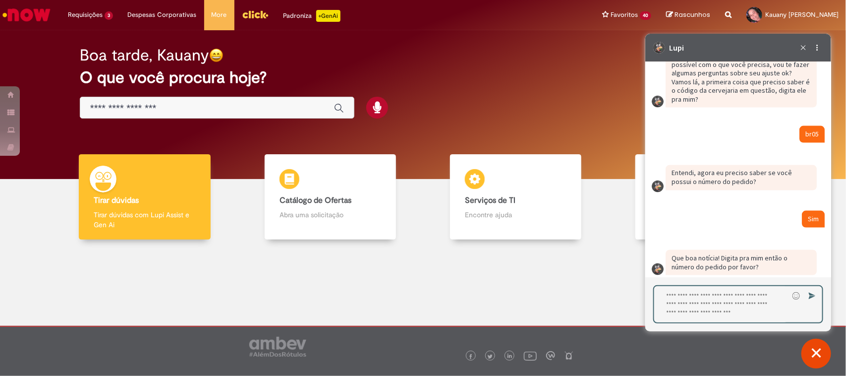
scroll to position [7388, 0]
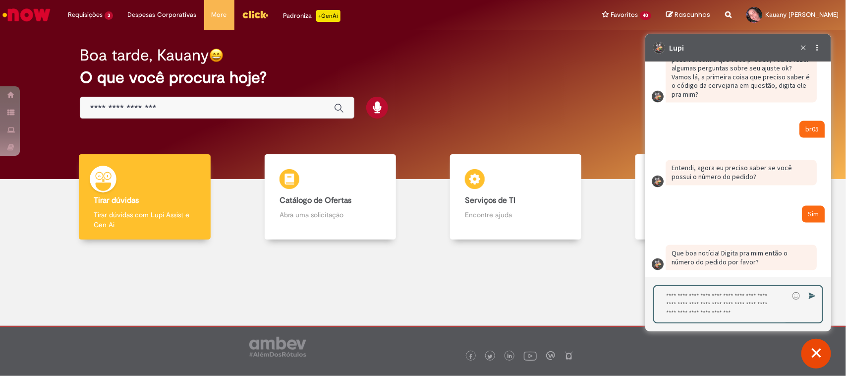
click at [677, 300] on textarea "Digite sua resposta aqui e pressione Enter para enviar" at bounding box center [721, 304] width 134 height 36
type textarea "**********"
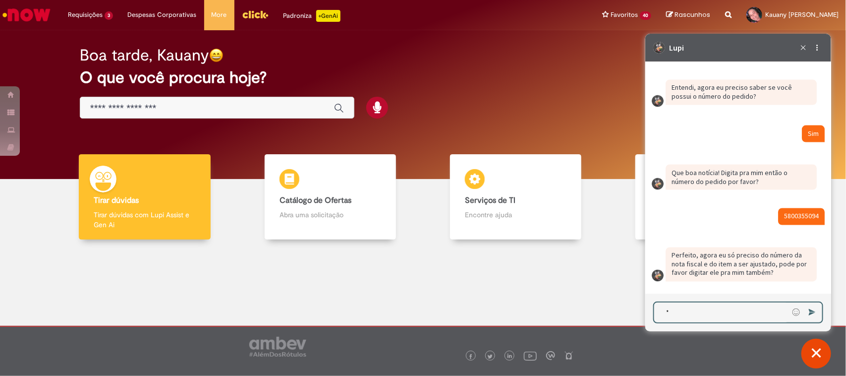
scroll to position [7480, 0]
type textarea "*******"
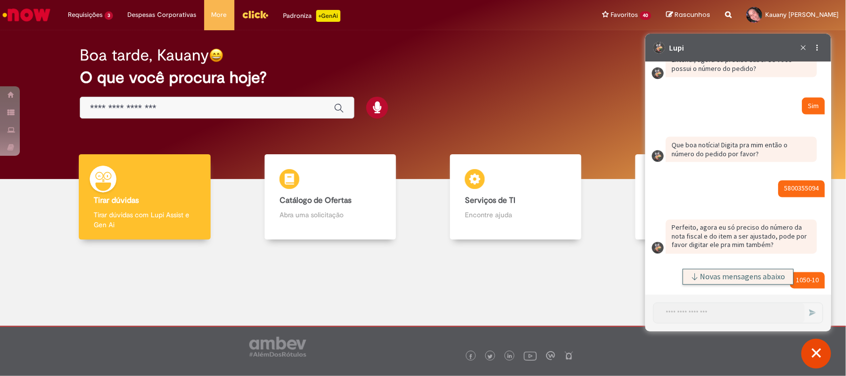
click at [677, 280] on span "Novas mensagens abaixo" at bounding box center [742, 276] width 85 height 7
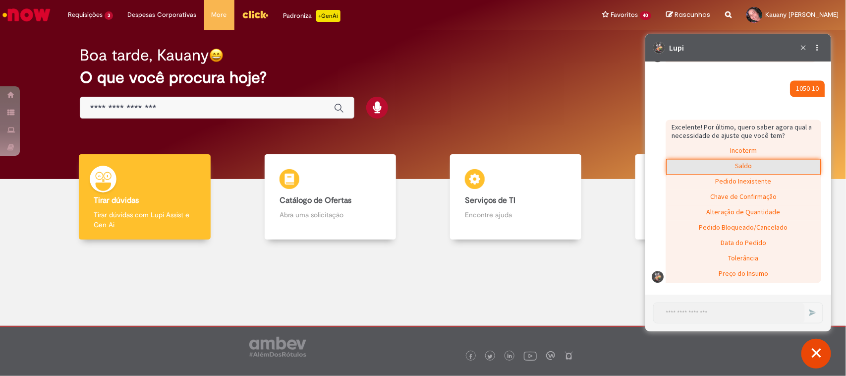
click at [677, 167] on div "Saldo" at bounding box center [743, 166] width 154 height 15
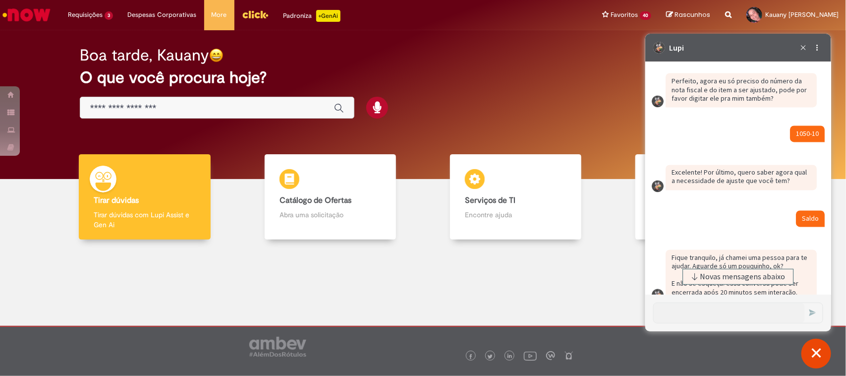
scroll to position [7755, 0]
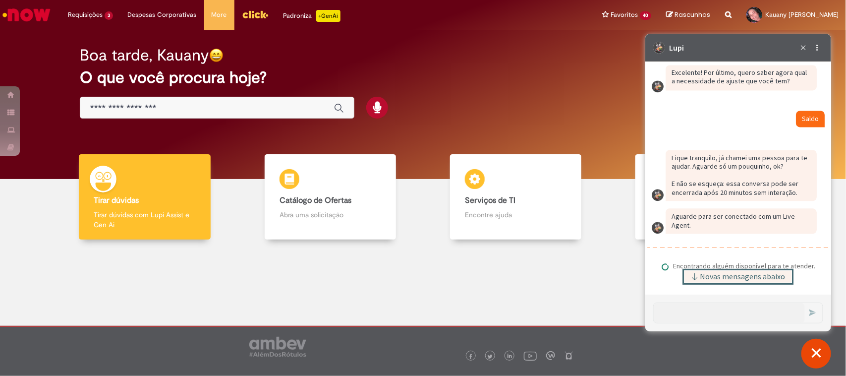
click at [677, 280] on span "Novas mensagens abaixo" at bounding box center [742, 276] width 85 height 7
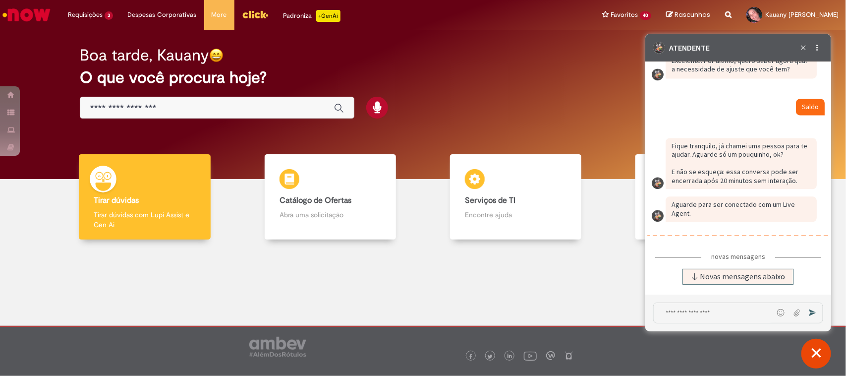
scroll to position [7847, 0]
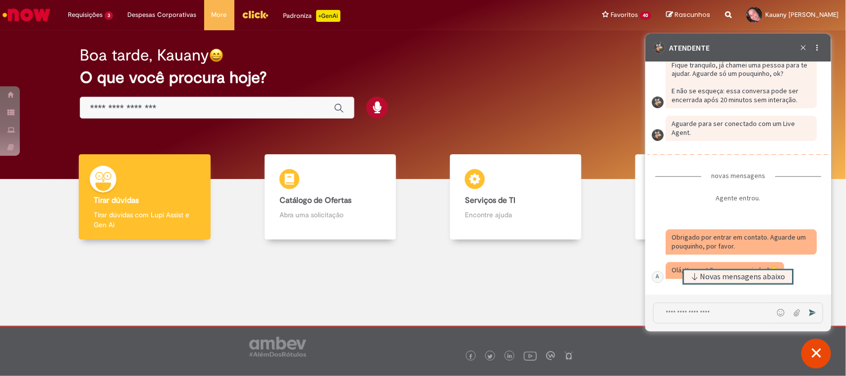
drag, startPoint x: 740, startPoint y: 269, endPoint x: 720, endPoint y: 283, distance: 24.3
click at [677, 269] on button "Novas mensagens abaixo" at bounding box center [738, 276] width 111 height 16
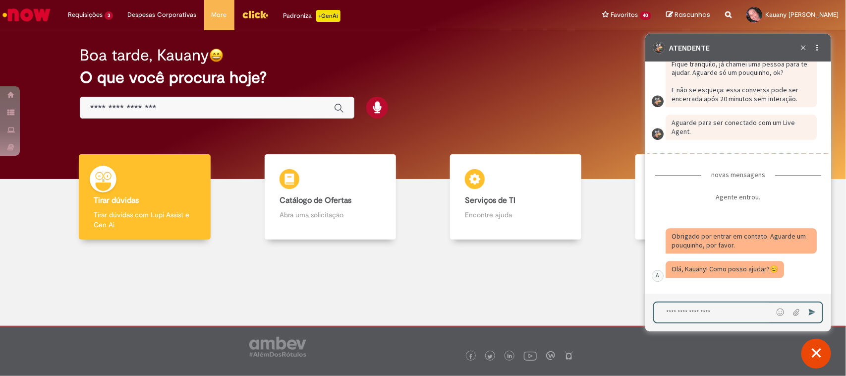
click at [677, 300] on textarea "Digite sua mensagem e pressione Enter para enviar" at bounding box center [713, 312] width 118 height 20
paste textarea "**********"
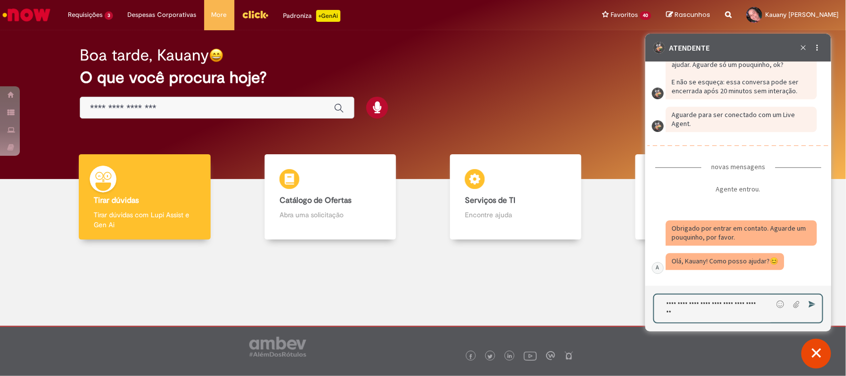
type textarea "**********"
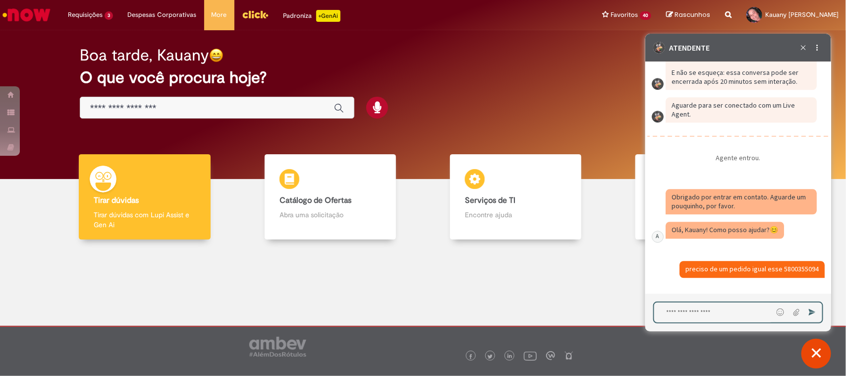
scroll to position [7865, 0]
type textarea "*********"
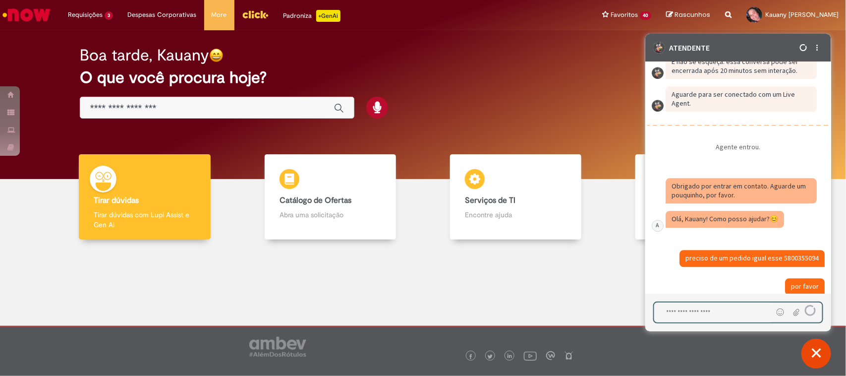
scroll to position [7893, 0]
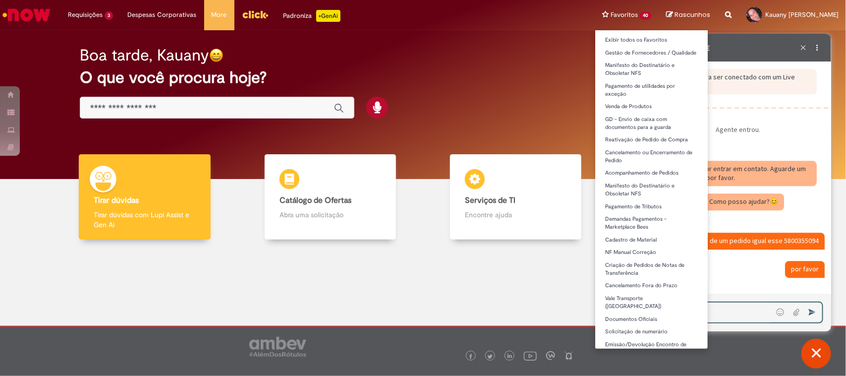
type textarea "**"
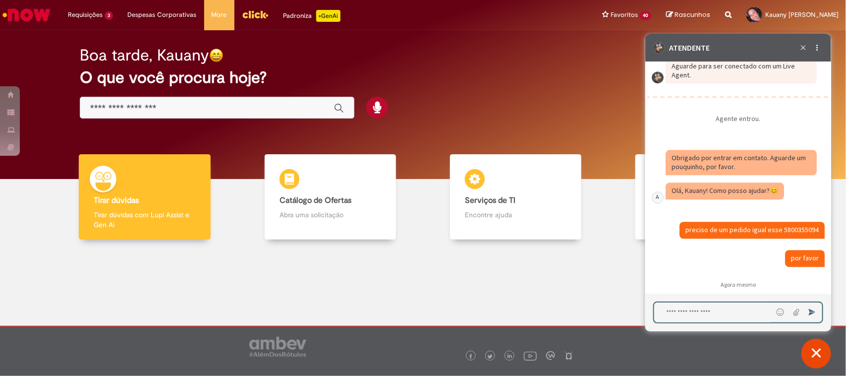
scroll to position [7944, 0]
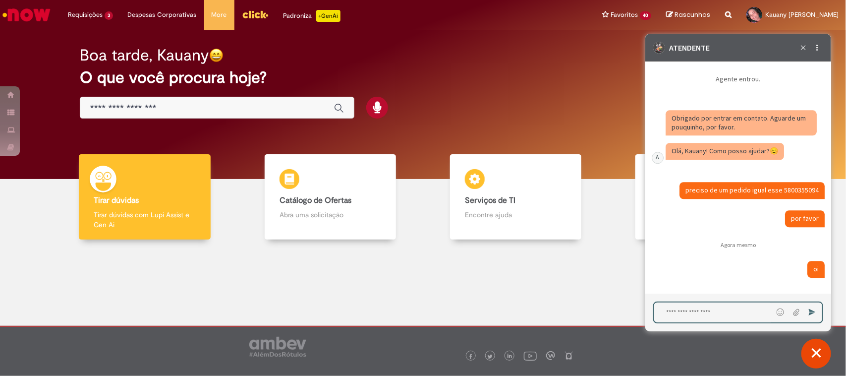
click at [677, 246] on h2 "Agora mesmo" at bounding box center [738, 243] width 182 height 7
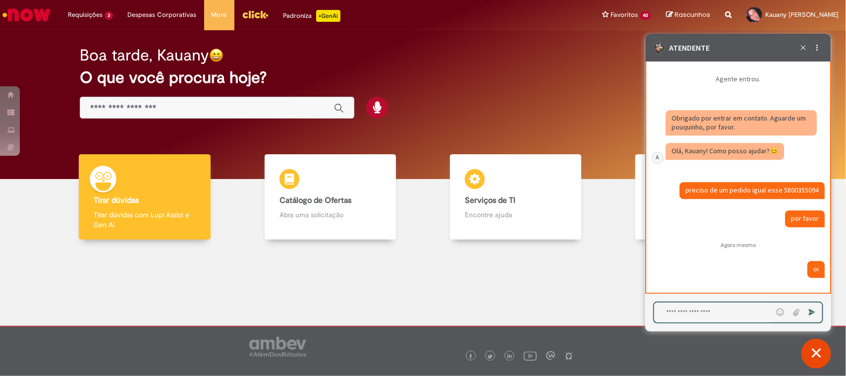
click at [663, 300] on textarea "Digite sua mensagem e pressione Enter para enviar" at bounding box center [713, 312] width 119 height 20
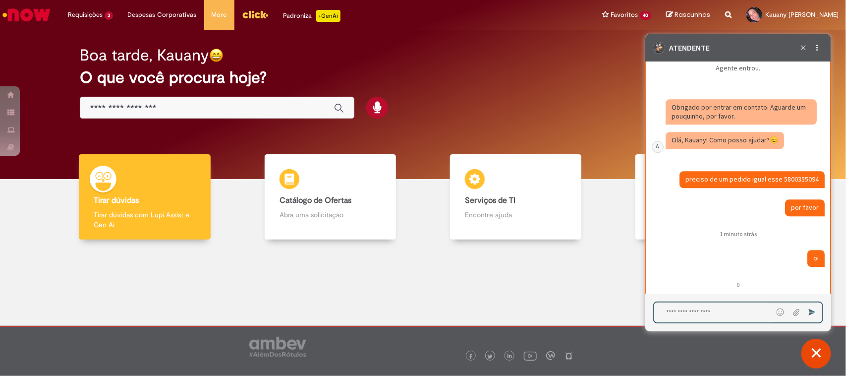
scroll to position [7994, 0]
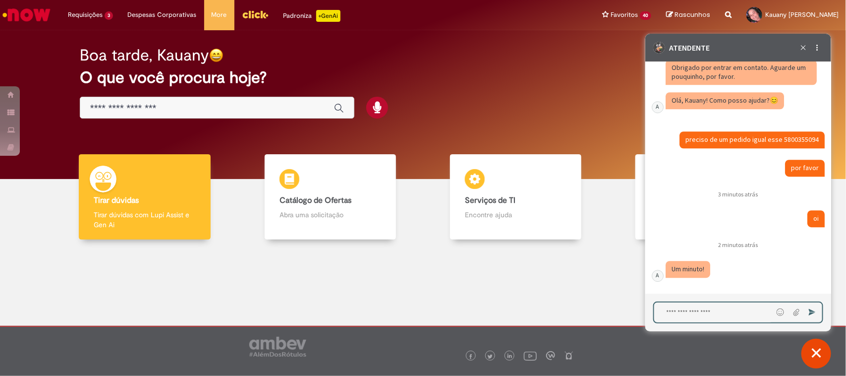
click at [677, 300] on div "Caixa de diálogo de bate-papo" at bounding box center [713, 313] width 118 height 22
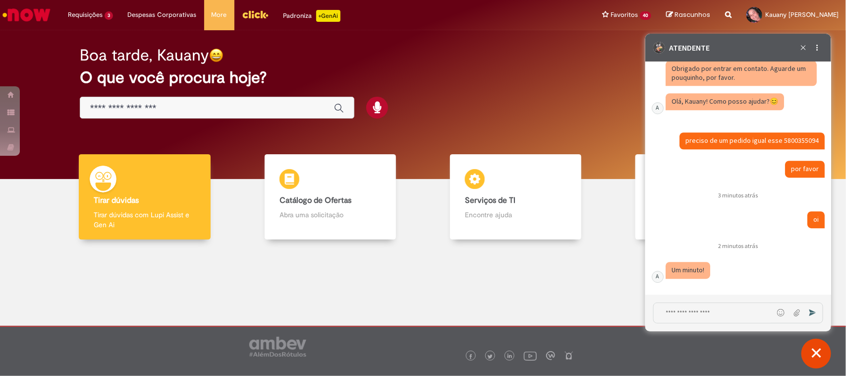
click at [677, 300] on textarea "Digite sua mensagem e pressione Enter para enviar" at bounding box center [712, 312] width 119 height 20
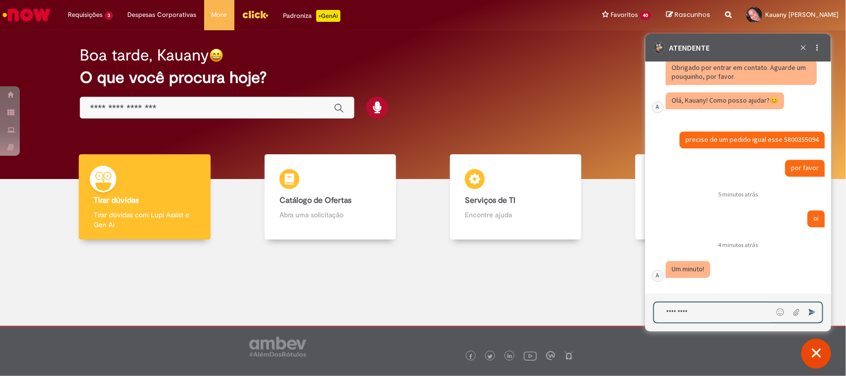
type textarea "**********"
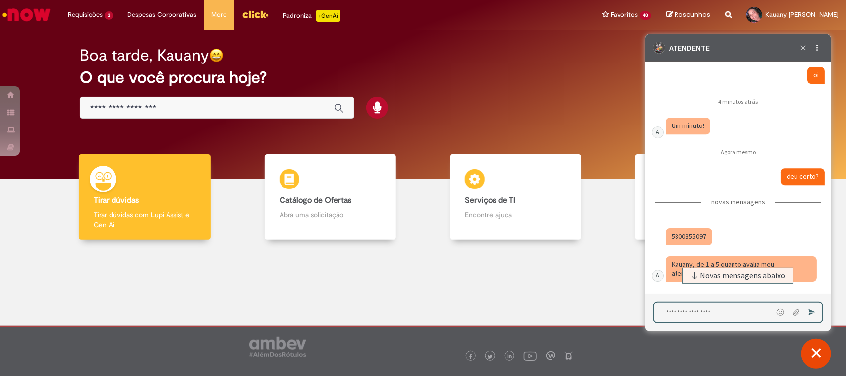
scroll to position [8137, 0]
click at [677, 239] on fragment "5800355097" at bounding box center [688, 235] width 35 height 9
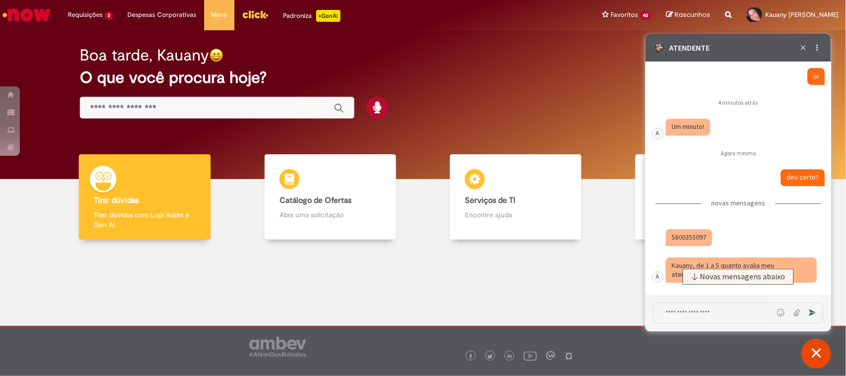
click at [677, 239] on fragment "5800355097" at bounding box center [688, 236] width 35 height 9
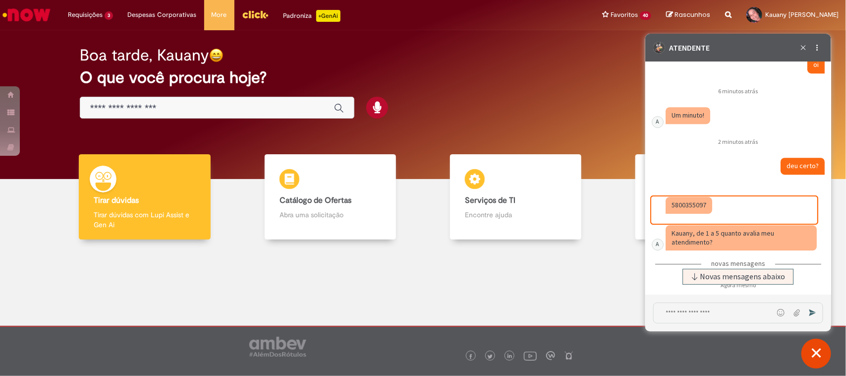
scroll to position [8201, 0]
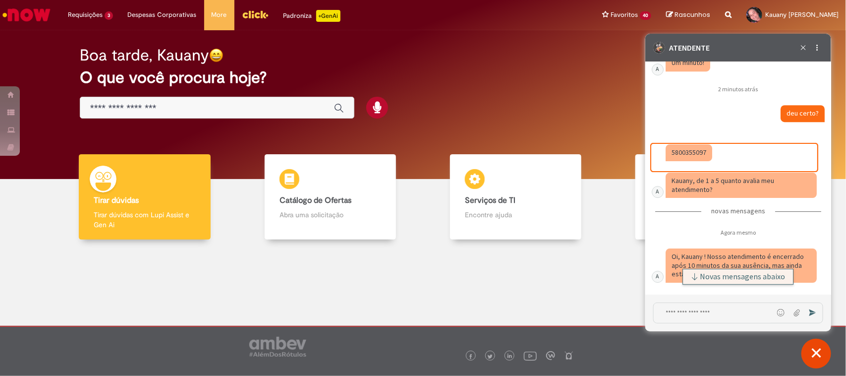
click at [677, 279] on span "Novas mensagens abaixo" at bounding box center [742, 276] width 85 height 7
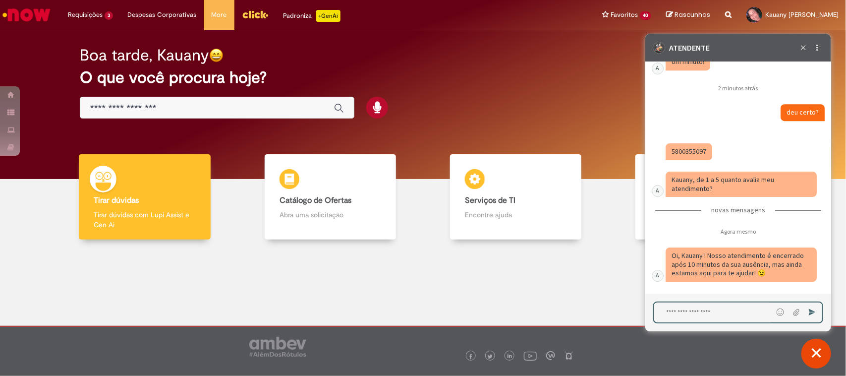
click at [677, 300] on textarea "Digite sua mensagem e pressione Enter para enviar" at bounding box center [713, 312] width 119 height 20
type textarea "*"
paste textarea "**********"
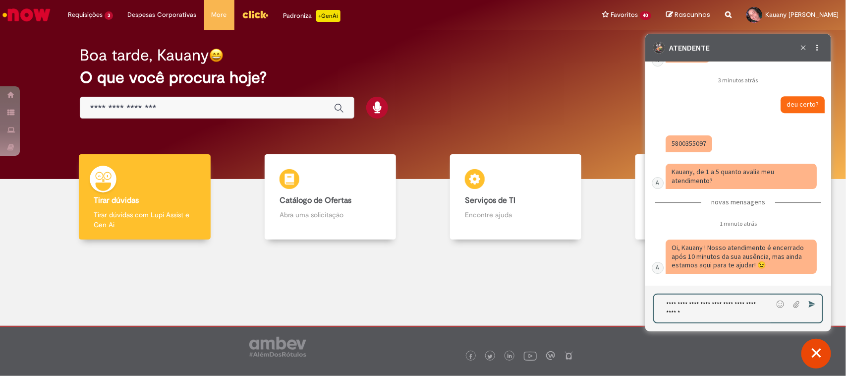
type textarea "**********"
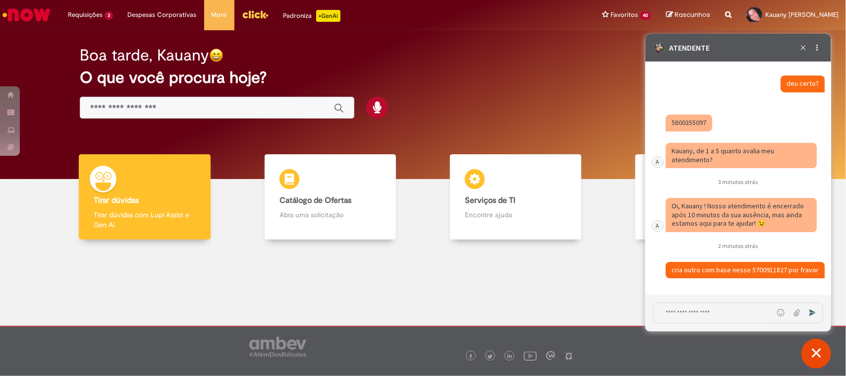
scroll to position [8231, 0]
click at [377, 284] on div at bounding box center [422, 311] width 831 height 128
click at [407, 253] on div at bounding box center [422, 311] width 831 height 128
click at [677, 300] on textarea "Digite sua mensagem e pressione Enter para enviar" at bounding box center [712, 312] width 119 height 20
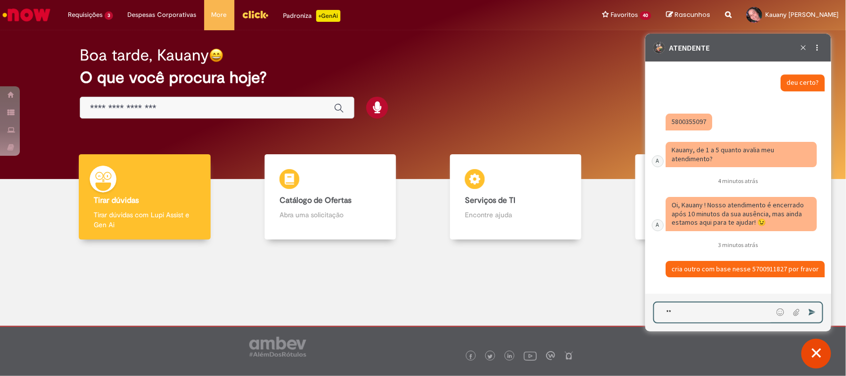
type textarea "***"
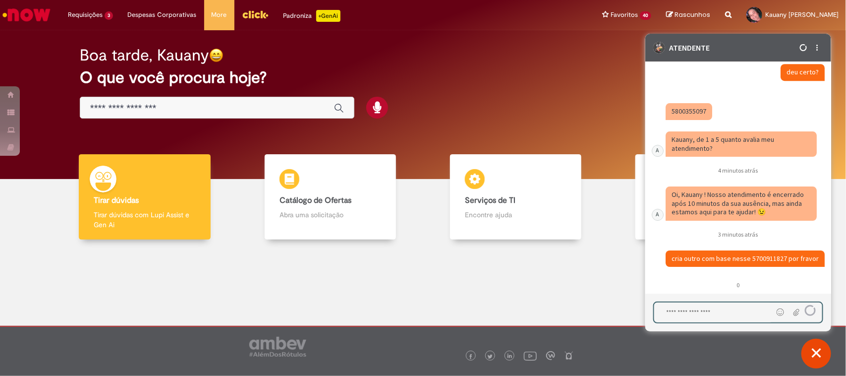
scroll to position [8281, 0]
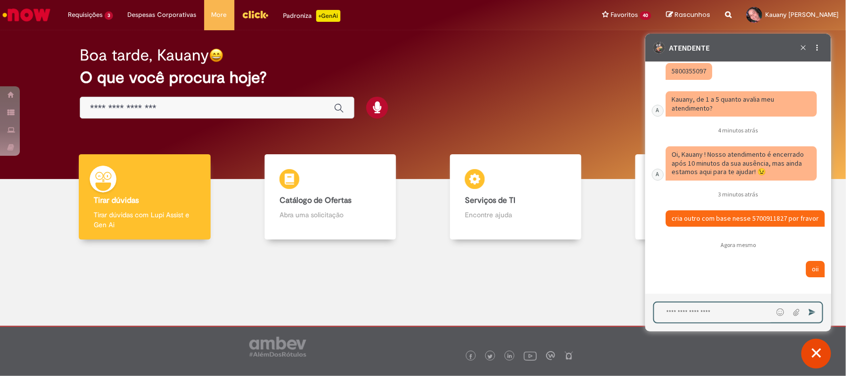
click at [677, 300] on textarea "Digite sua mensagem e pressione Enter para enviar" at bounding box center [713, 312] width 119 height 20
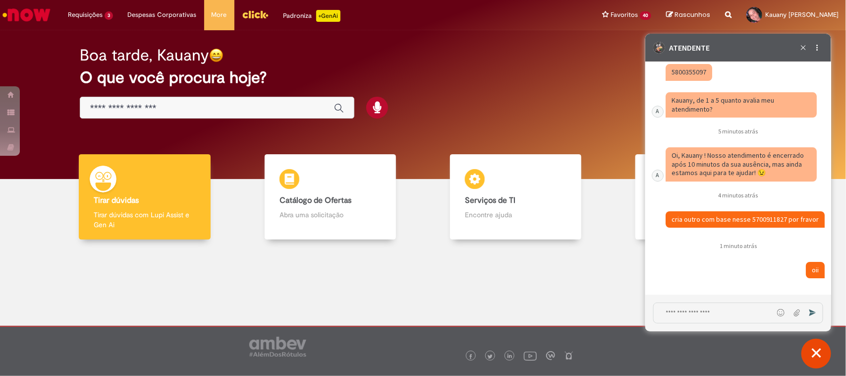
drag, startPoint x: 669, startPoint y: 219, endPoint x: 814, endPoint y: 223, distance: 144.8
click at [677, 223] on div "Caixa de diálogo de bate-papo" at bounding box center [744, 219] width 159 height 17
click at [677, 300] on textarea "Digite sua mensagem e pressione Enter para enviar" at bounding box center [712, 312] width 119 height 20
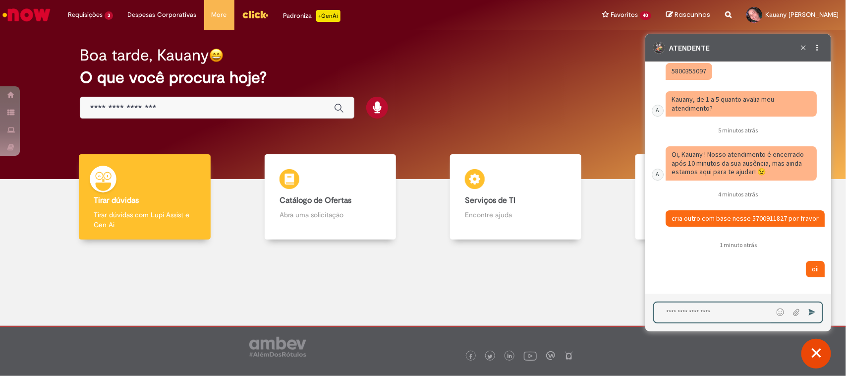
click at [677, 267] on div "Caixa de diálogo de bate-papo" at bounding box center [741, 270] width 165 height 21
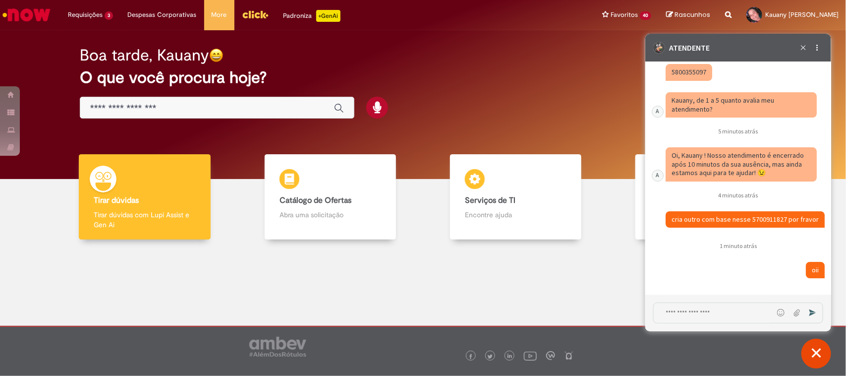
click at [677, 300] on textarea "Digite sua mensagem e pressione Enter para enviar" at bounding box center [712, 312] width 119 height 20
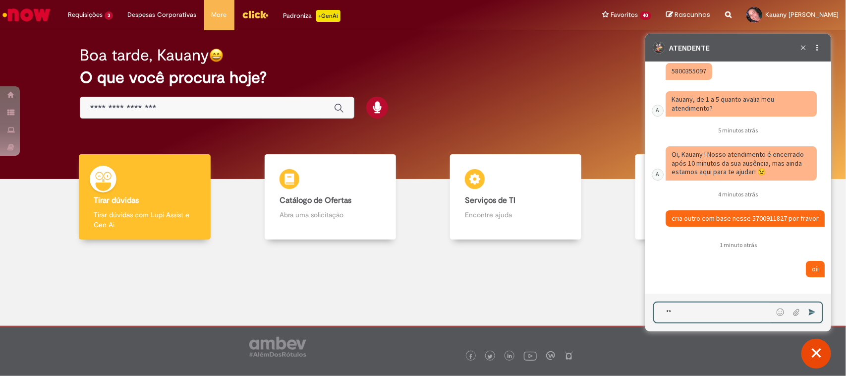
type textarea "***"
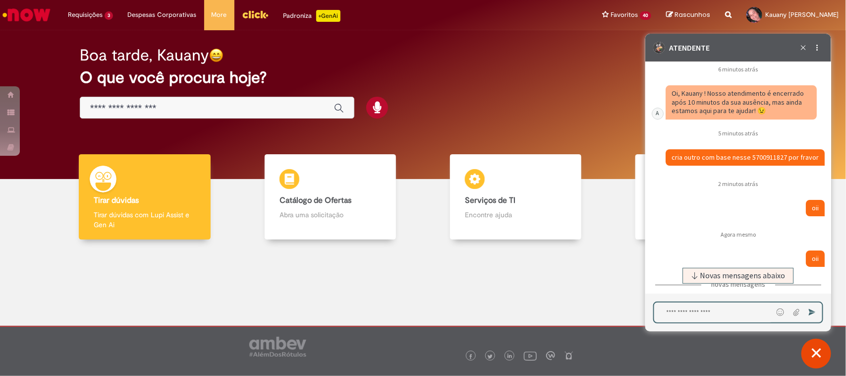
scroll to position [8420, 0]
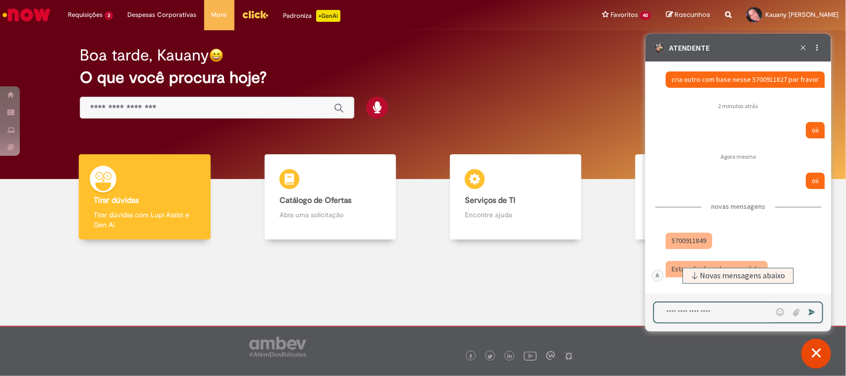
click at [677, 242] on fragment "5700911849" at bounding box center [688, 240] width 35 height 9
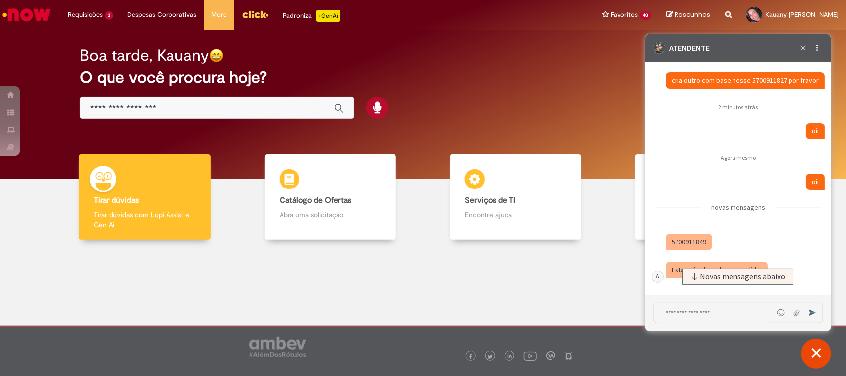
click at [677, 242] on fragment "5700911849" at bounding box center [688, 240] width 35 height 9
